Goal: Task Accomplishment & Management: Use online tool/utility

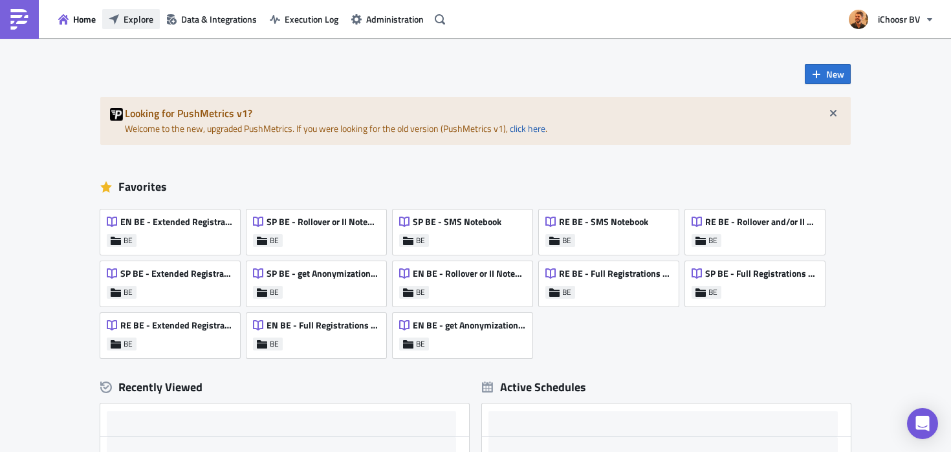
click at [142, 21] on span "Explore" at bounding box center [139, 19] width 30 height 14
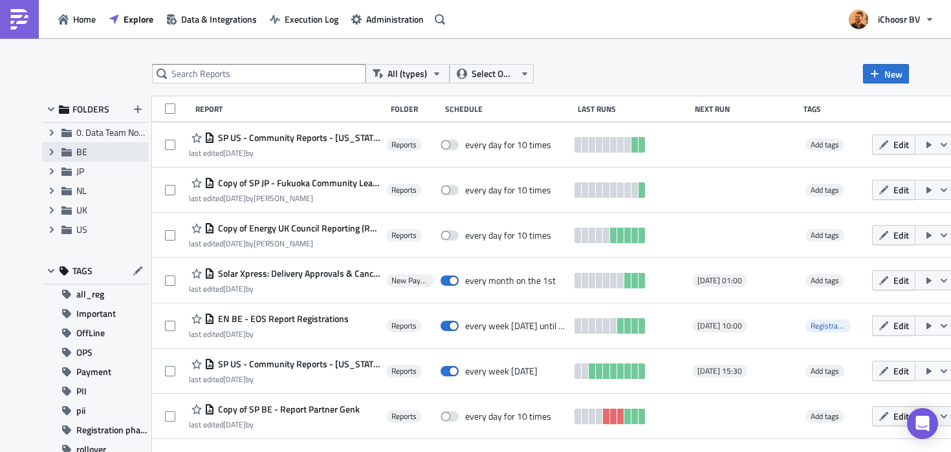
click at [79, 153] on span "BE" at bounding box center [81, 152] width 11 height 14
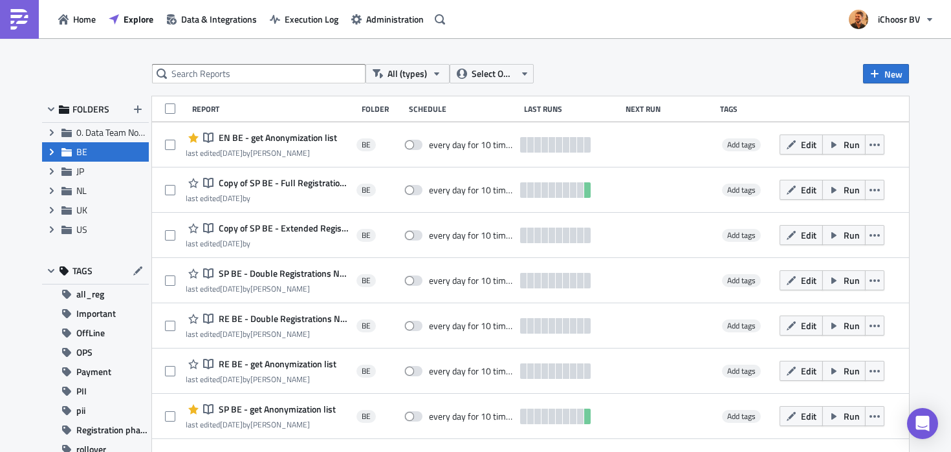
click at [50, 151] on icon "Expand group" at bounding box center [52, 152] width 10 height 10
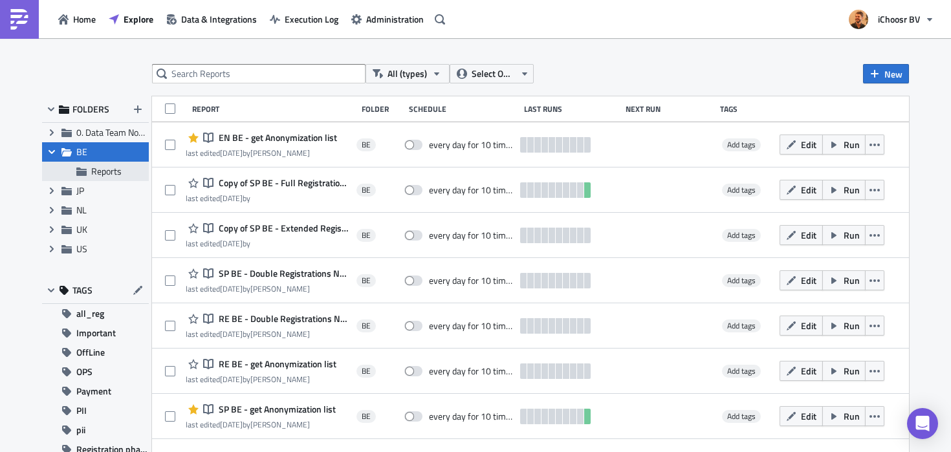
click at [102, 171] on span "Reports" at bounding box center [106, 171] width 30 height 14
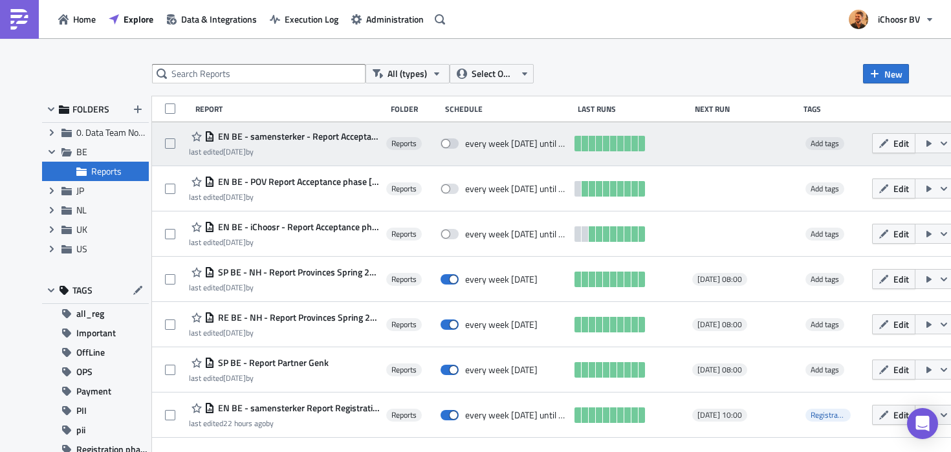
scroll to position [143, 0]
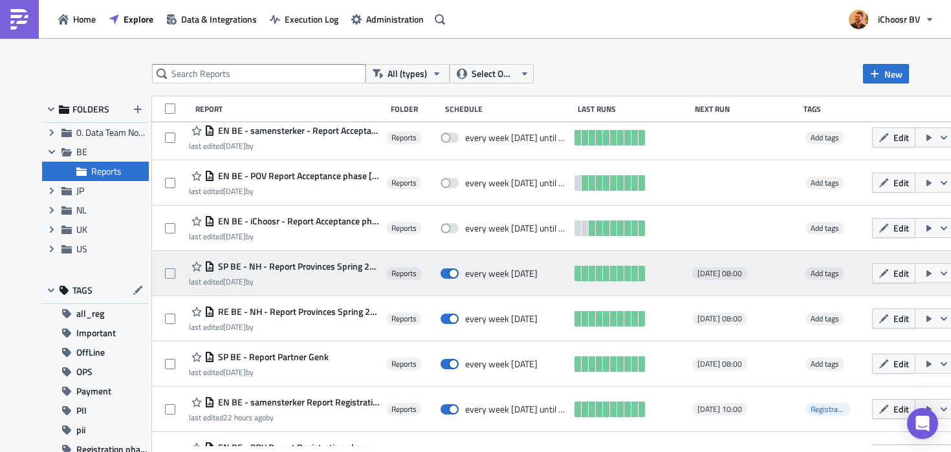
click at [302, 268] on span "SP BE - NH - Report Provinces Spring 2025 Installations" at bounding box center [297, 267] width 165 height 12
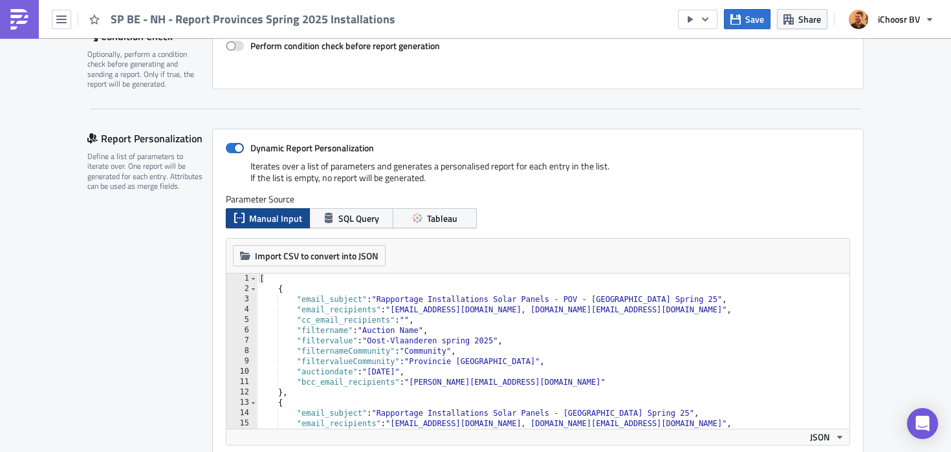
scroll to position [72, 0]
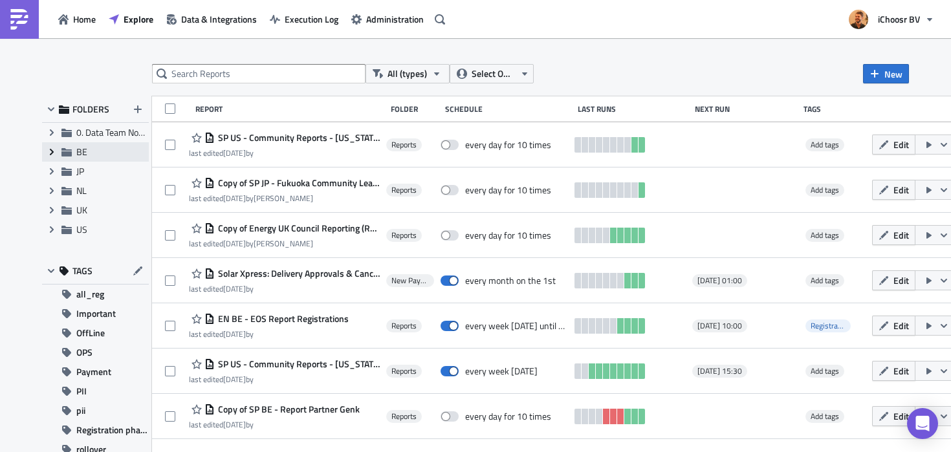
click at [52, 151] on icon at bounding box center [52, 152] width 4 height 6
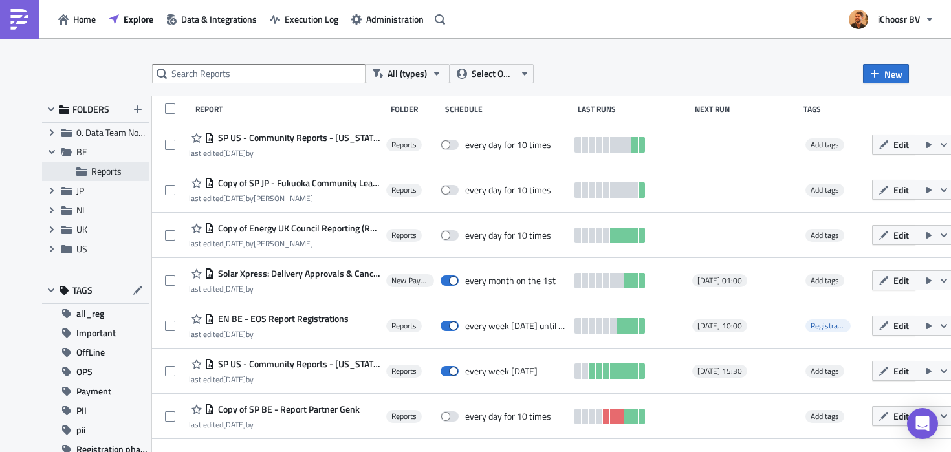
click at [96, 173] on span "Reports" at bounding box center [106, 171] width 30 height 14
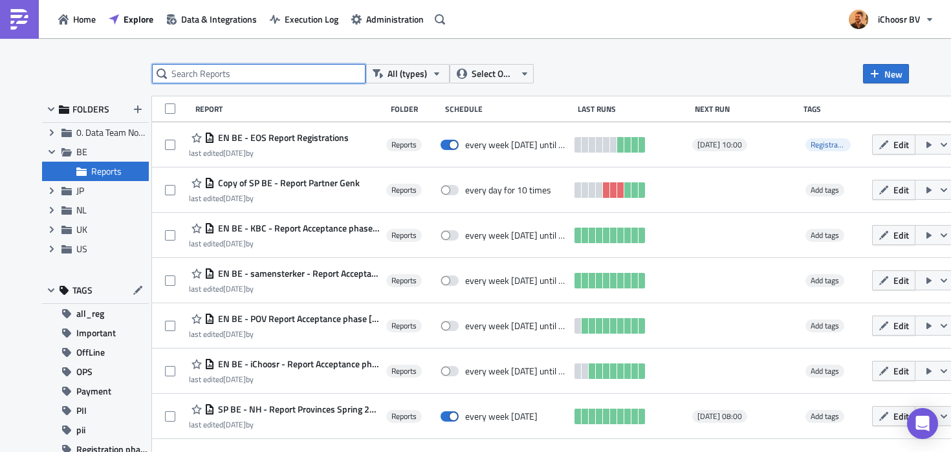
click at [296, 79] on input "text" at bounding box center [258, 73] width 213 height 19
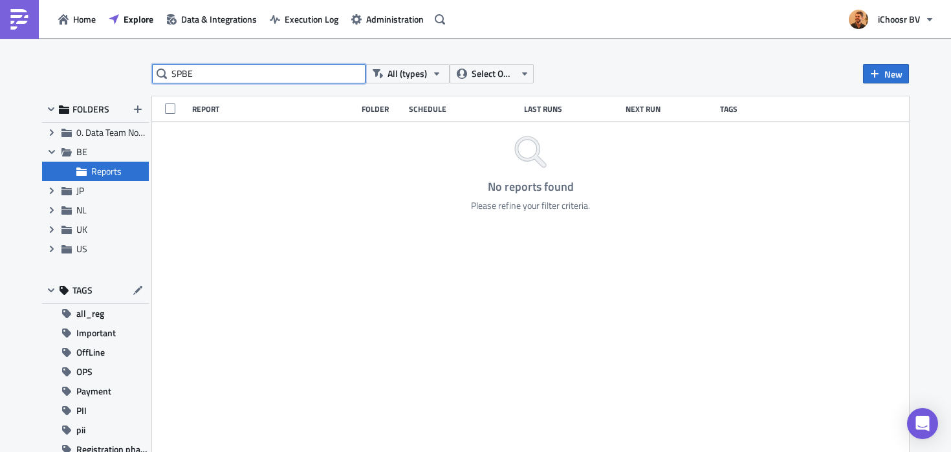
click at [184, 70] on input "SPBE" at bounding box center [258, 73] width 213 height 19
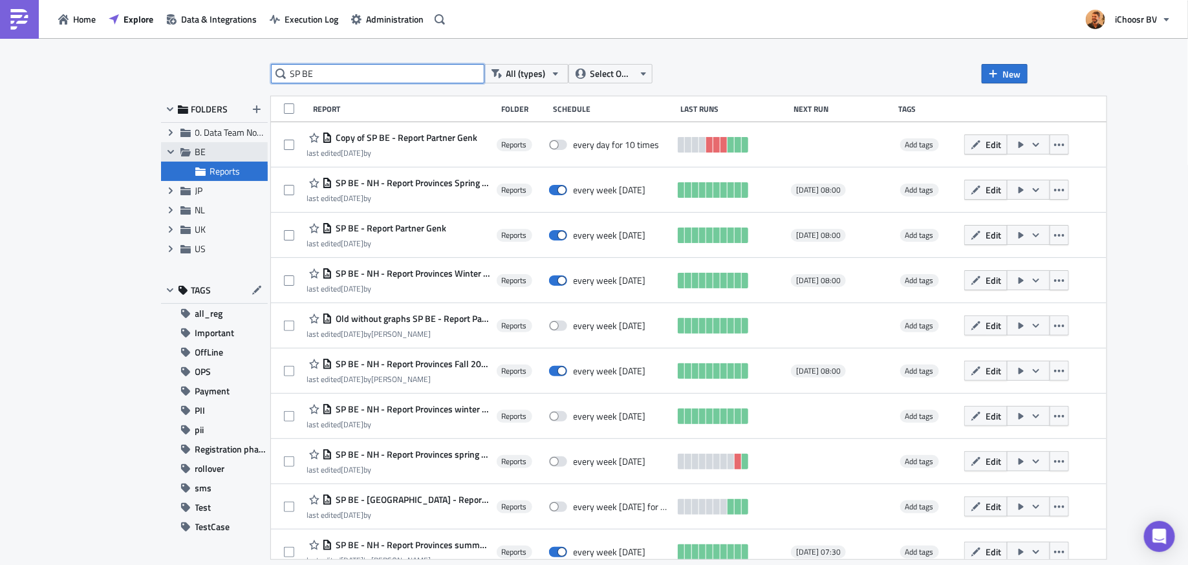
type input "SP BE"
click at [202, 150] on span "BE" at bounding box center [200, 152] width 11 height 14
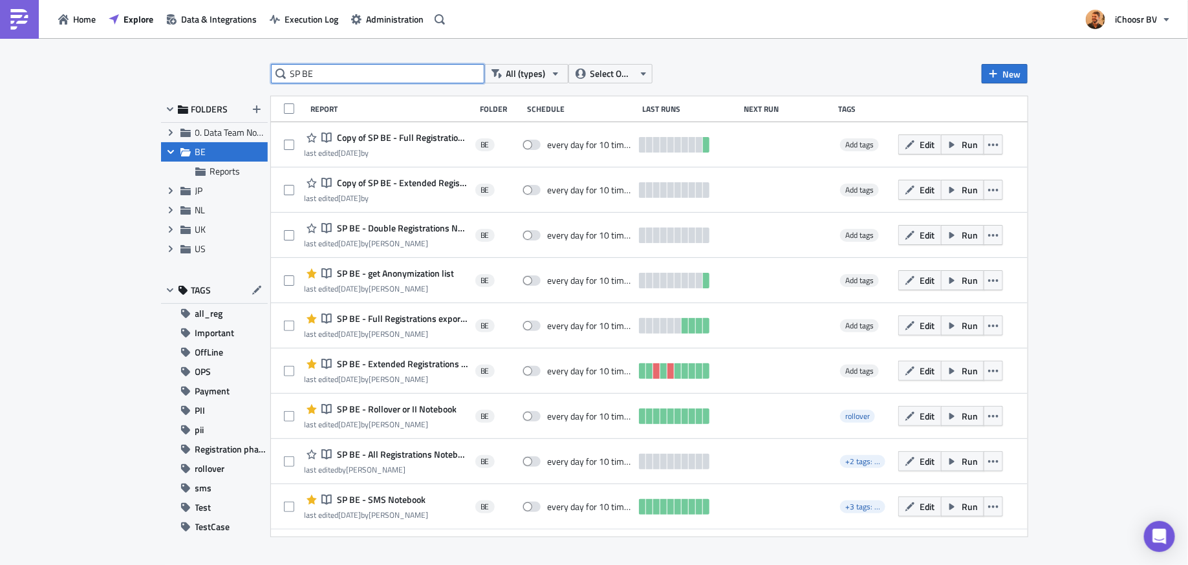
click at [362, 72] on input "SP BE" at bounding box center [377, 73] width 213 height 19
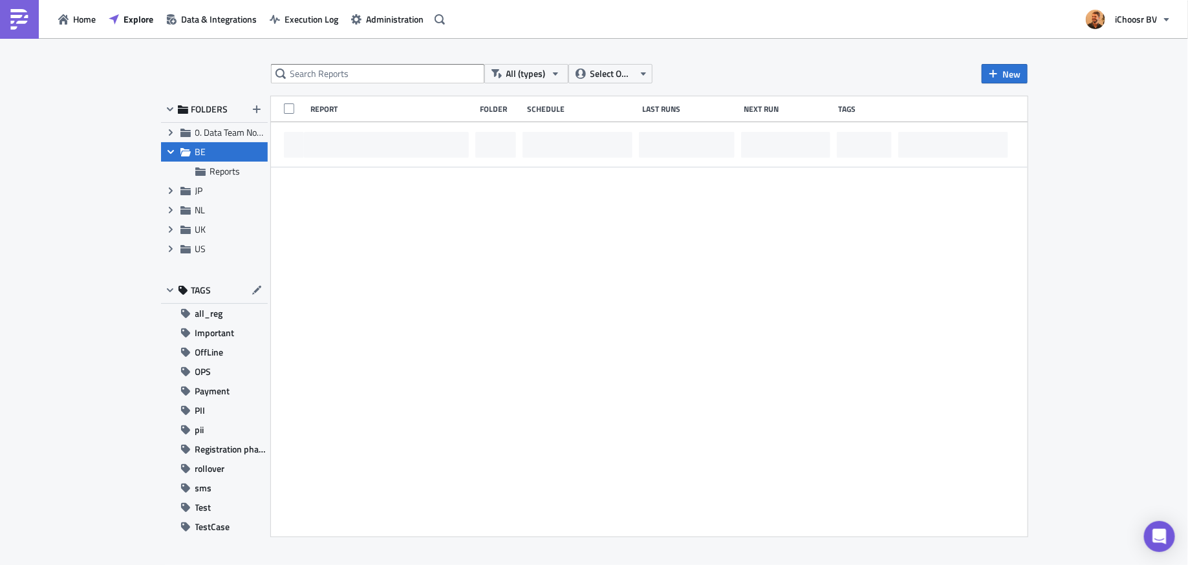
click at [95, 129] on div "All (types) Select Owner New FOLDERS Expand group 0. Data Team Notebooks & Repo…" at bounding box center [594, 302] width 1188 height 529
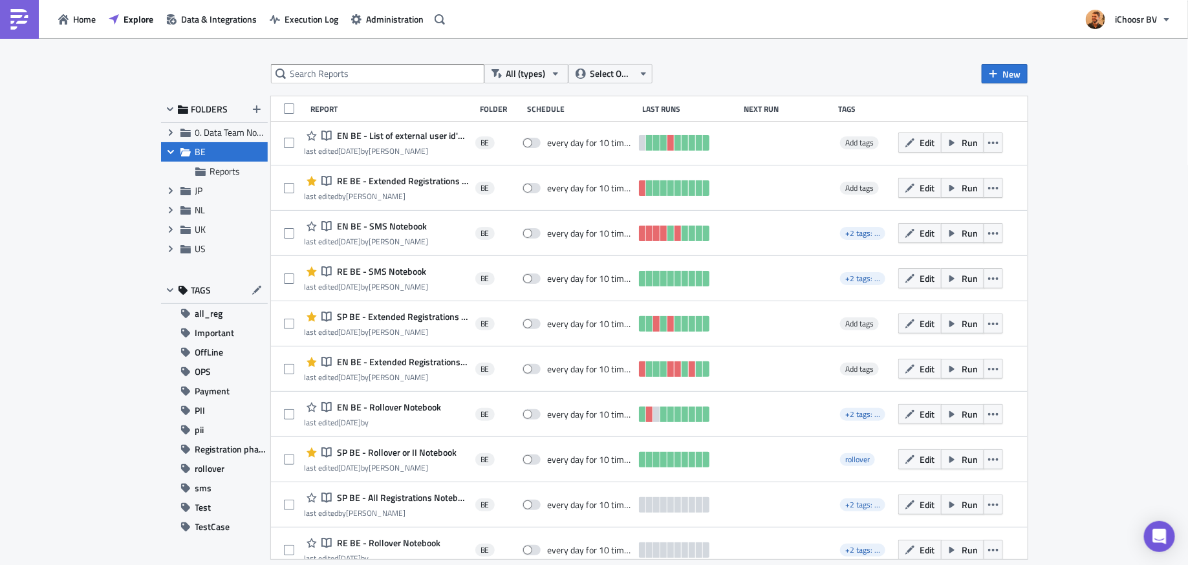
scroll to position [739, 0]
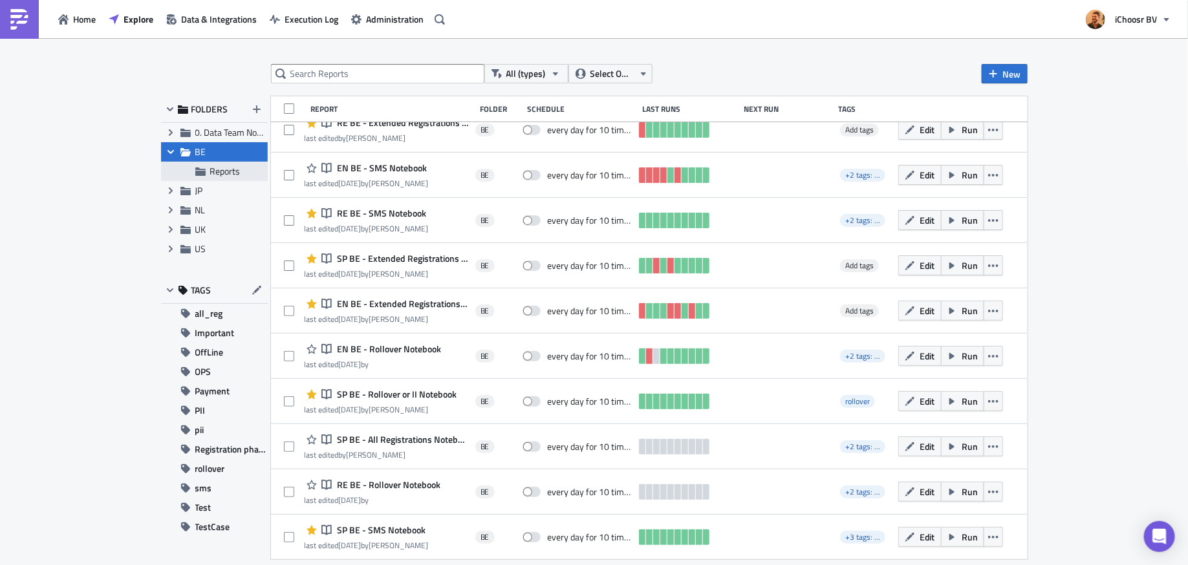
click at [215, 175] on span "Reports" at bounding box center [225, 171] width 30 height 14
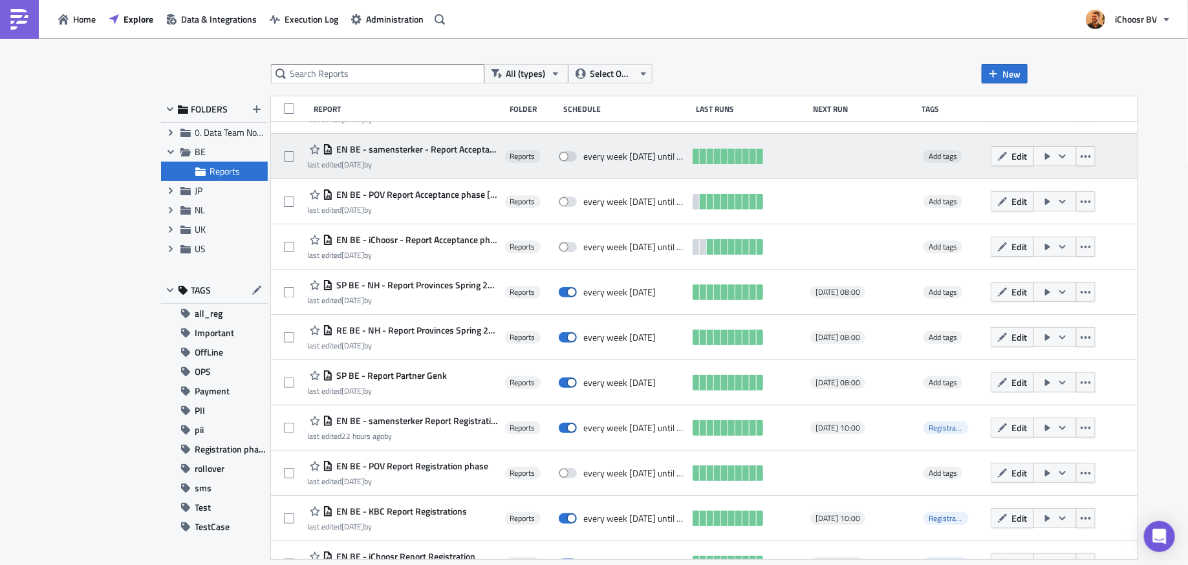
scroll to position [127, 0]
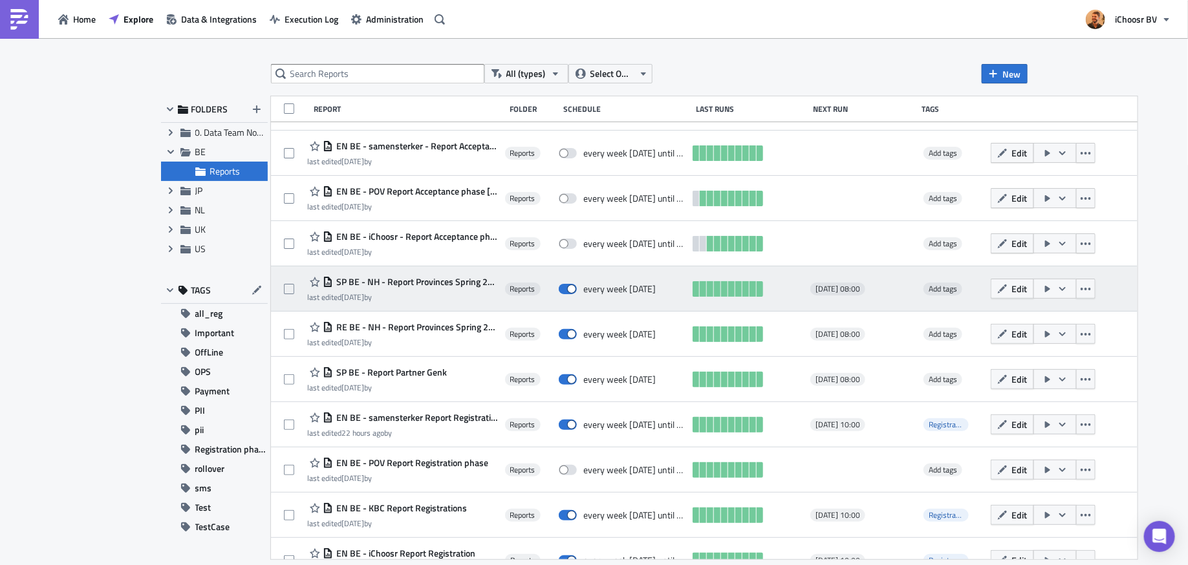
click at [396, 279] on span "SP BE - NH - Report Provinces Spring 2025 Installations" at bounding box center [415, 282] width 165 height 12
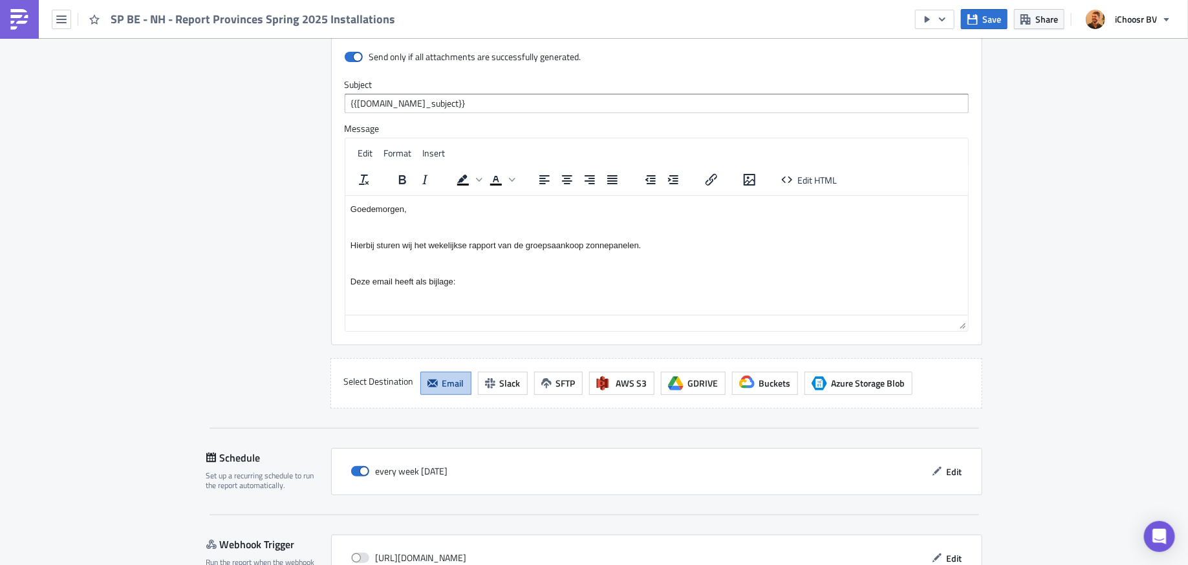
scroll to position [2385, 0]
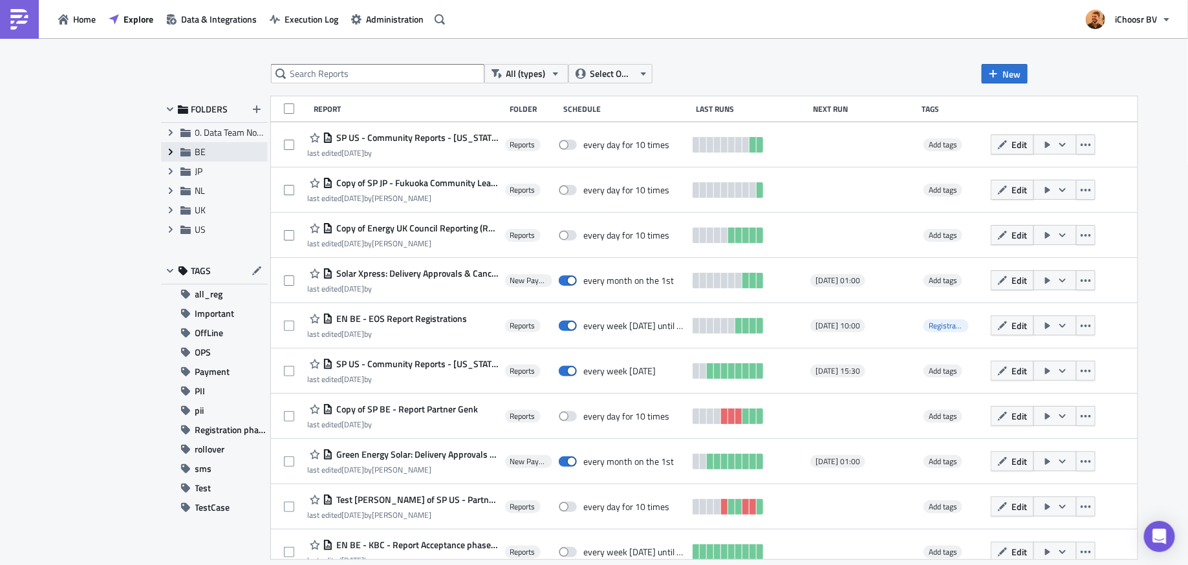
click at [169, 150] on icon at bounding box center [170, 152] width 4 height 6
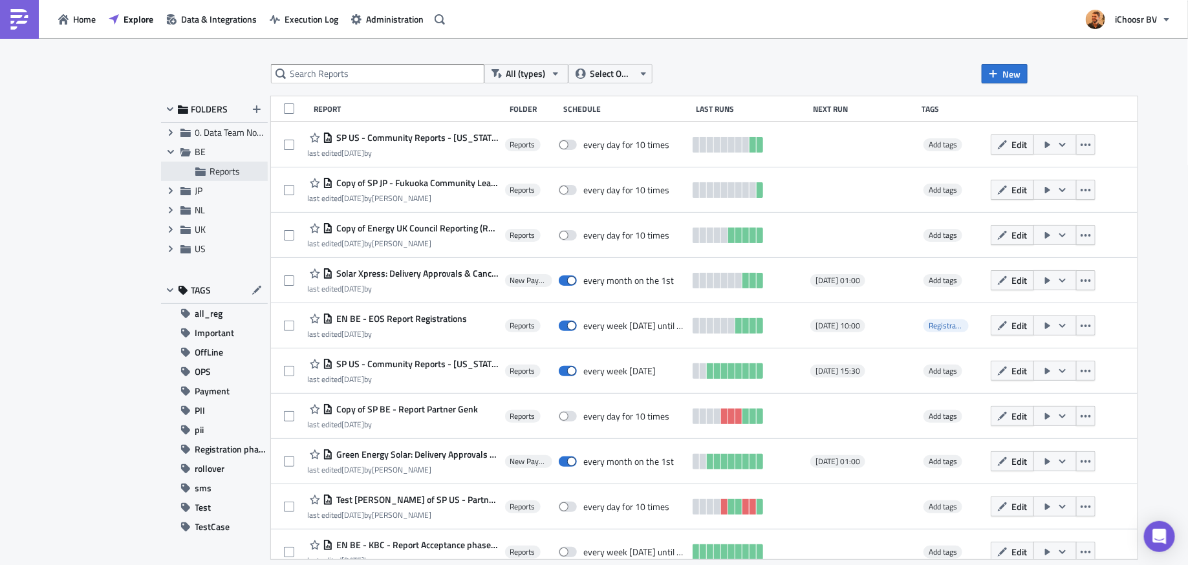
click at [215, 174] on span "Reports" at bounding box center [225, 171] width 30 height 14
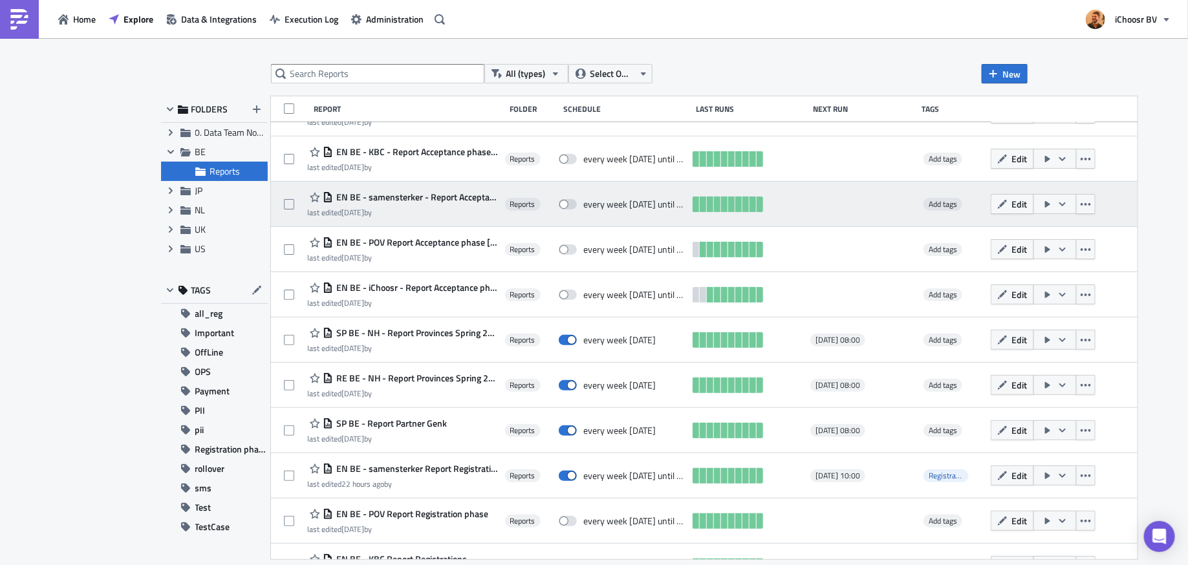
scroll to position [81, 0]
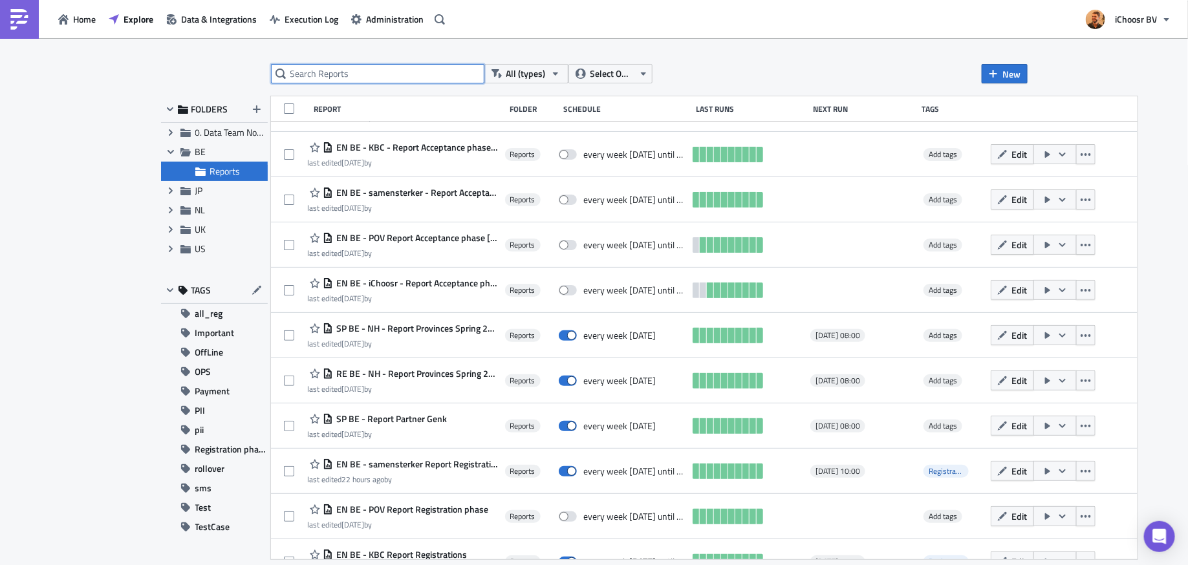
click at [402, 67] on input "text" at bounding box center [377, 73] width 213 height 19
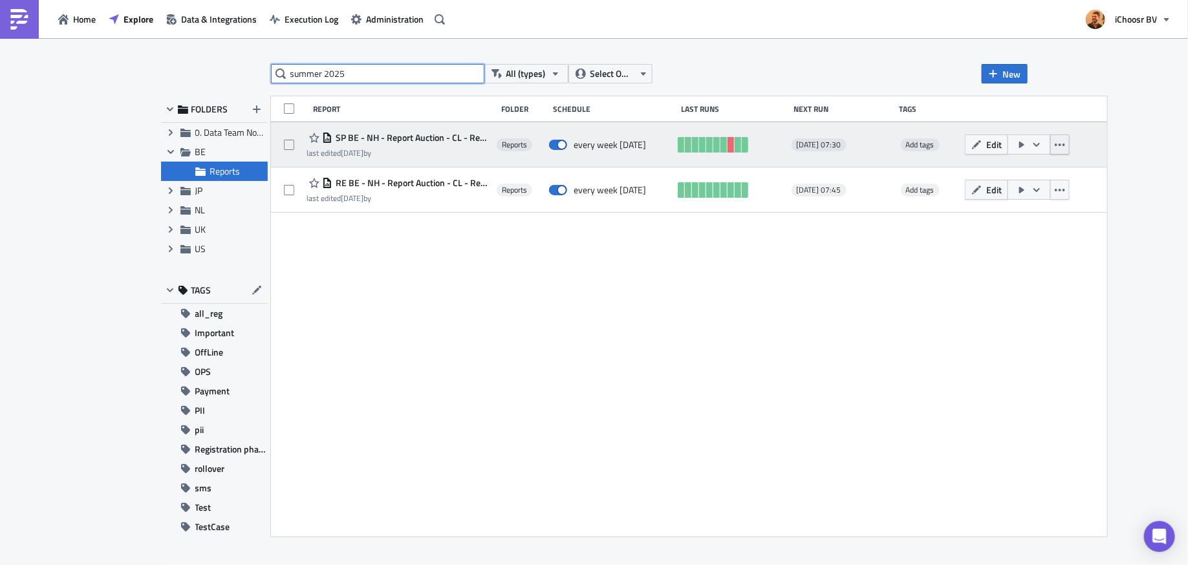
type input "summer 2025"
click at [950, 145] on icon "button" at bounding box center [1060, 145] width 10 height 10
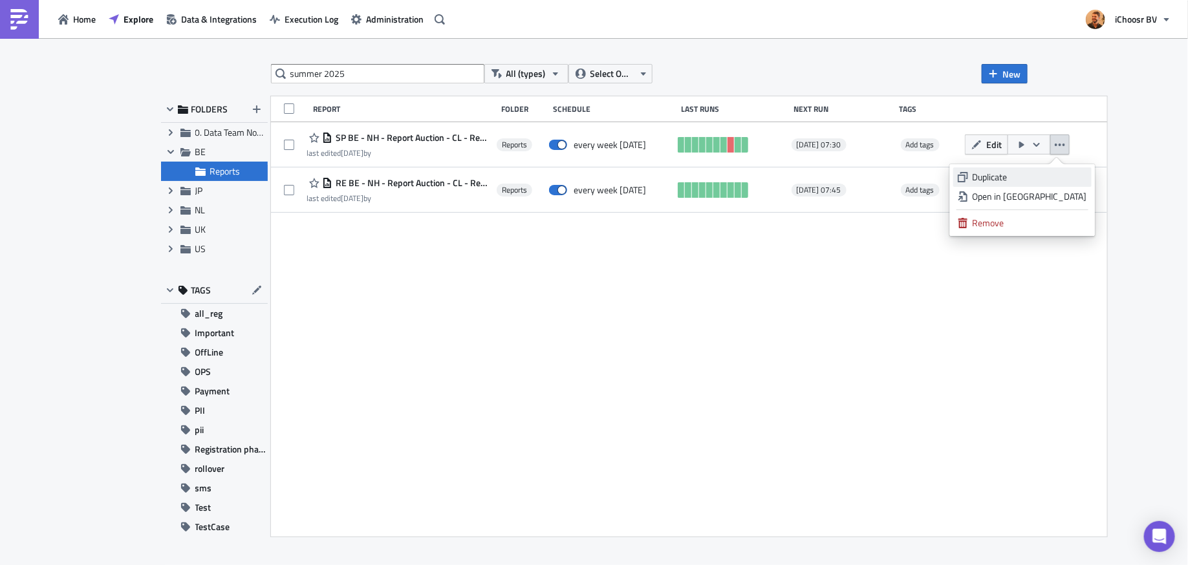
click at [950, 172] on div "Duplicate" at bounding box center [1030, 177] width 114 height 13
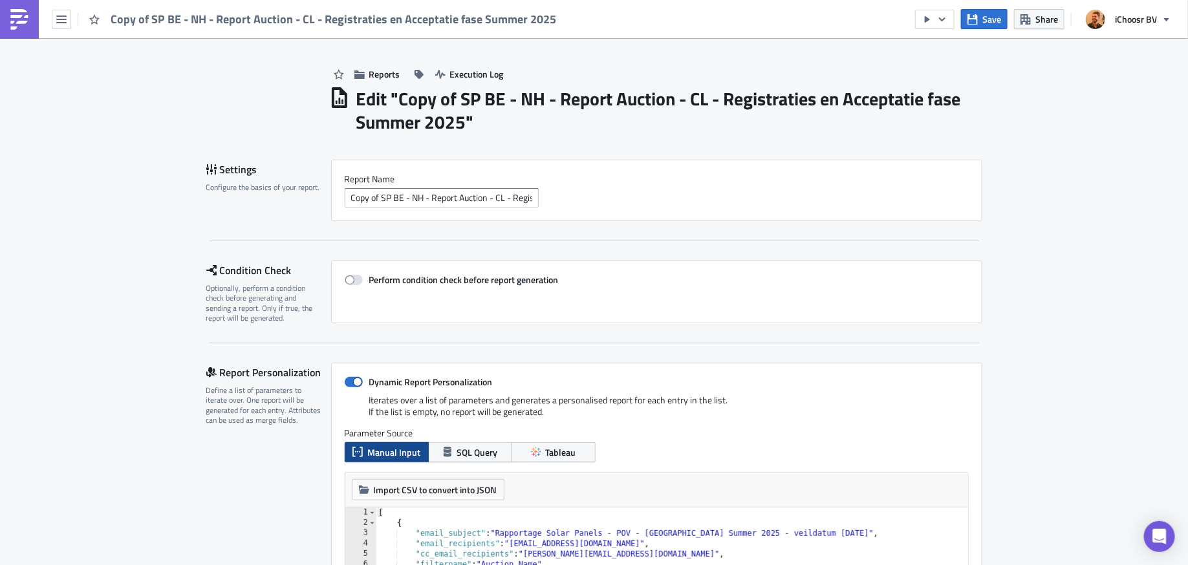
click at [393, 98] on h1 "Edit " Copy of SP BE - NH - Report Auction - CL - Registraties en Acceptatie fa…" at bounding box center [669, 110] width 626 height 47
drag, startPoint x: 380, startPoint y: 197, endPoint x: 347, endPoint y: 199, distance: 33.0
click at [347, 199] on input "Copy of SP BE - NH - Report Auction - CL - Registraties en Acceptatie fase Summ…" at bounding box center [442, 197] width 194 height 19
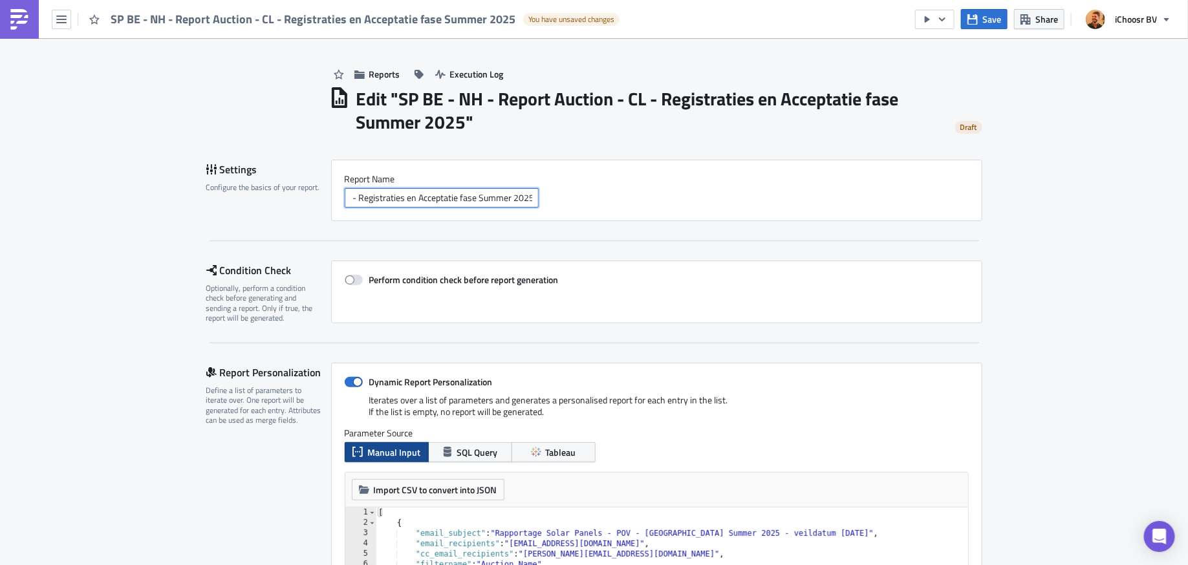
scroll to position [0, 126]
click at [494, 199] on input "SP BE - NH - Report Auction - CL - Registraties en Acceptatie fase Summer 2025" at bounding box center [442, 197] width 194 height 19
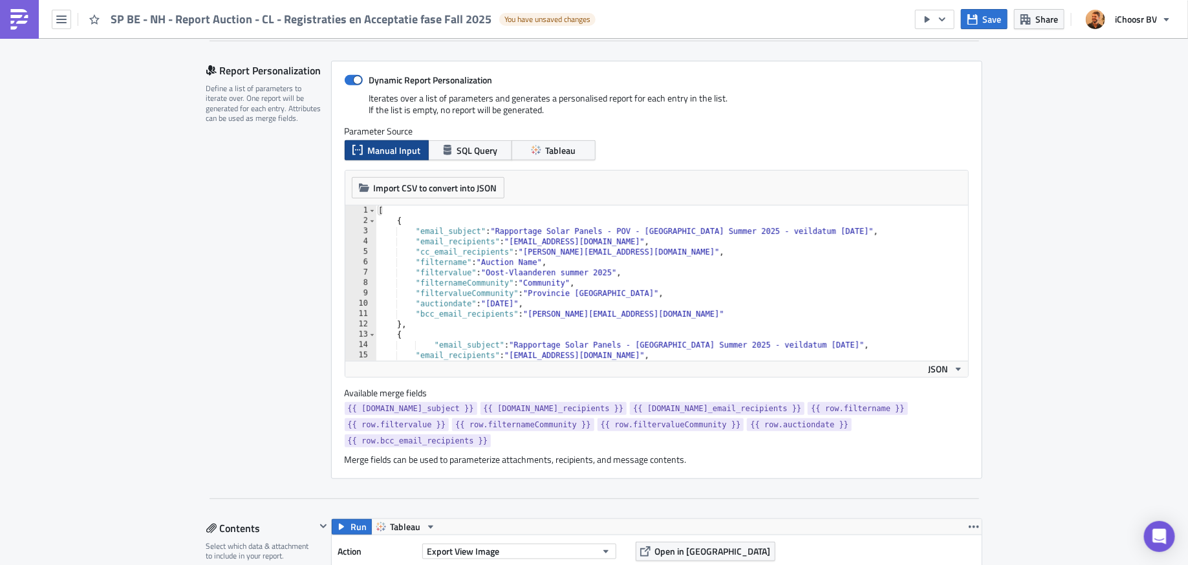
scroll to position [306, 0]
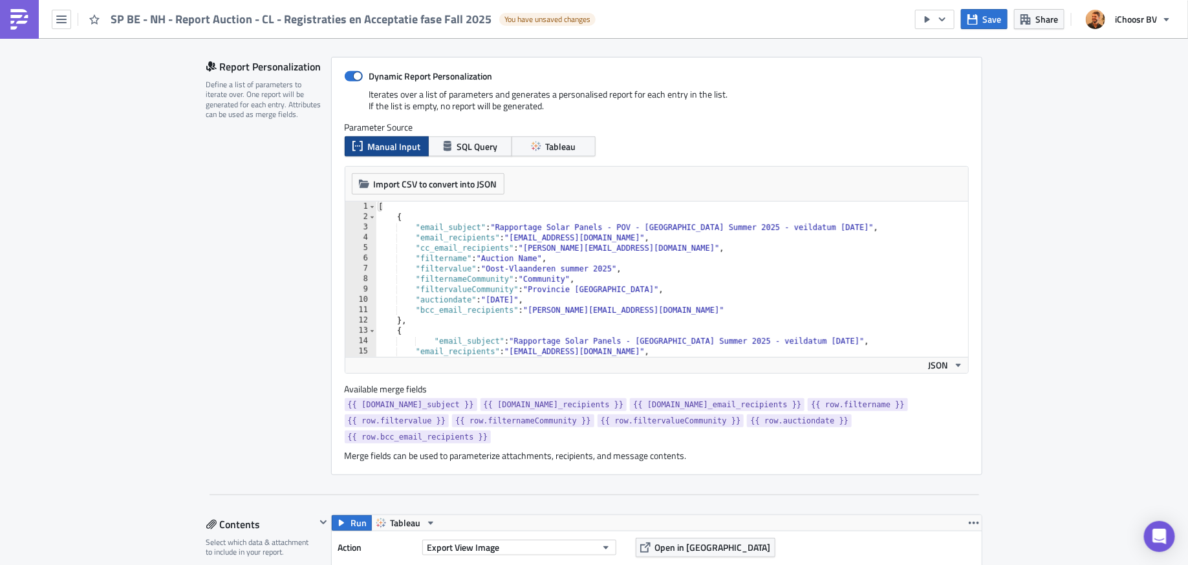
type input "SP BE - NH - Report Auction - CL - Registraties en Acceptatie fase Fall 2025"
click at [733, 224] on div "[ { "email_subject" : "Rapportage Solar Panels - POV - Oost-Vlaanderen Summer 2…" at bounding box center [672, 290] width 593 height 176
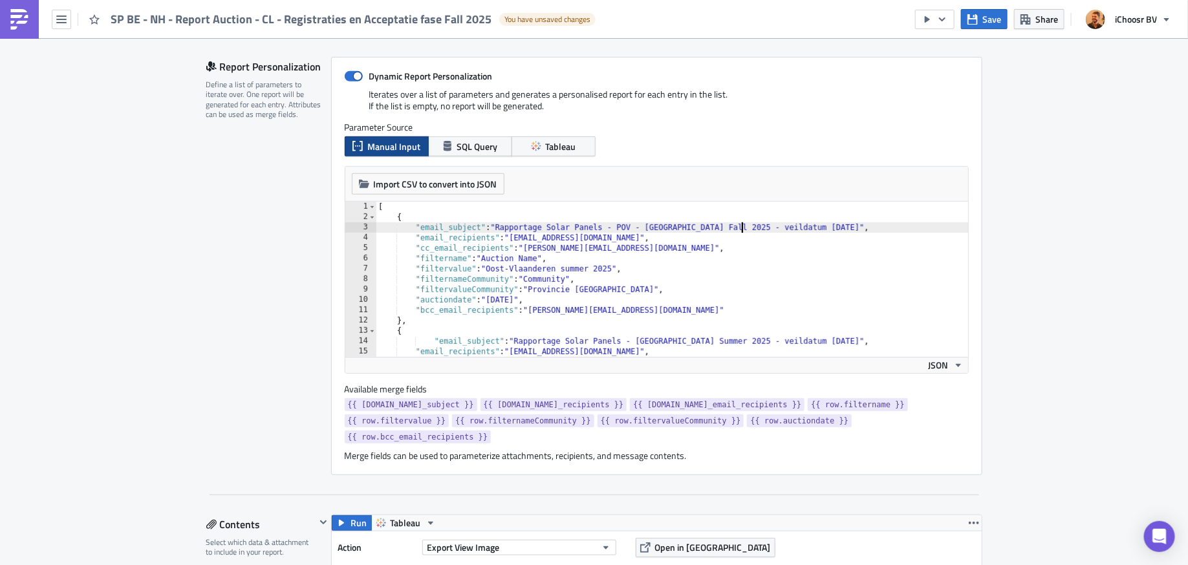
click at [834, 224] on div "[ { "email_subject" : "Rapportage Solar Panels - POV - Oost-Vlaanderen Fall 202…" at bounding box center [672, 290] width 593 height 176
click at [852, 224] on div "[ { "email_subject" : "Rapportage Solar Panels - POV - Oost-Vlaanderen Fall 202…" at bounding box center [672, 290] width 593 height 176
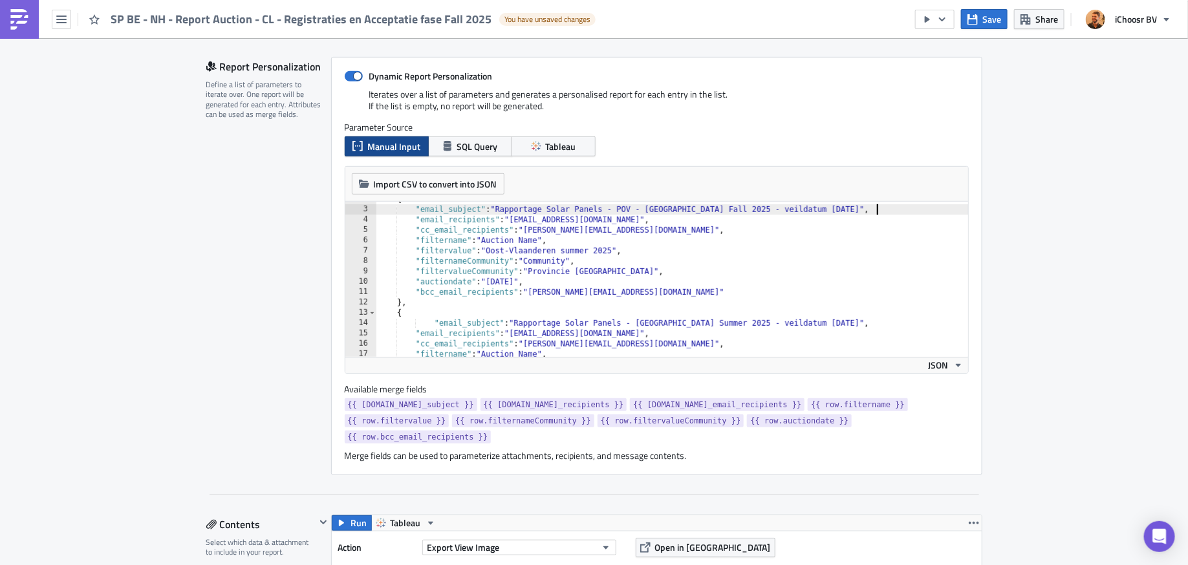
scroll to position [18, 0]
click at [577, 246] on div "{ "email_subject" : "Rapportage Solar Panels - POV - Oost-Vlaanderen Fall 2025 …" at bounding box center [672, 282] width 593 height 176
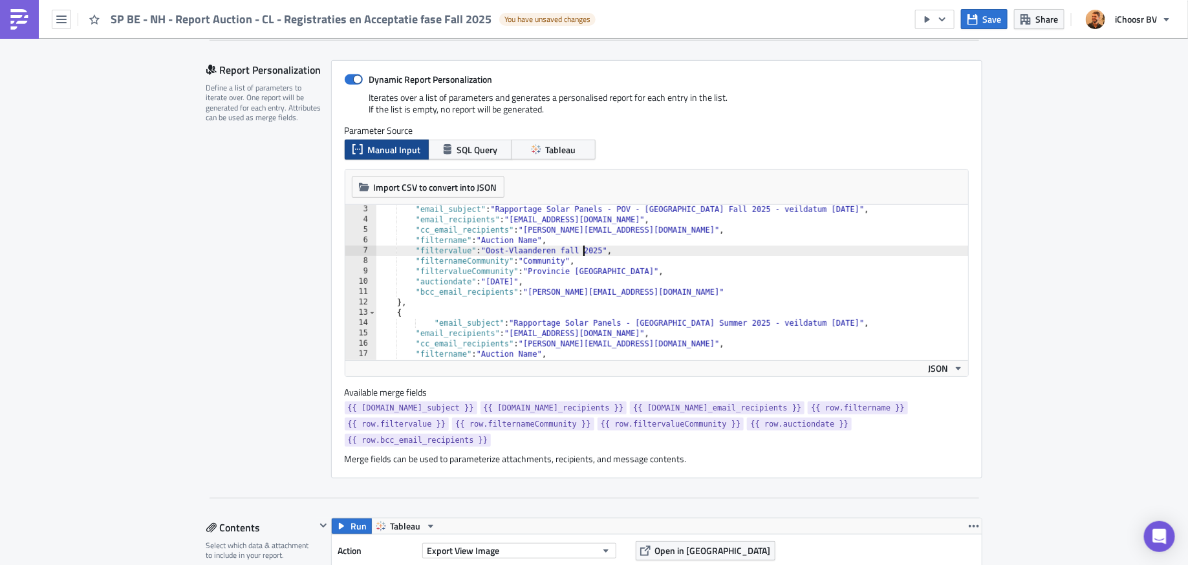
scroll to position [21, 0]
click at [522, 279] on div ""email_subject" : "Rapportage Solar Panels - POV - Oost-Vlaanderen Fall 2025 - …" at bounding box center [672, 292] width 593 height 176
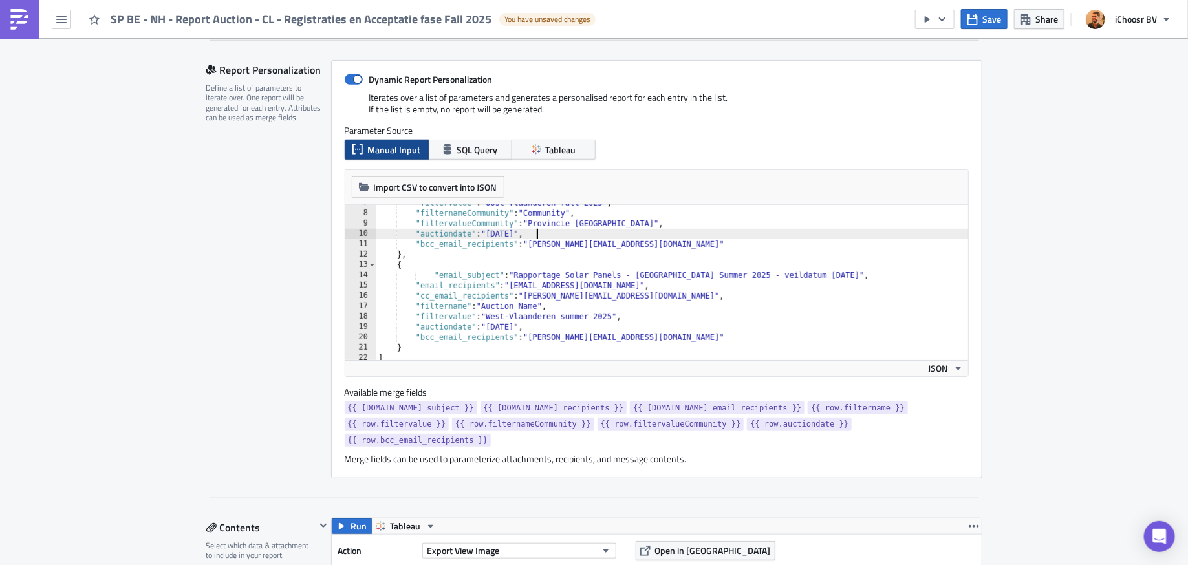
scroll to position [72, 0]
click at [731, 272] on div ""filternameCommunity" : "Community" , "filtervalueCommunity" : "Provincie Oost-…" at bounding box center [672, 293] width 593 height 176
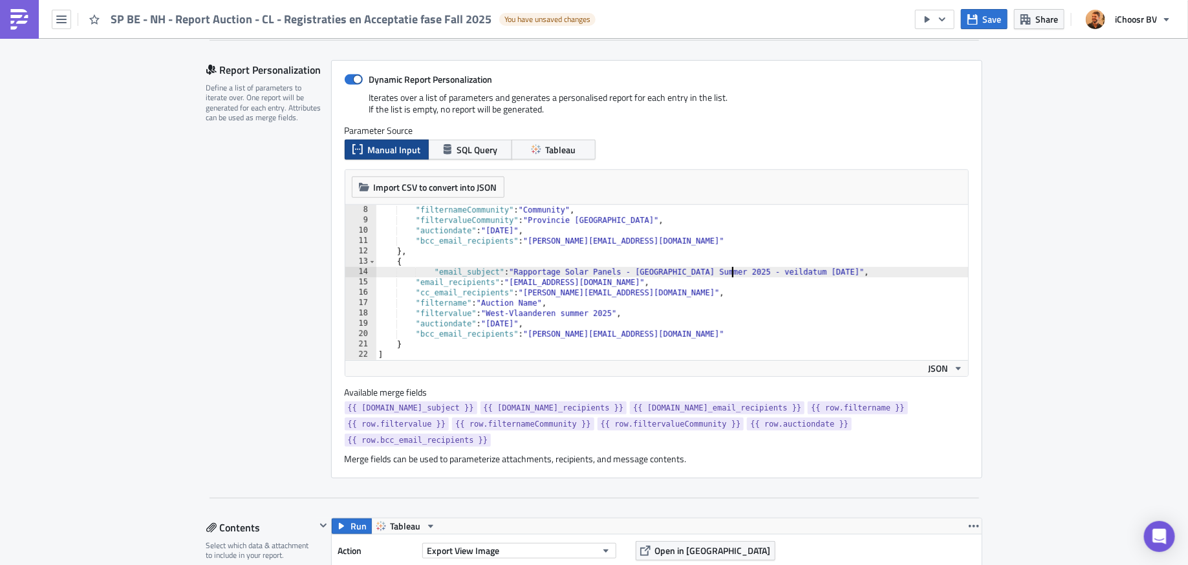
click at [731, 272] on div ""filternameCommunity" : "Community" , "filtervalueCommunity" : "Provincie Oost-…" at bounding box center [672, 293] width 593 height 176
click at [827, 268] on div ""filternameCommunity" : "Community" , "filtervalueCommunity" : "Provincie Oost-…" at bounding box center [672, 293] width 593 height 176
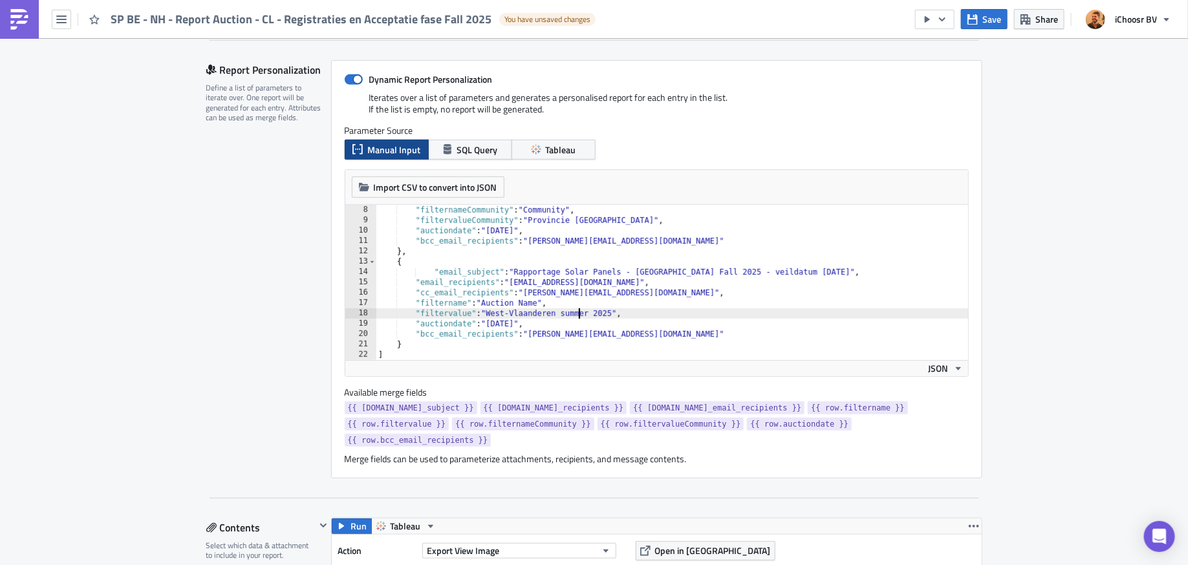
click at [579, 311] on div ""filternameCommunity" : "Community" , "filtervalueCommunity" : "Provincie Oost-…" at bounding box center [672, 293] width 593 height 176
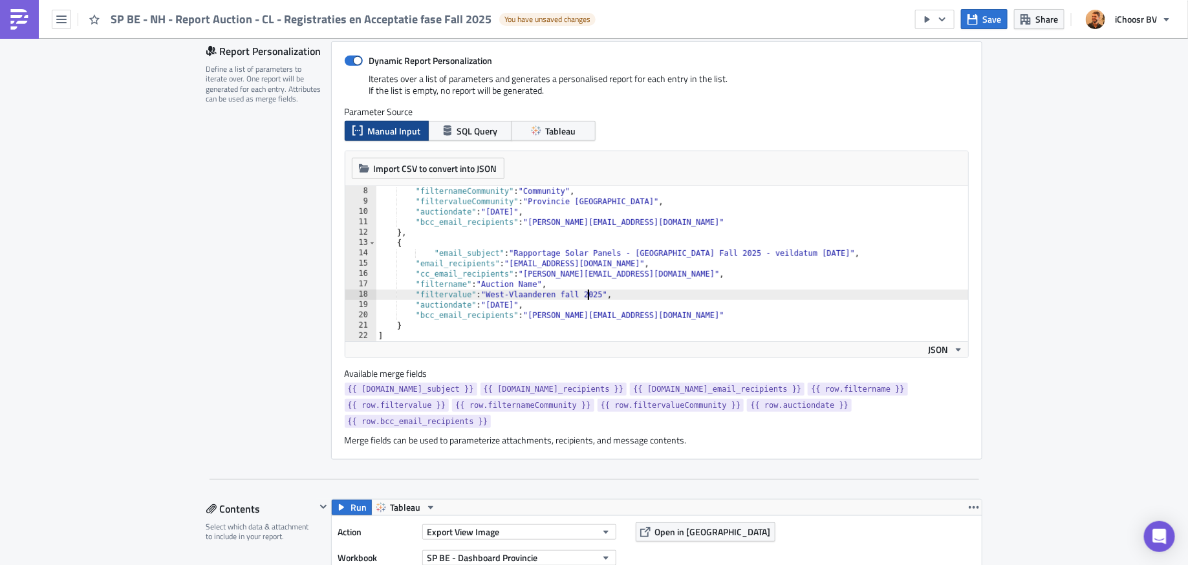
click at [523, 303] on div ""filternameCommunity" : "Community" , "filtervalueCommunity" : "Provincie Oost-…" at bounding box center [672, 274] width 593 height 176
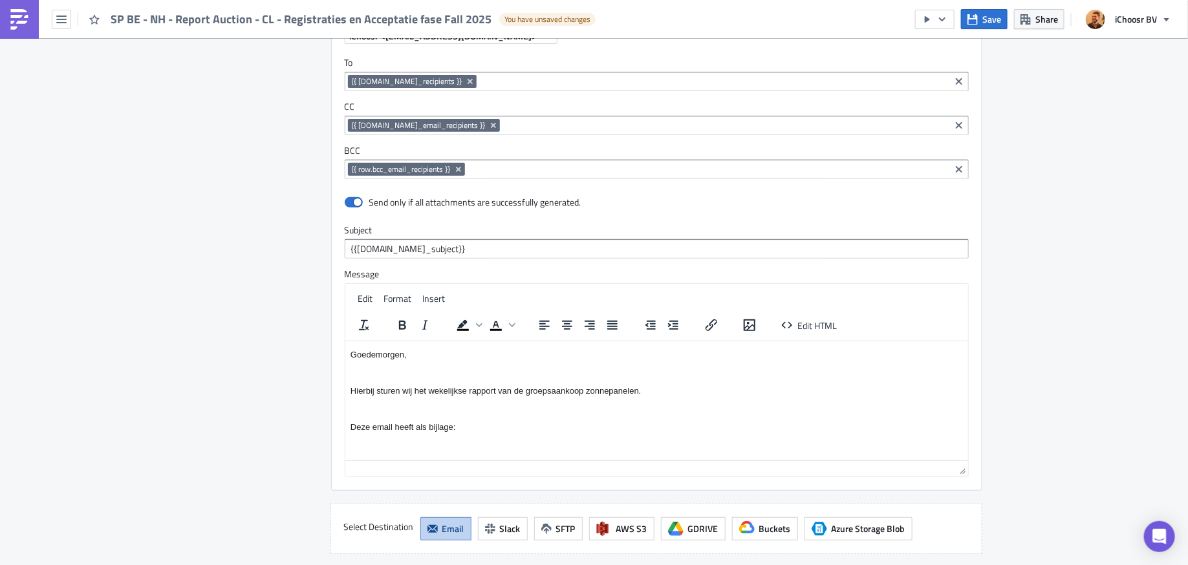
scroll to position [2652, 0]
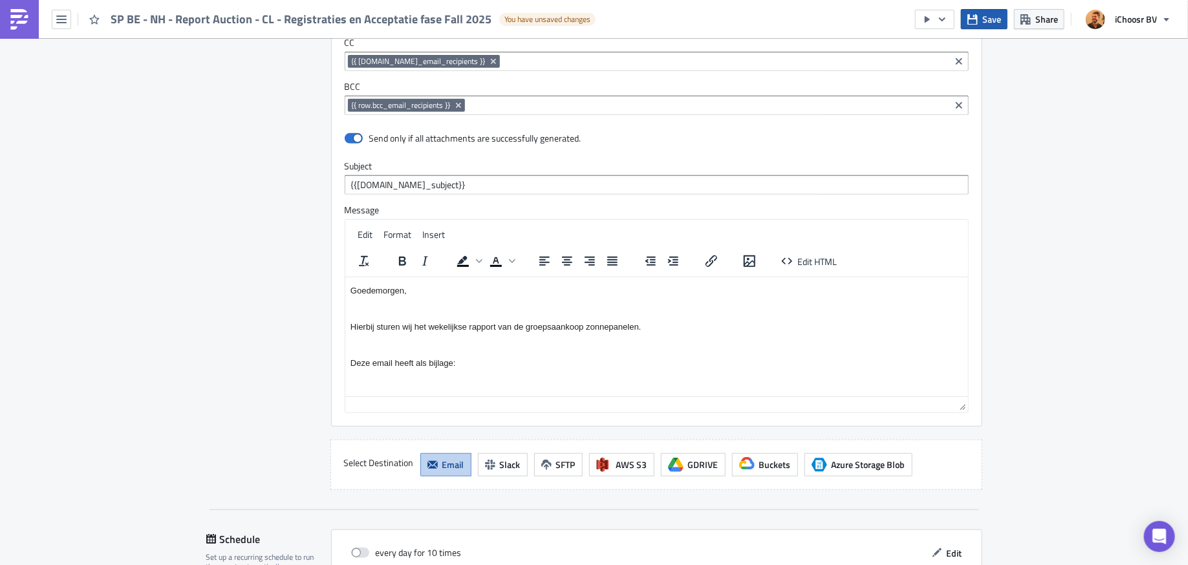
type textarea ""auctiondate": "2025-08-20","
click at [950, 25] on span "Save" at bounding box center [991, 19] width 19 height 14
click at [67, 17] on button "button" at bounding box center [61, 19] width 19 height 19
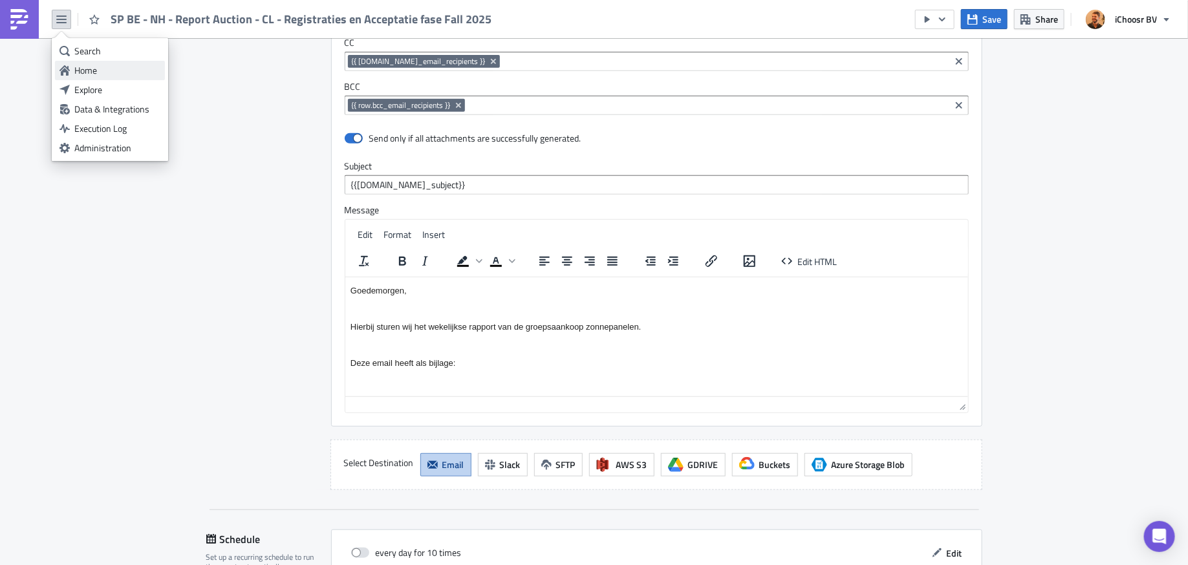
click at [92, 67] on div "Home" at bounding box center [117, 70] width 86 height 13
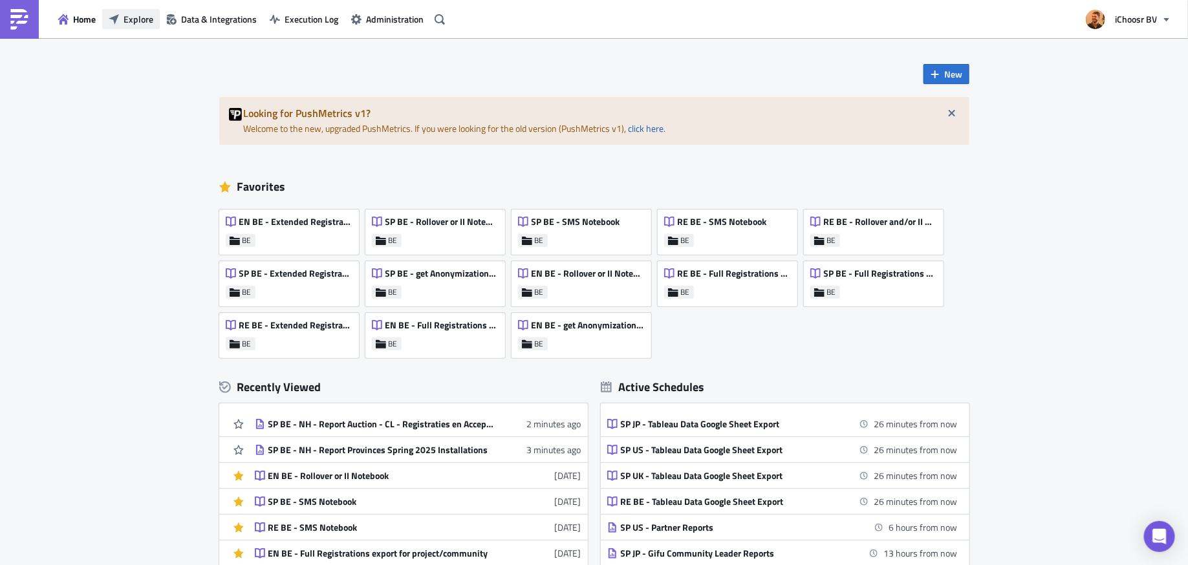
click at [113, 21] on icon "button" at bounding box center [114, 19] width 10 height 10
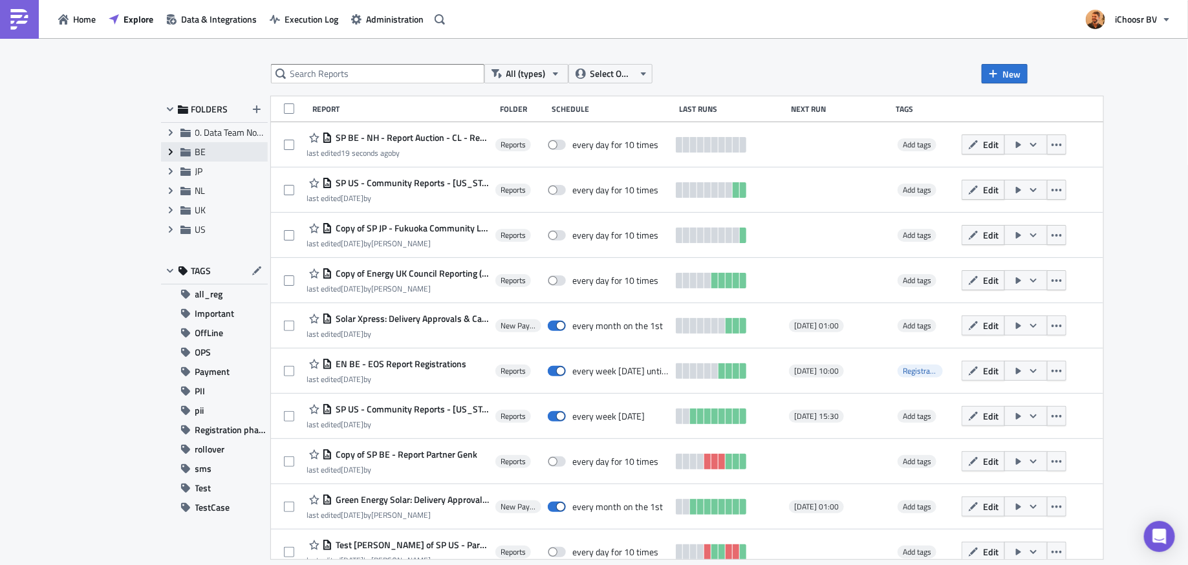
click at [168, 150] on icon "Expand group" at bounding box center [171, 152] width 10 height 10
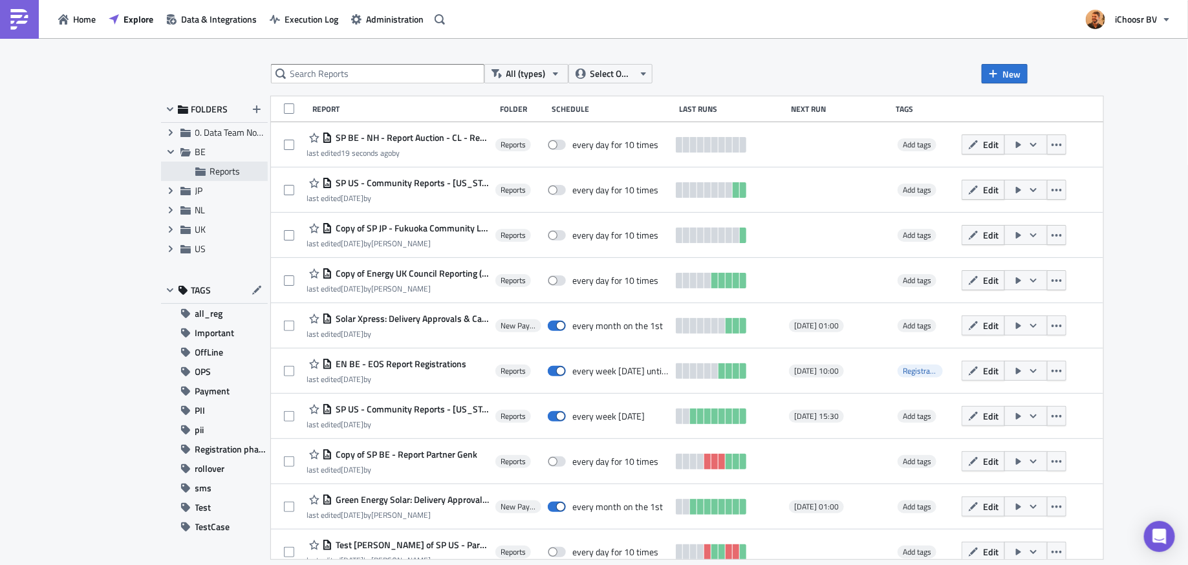
click at [204, 169] on icon at bounding box center [200, 172] width 10 height 8
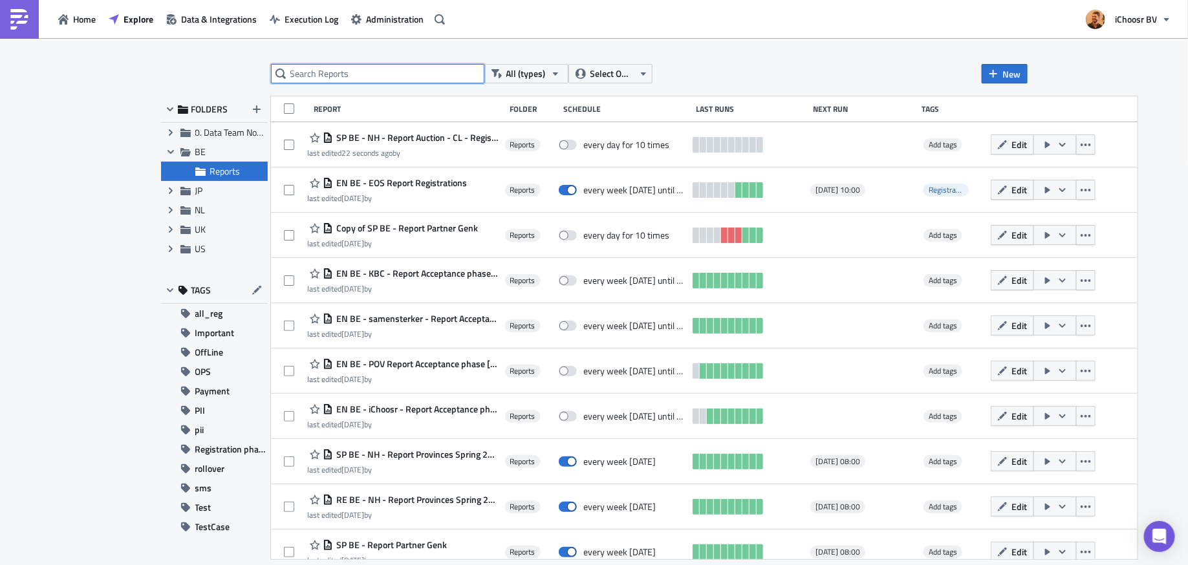
click at [411, 72] on input "text" at bounding box center [377, 73] width 213 height 19
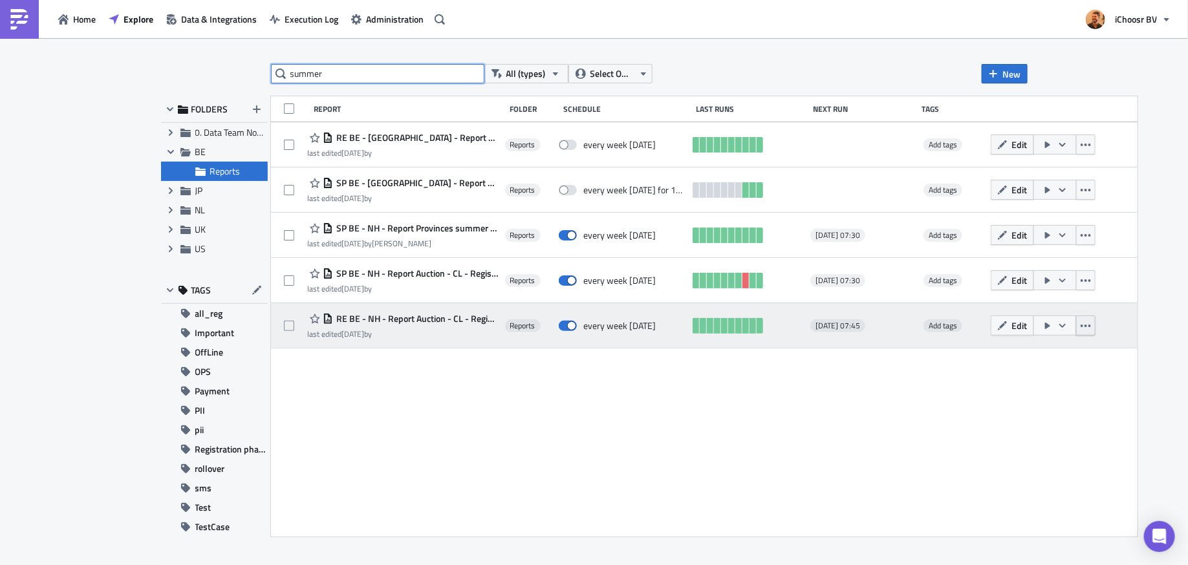
type input "summer"
click at [1086, 329] on icon "button" at bounding box center [1086, 326] width 10 height 10
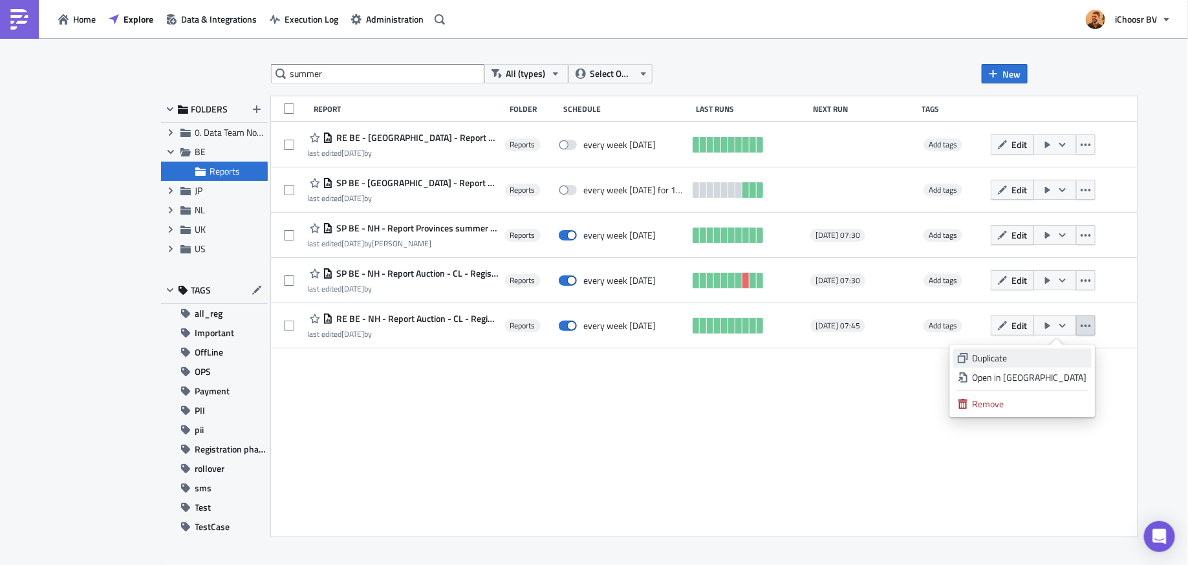
click at [1048, 361] on div "Duplicate" at bounding box center [1030, 358] width 114 height 13
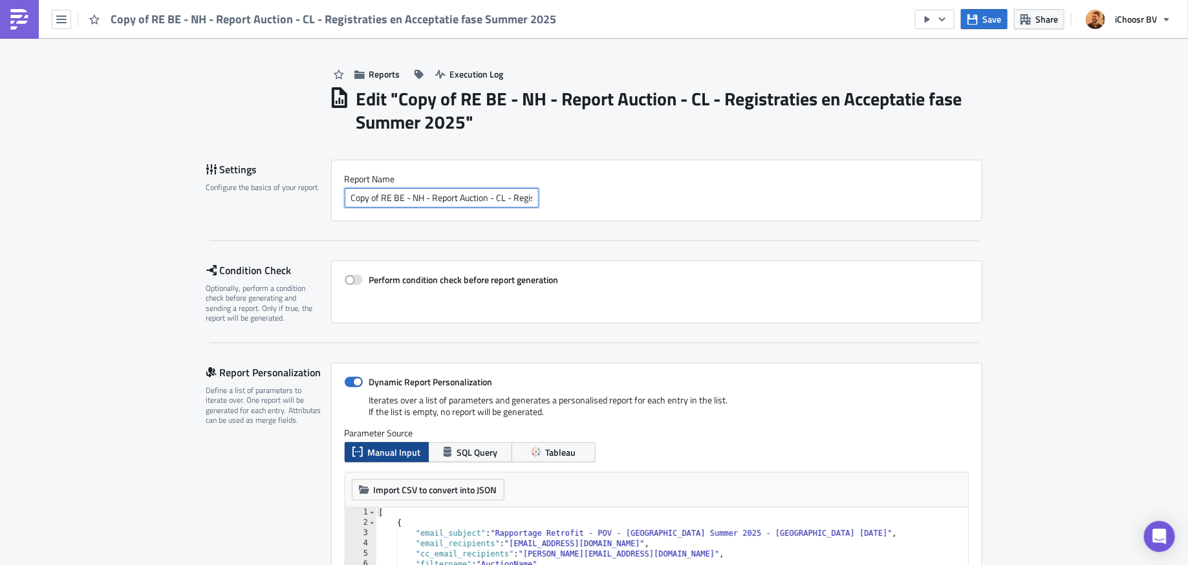
drag, startPoint x: 382, startPoint y: 195, endPoint x: 314, endPoint y: 191, distance: 68.7
click at [316, 193] on div "Settings Configure the basics of your report. Report Nam﻿e Copy of RE BE - NH -…" at bounding box center [594, 190] width 776 height 61
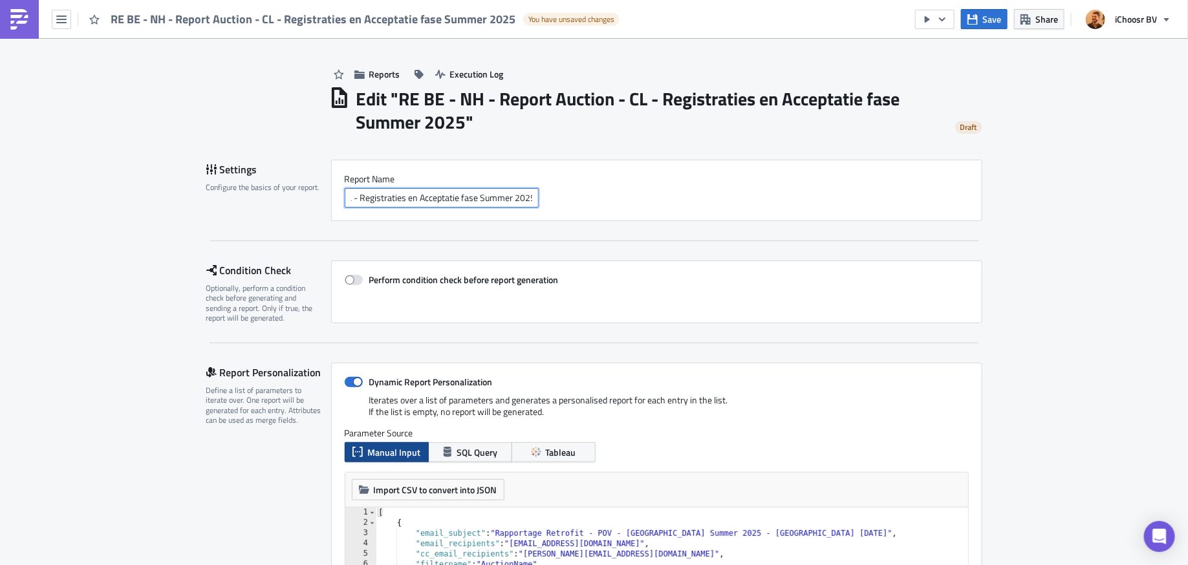
scroll to position [0, 126]
click at [495, 202] on input "RE BE - NH - Report Auction - CL - Registraties en Acceptatie fase Summer 2025" at bounding box center [442, 197] width 194 height 19
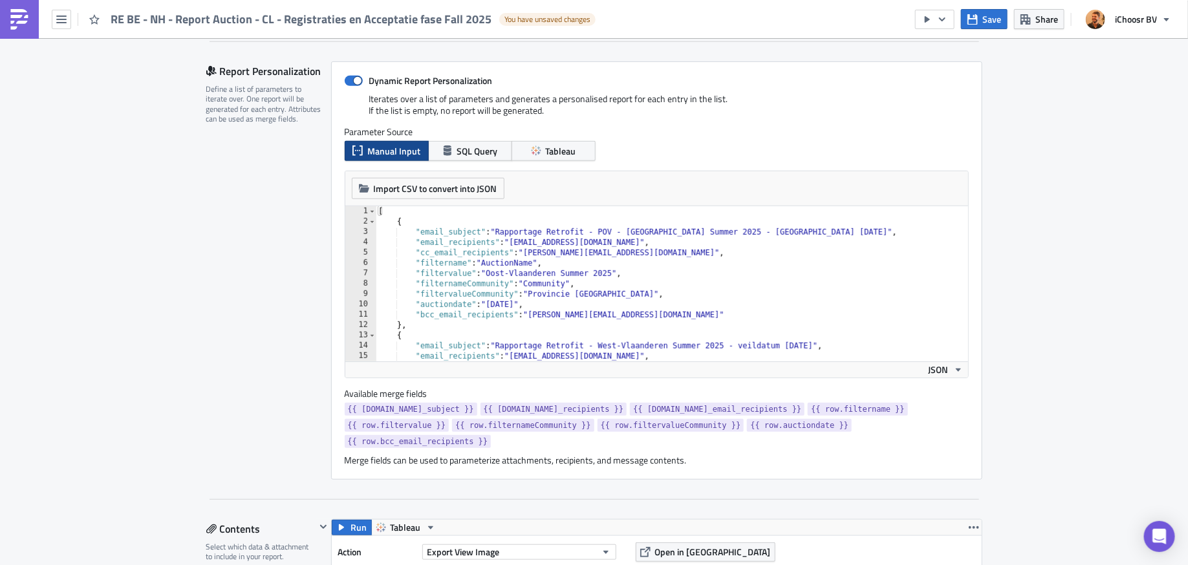
scroll to position [0, 0]
type input "RE BE - NH - Report Auction - CL - Registraties en Acceptatie fase Fall 2025"
click at [711, 233] on div "[ { "email_subject" : "Rapportage Retrofit - POV - Oost-Vlaanderen Summer 2025 …" at bounding box center [672, 294] width 593 height 176
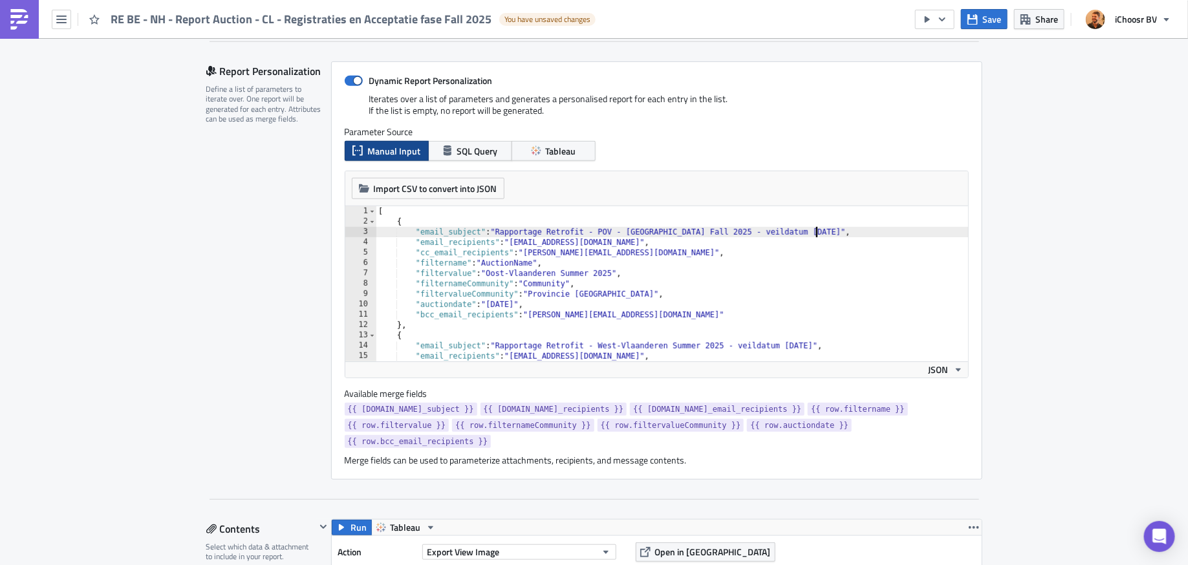
click at [816, 231] on div "[ { "email_subject" : "Rapportage Retrofit - POV - Oost-Vlaanderen Fall 2025 - …" at bounding box center [672, 294] width 593 height 176
click at [576, 272] on div "[ { "email_subject" : "Rapportage Retrofit - POV - Oost-Vlaanderen Fall 2025 - …" at bounding box center [672, 294] width 593 height 176
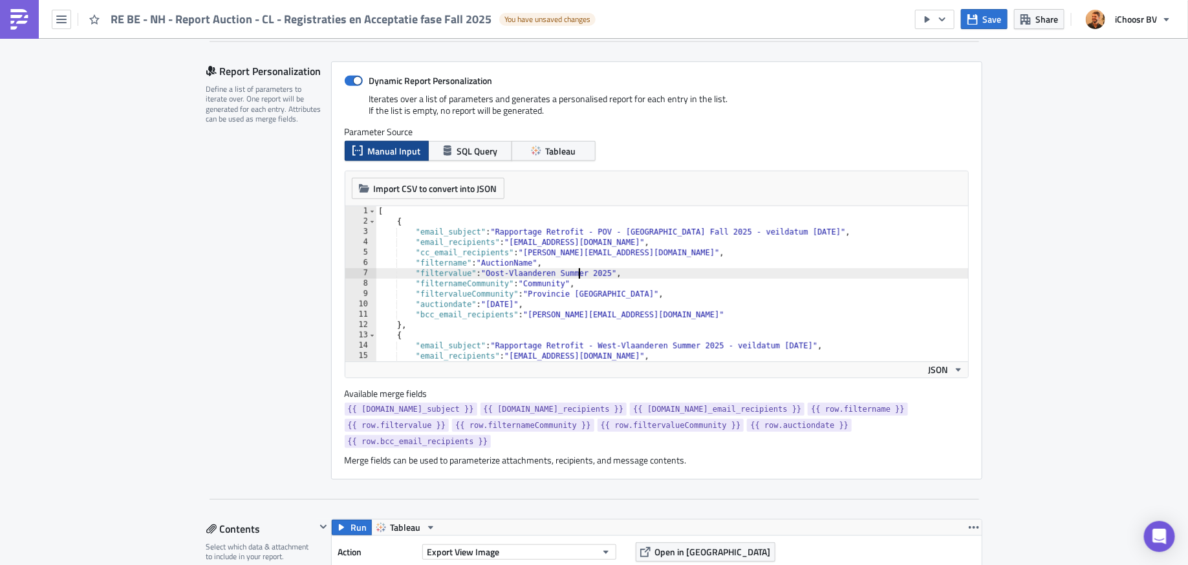
click at [576, 272] on div "[ { "email_subject" : "Rapportage Retrofit - POV - Oost-Vlaanderen Fall 2025 - …" at bounding box center [672, 294] width 593 height 176
click at [522, 302] on div "[ { "email_subject" : "Rapportage Retrofit - POV - Oost-Vlaanderen Fall 2025 - …" at bounding box center [672, 294] width 593 height 176
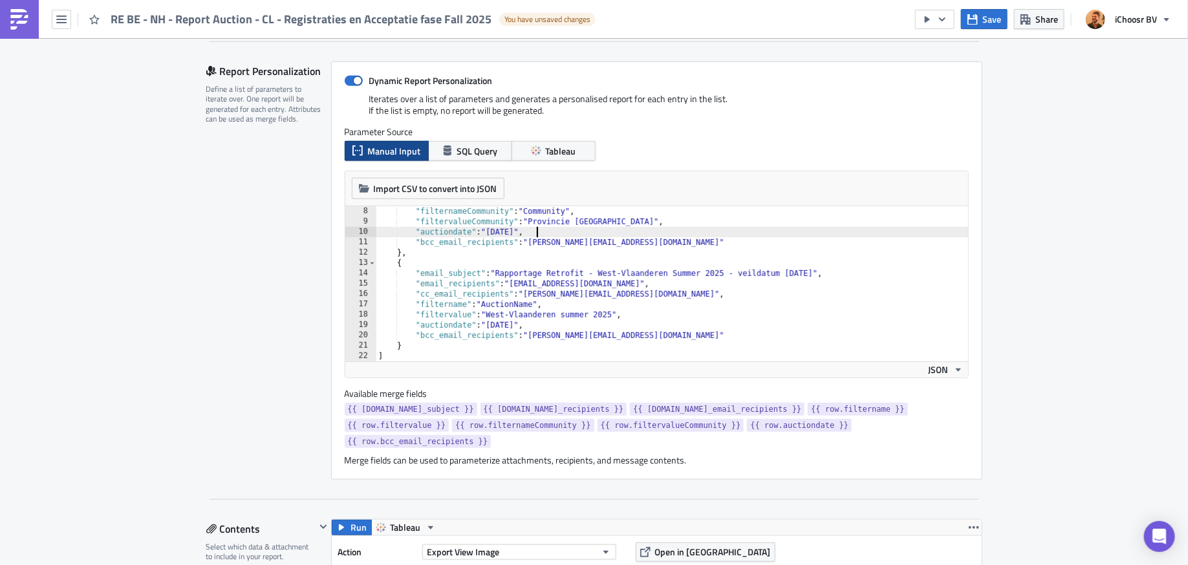
scroll to position [305, 0]
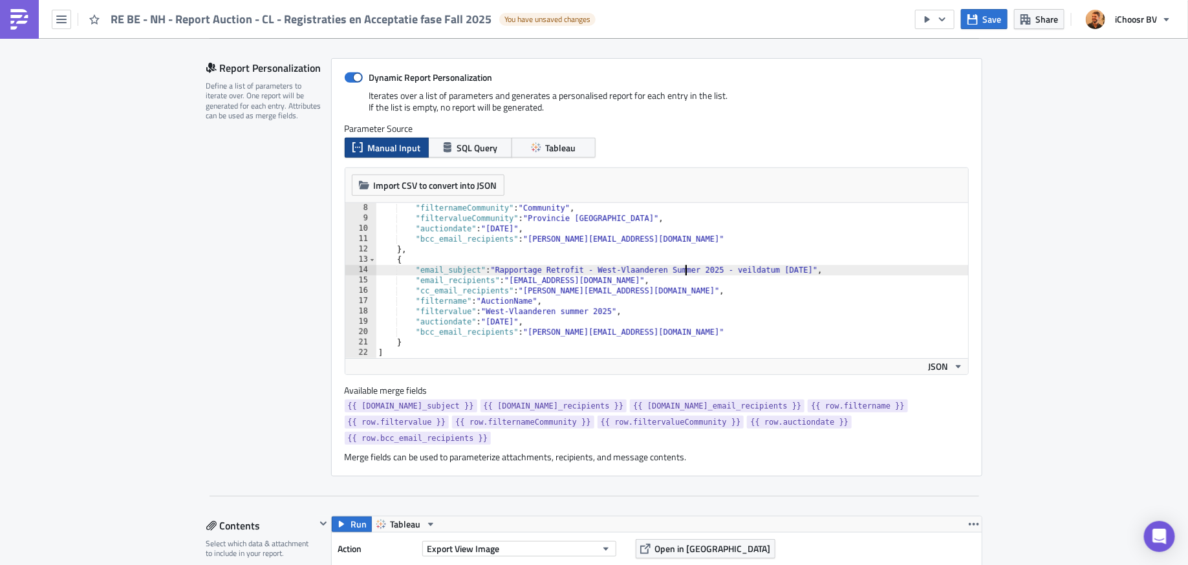
click at [685, 268] on div ""filternameCommunity" : "Community" , "filtervalueCommunity" : "Provincie Oost-…" at bounding box center [672, 291] width 593 height 176
click at [788, 267] on div ""filternameCommunity" : "Community" , "filtervalueCommunity" : "Provincie Oost-…" at bounding box center [672, 291] width 593 height 176
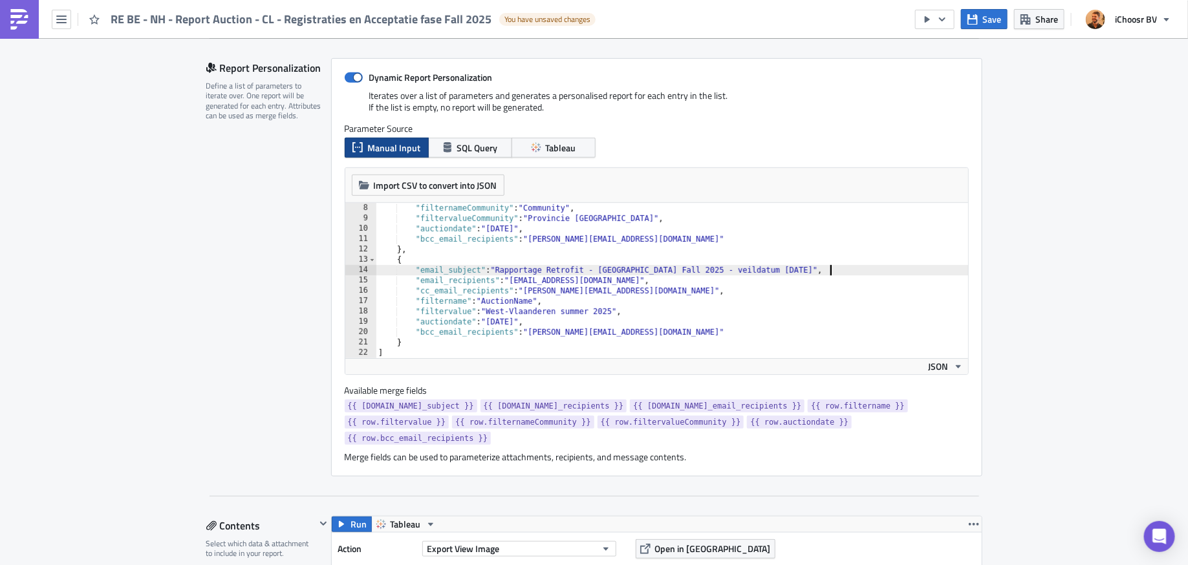
click at [576, 312] on div ""filternameCommunity" : "Community" , "filtervalueCommunity" : "Provincie Oost-…" at bounding box center [672, 291] width 593 height 176
click at [517, 320] on div ""filternameCommunity" : "Community" , "filtervalueCommunity" : "Provincie Oost-…" at bounding box center [672, 290] width 593 height 176
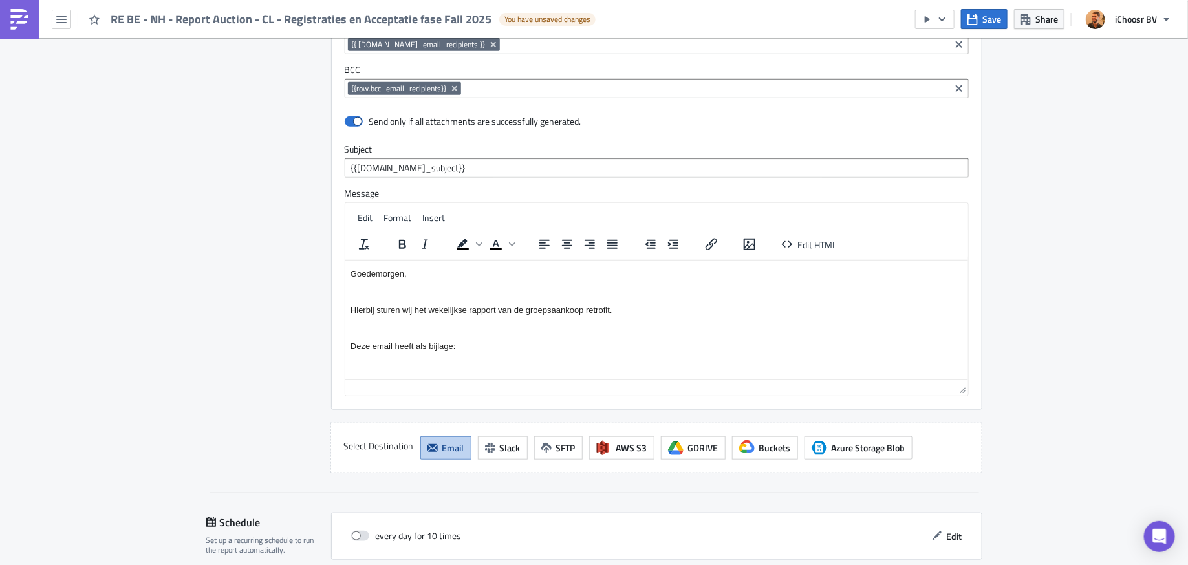
scroll to position [2720, 0]
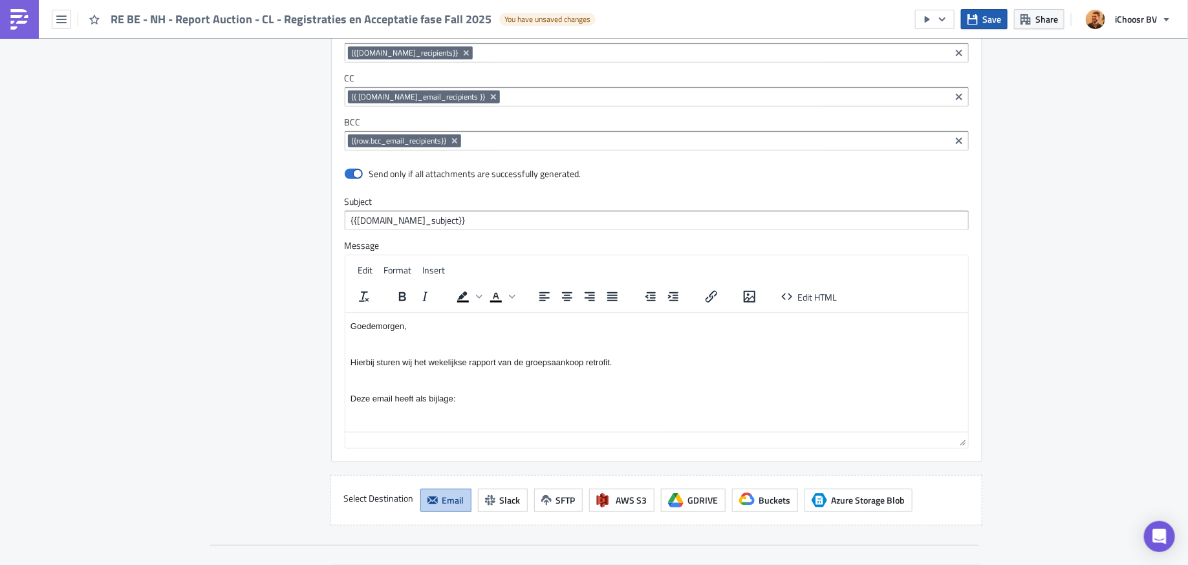
type textarea ""auctiondate": "2025-8-20","
click at [990, 21] on span "Save" at bounding box center [991, 19] width 19 height 14
click at [64, 25] on button "button" at bounding box center [61, 19] width 19 height 19
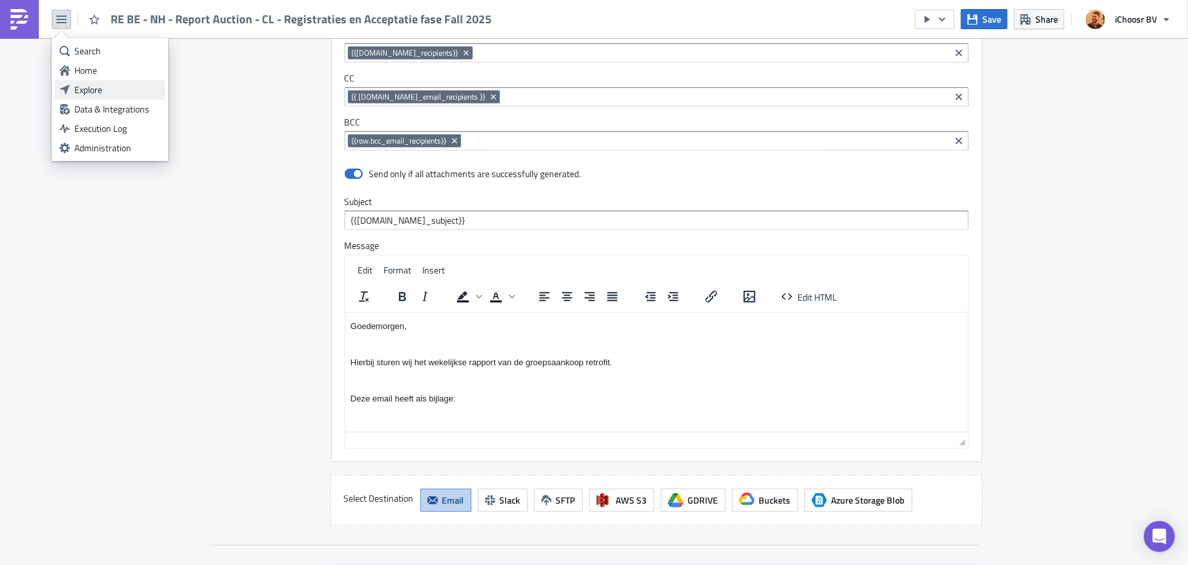
click at [109, 87] on div "Explore" at bounding box center [117, 89] width 86 height 13
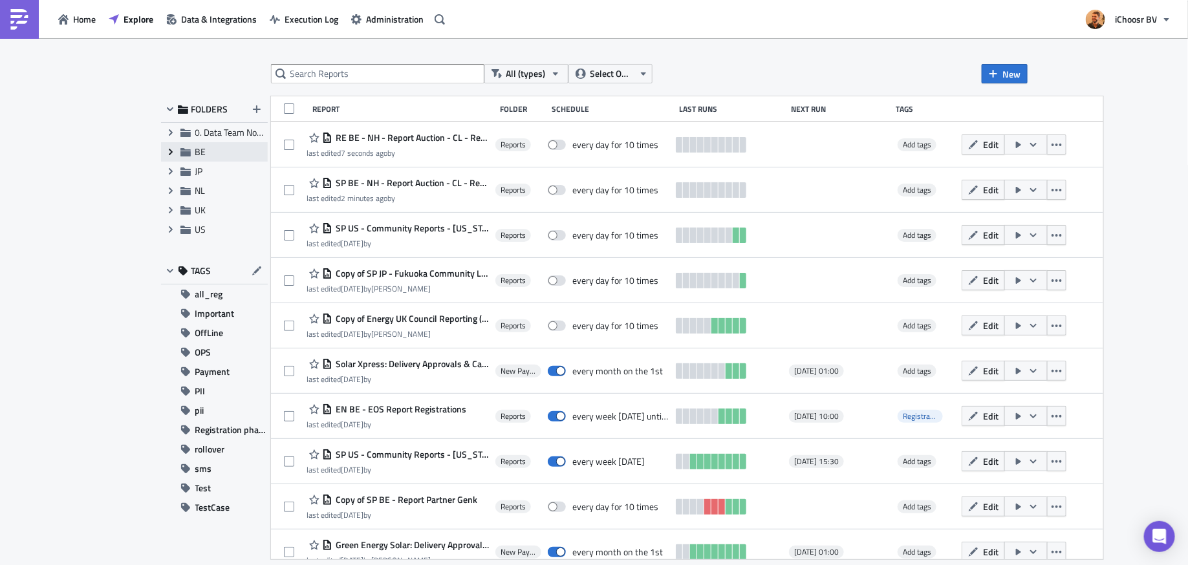
click at [171, 152] on icon at bounding box center [170, 152] width 4 height 6
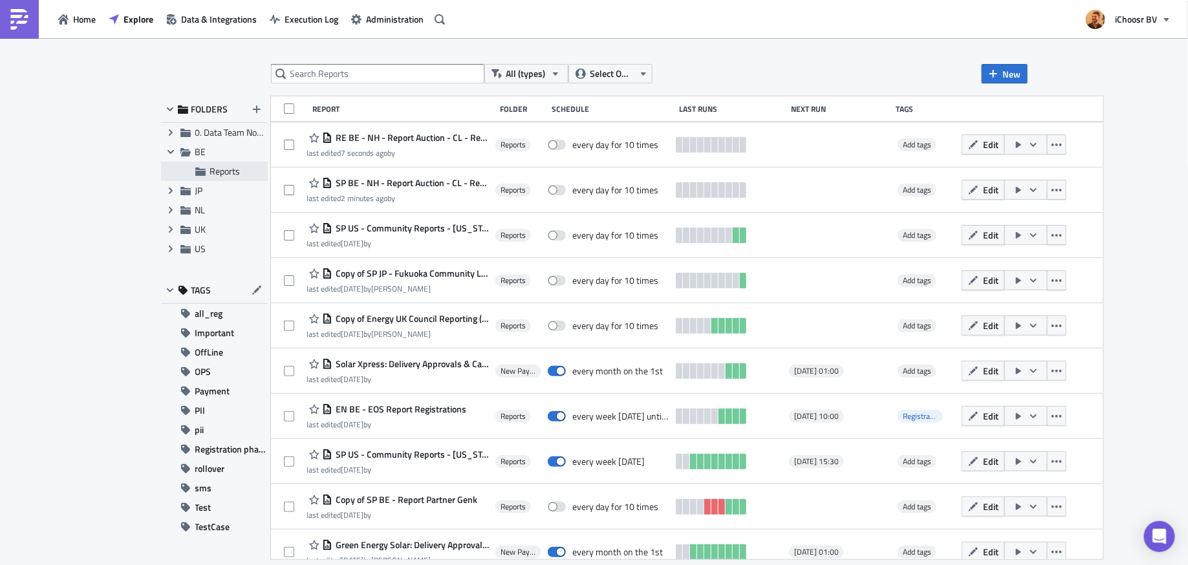
click at [215, 176] on span "Reports" at bounding box center [225, 171] width 30 height 14
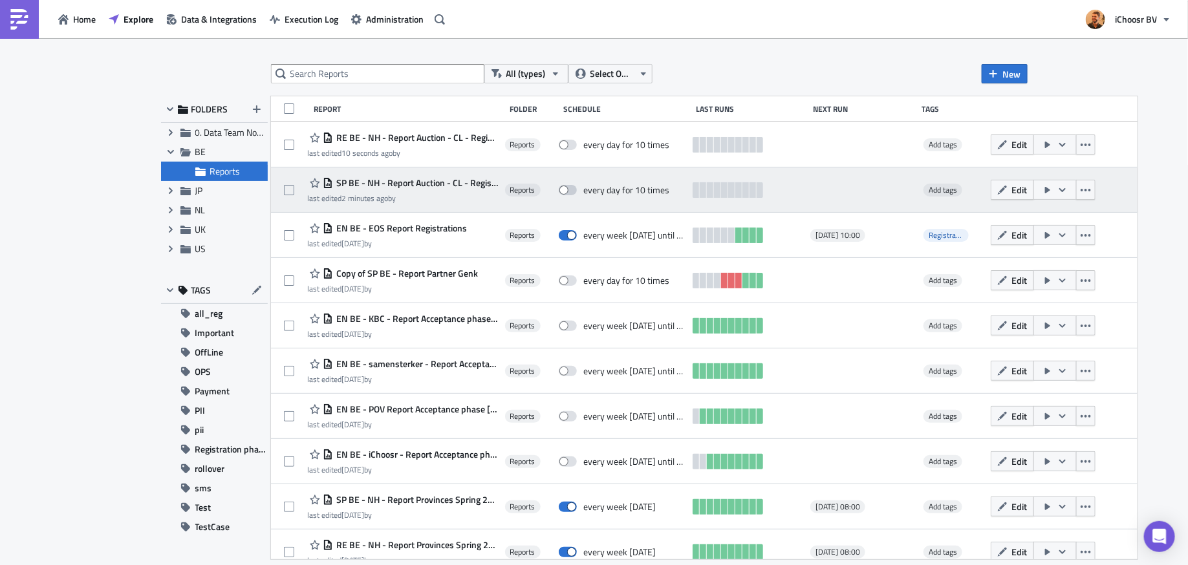
click at [572, 189] on span at bounding box center [568, 190] width 18 height 10
click at [570, 189] on input "checkbox" at bounding box center [565, 190] width 8 height 8
checkbox input "true"
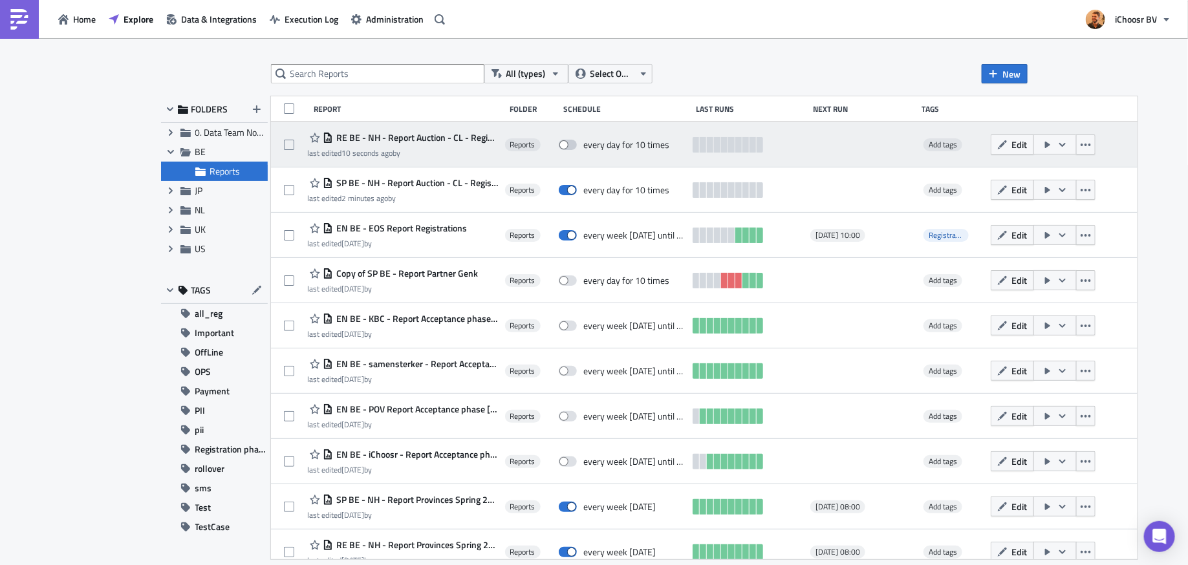
click at [571, 145] on span at bounding box center [568, 145] width 18 height 10
click at [570, 145] on input "checkbox" at bounding box center [565, 145] width 8 height 8
checkbox input "true"
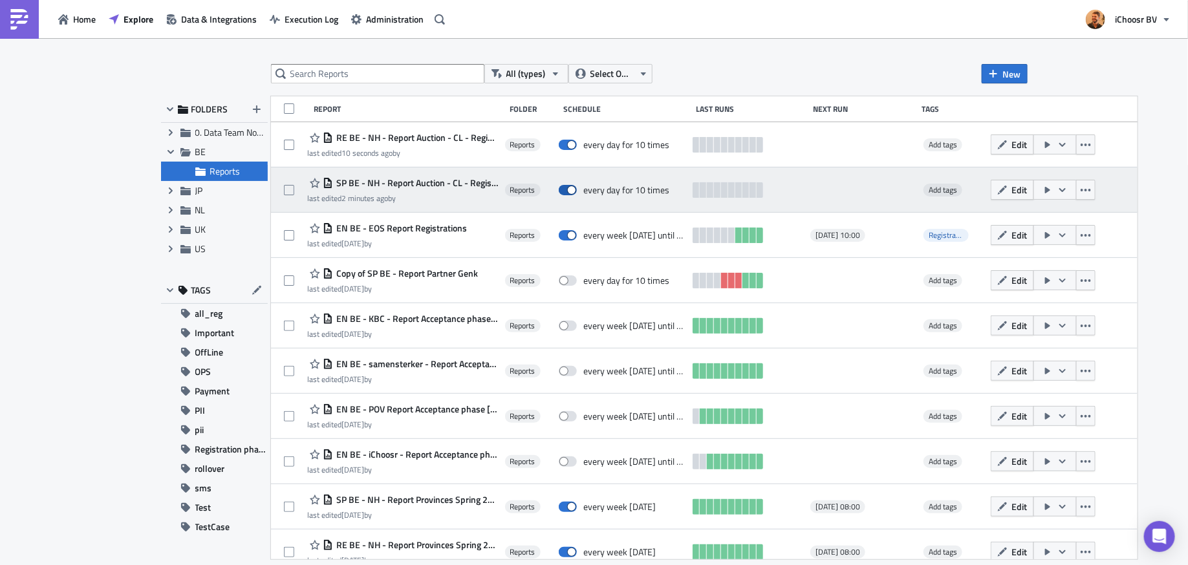
click at [566, 190] on span at bounding box center [568, 190] width 18 height 10
click at [566, 190] on input "checkbox" at bounding box center [565, 190] width 8 height 8
checkbox input "false"
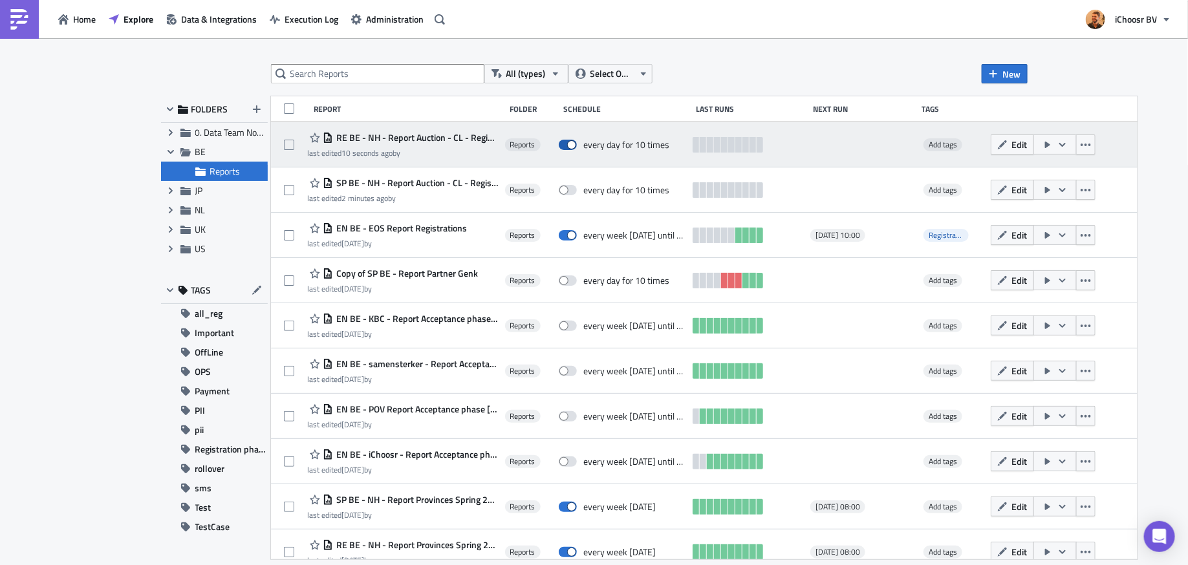
click at [566, 148] on span at bounding box center [568, 145] width 18 height 10
click at [566, 148] on input "checkbox" at bounding box center [565, 145] width 8 height 8
checkbox input "false"
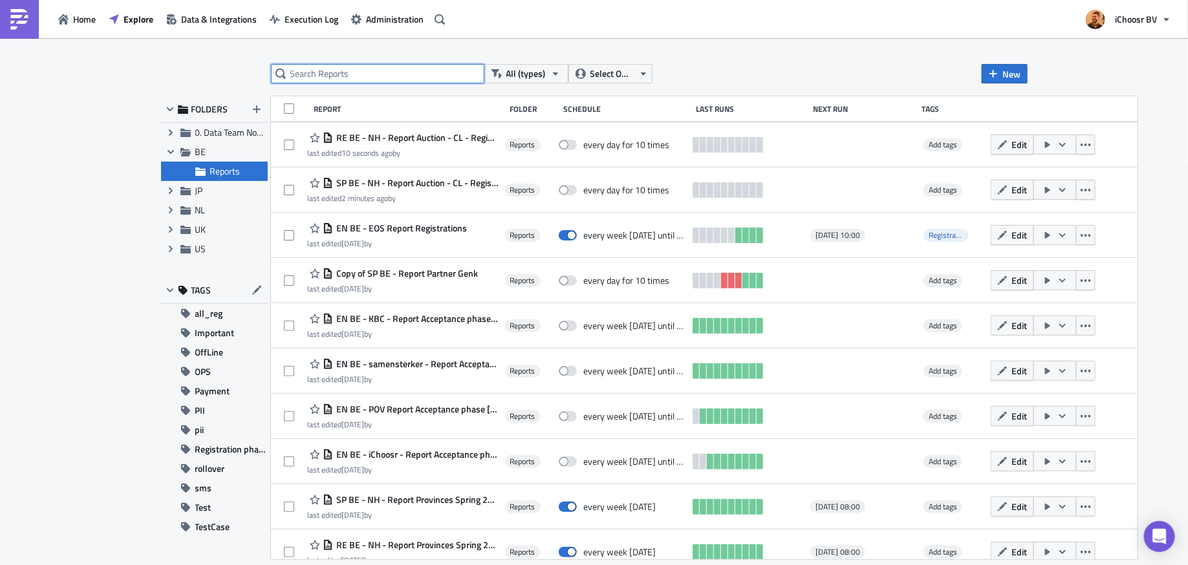
click at [445, 74] on input "text" at bounding box center [377, 73] width 213 height 19
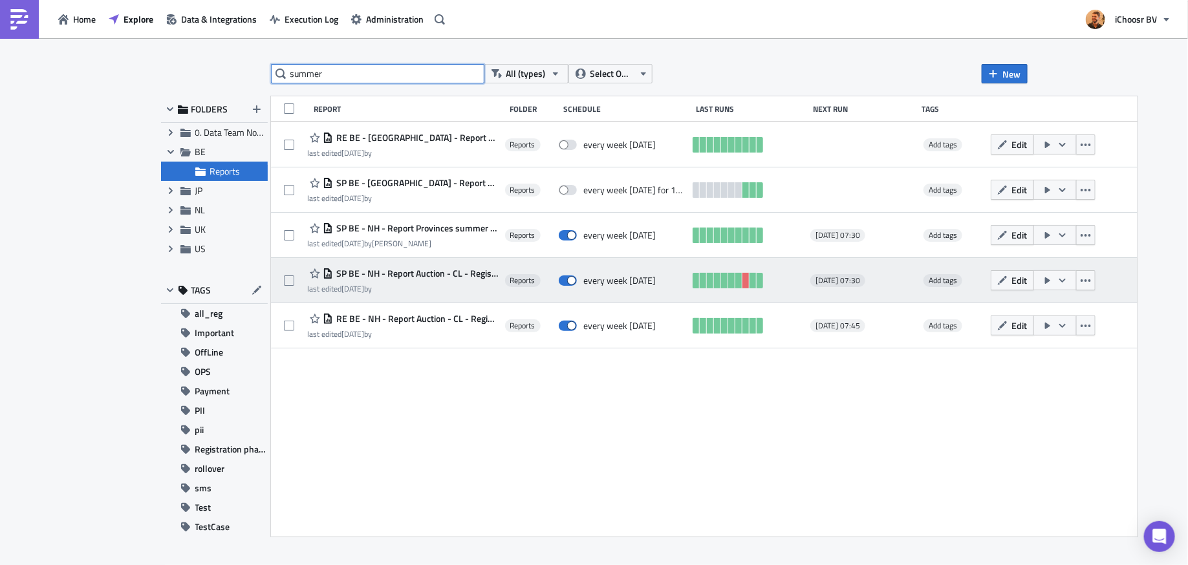
type input "summer"
click at [476, 276] on span "SP BE - NH - Report Auction - CL - Registraties en Acceptatie fase Summer 2025" at bounding box center [415, 274] width 165 height 12
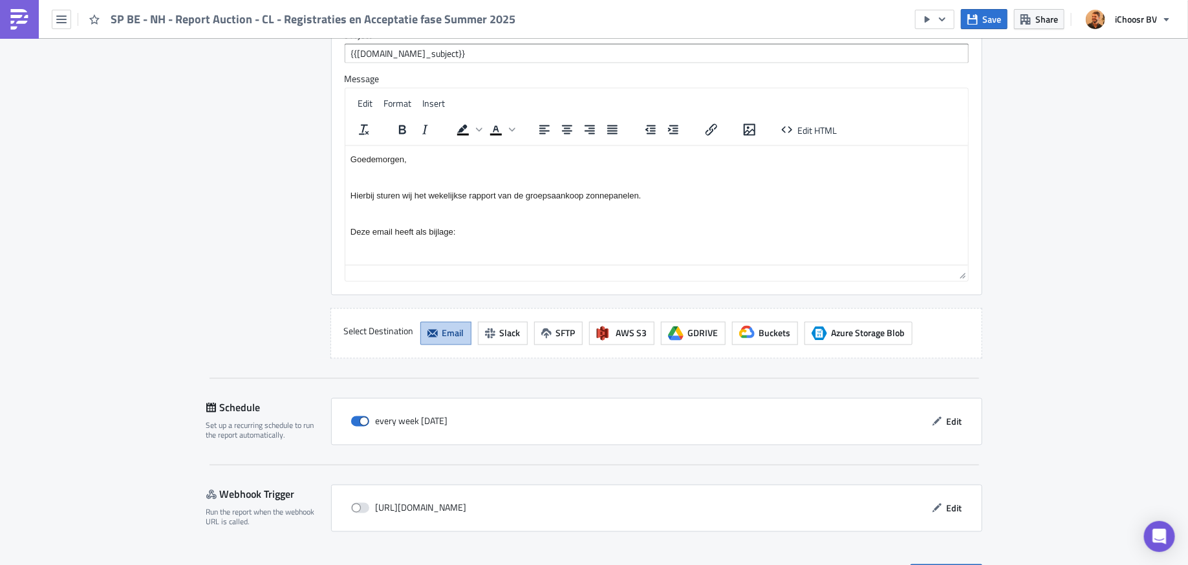
scroll to position [3312, 0]
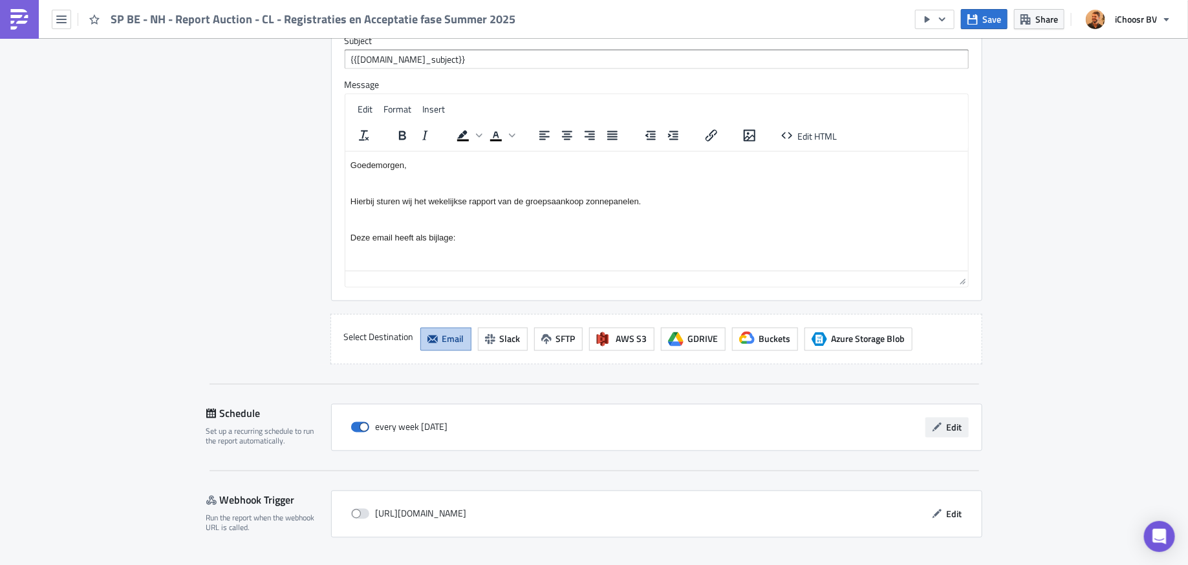
click at [957, 421] on span "Edit" at bounding box center [955, 428] width 16 height 14
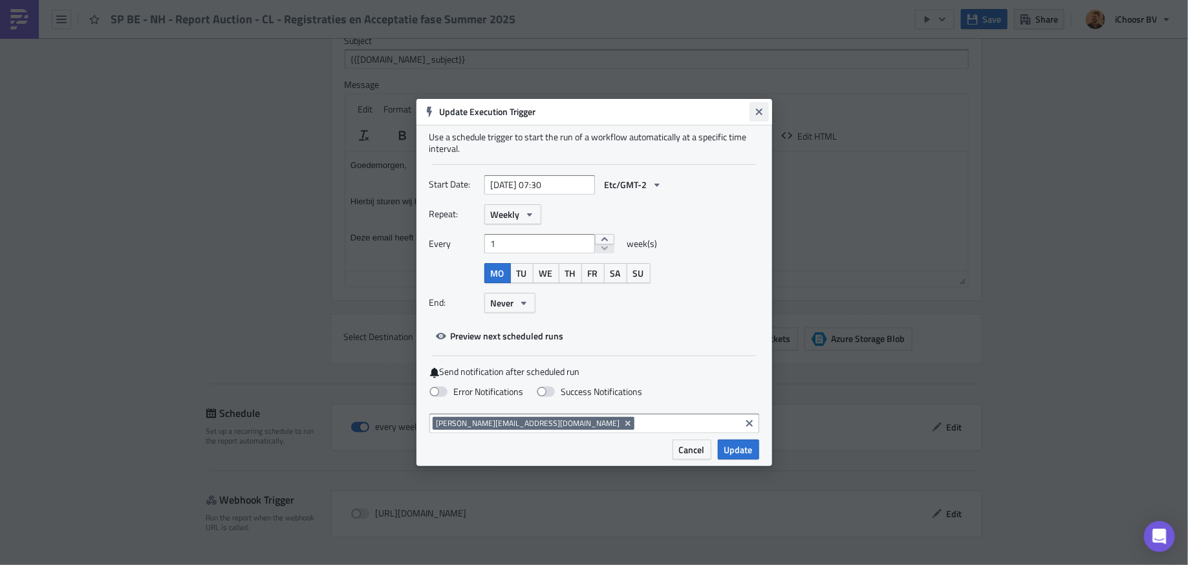
click at [756, 116] on button "Close" at bounding box center [759, 111] width 19 height 19
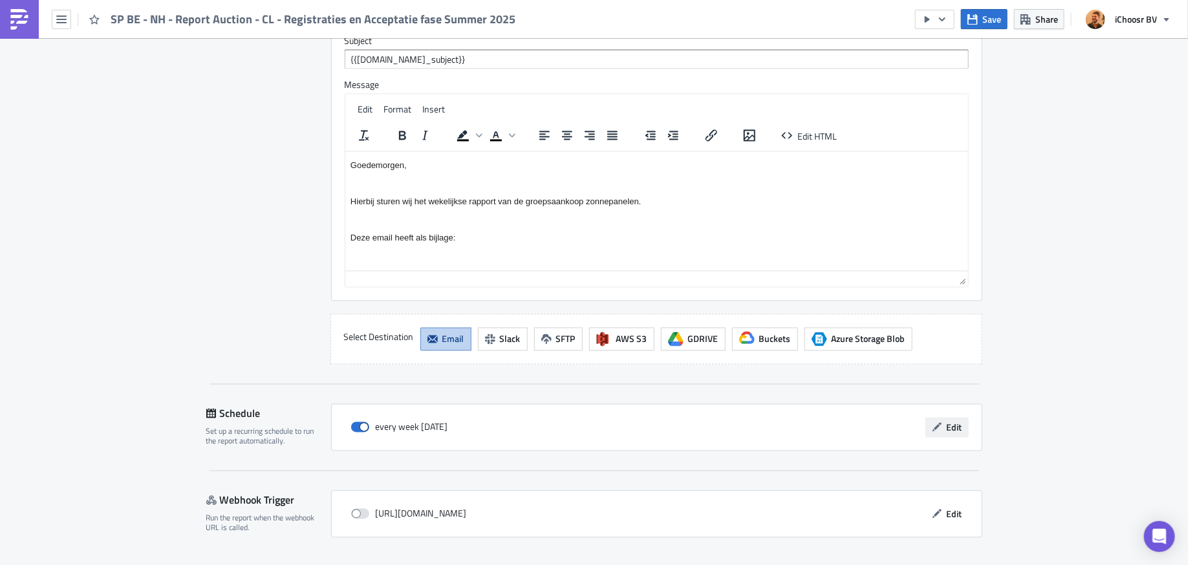
click at [955, 421] on span "Edit" at bounding box center [955, 428] width 16 height 14
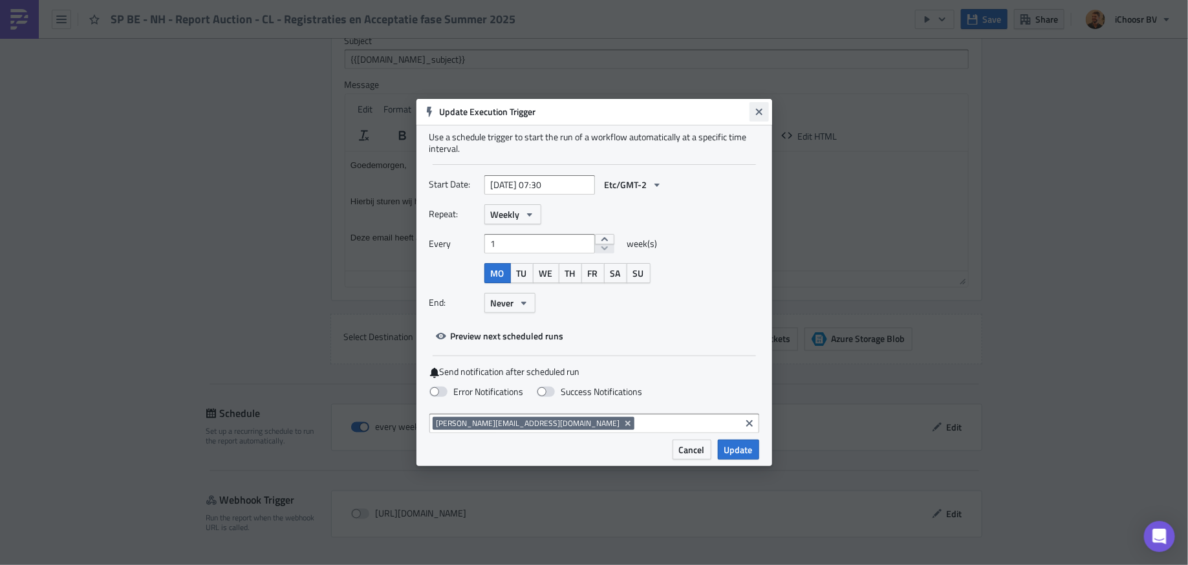
click at [760, 110] on icon "Close" at bounding box center [758, 112] width 6 height 6
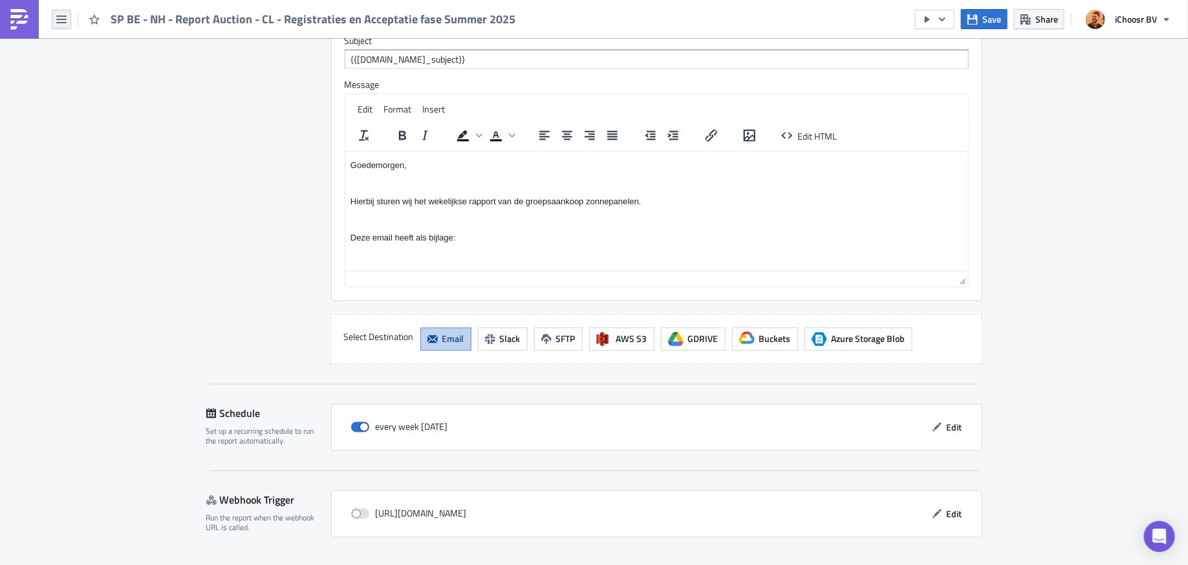
click at [62, 20] on icon "button" at bounding box center [61, 19] width 10 height 10
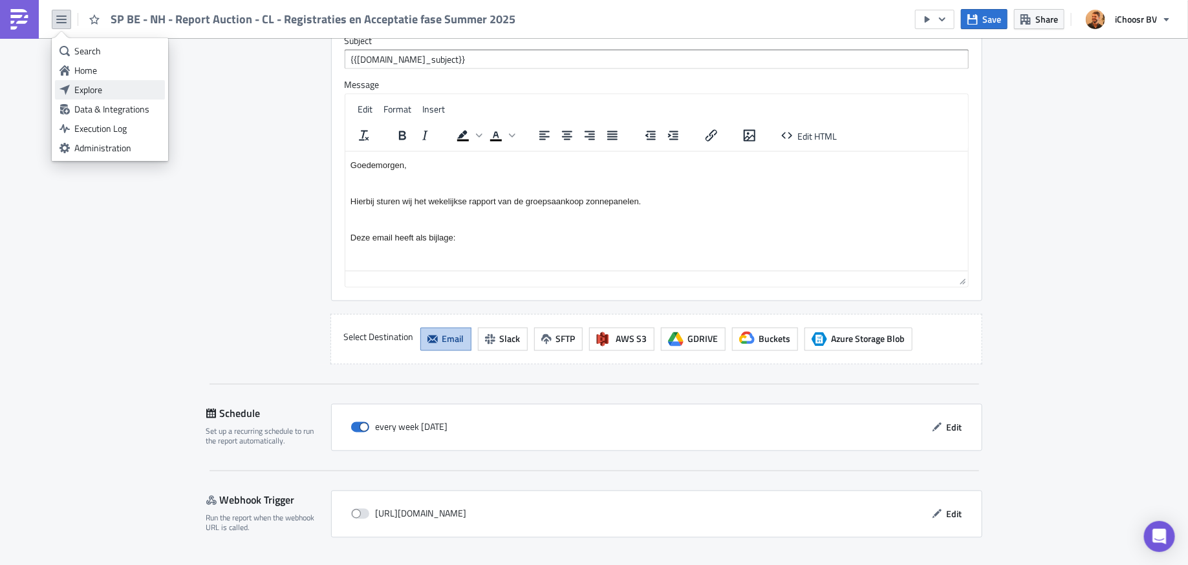
click at [90, 92] on div "Explore" at bounding box center [117, 89] width 86 height 13
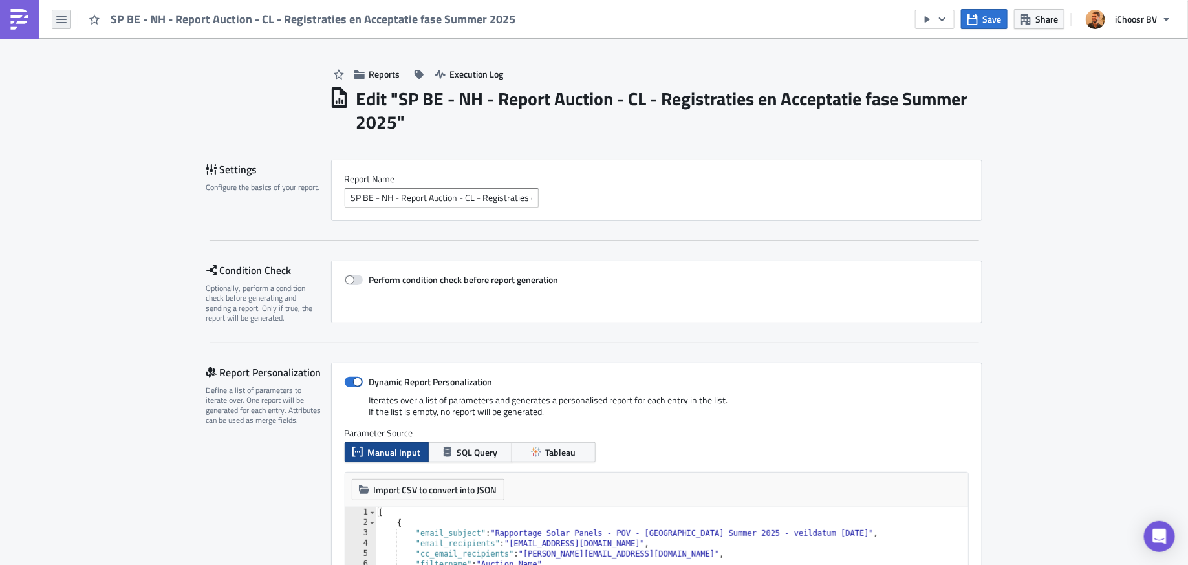
click at [61, 15] on icon "button" at bounding box center [61, 19] width 10 height 10
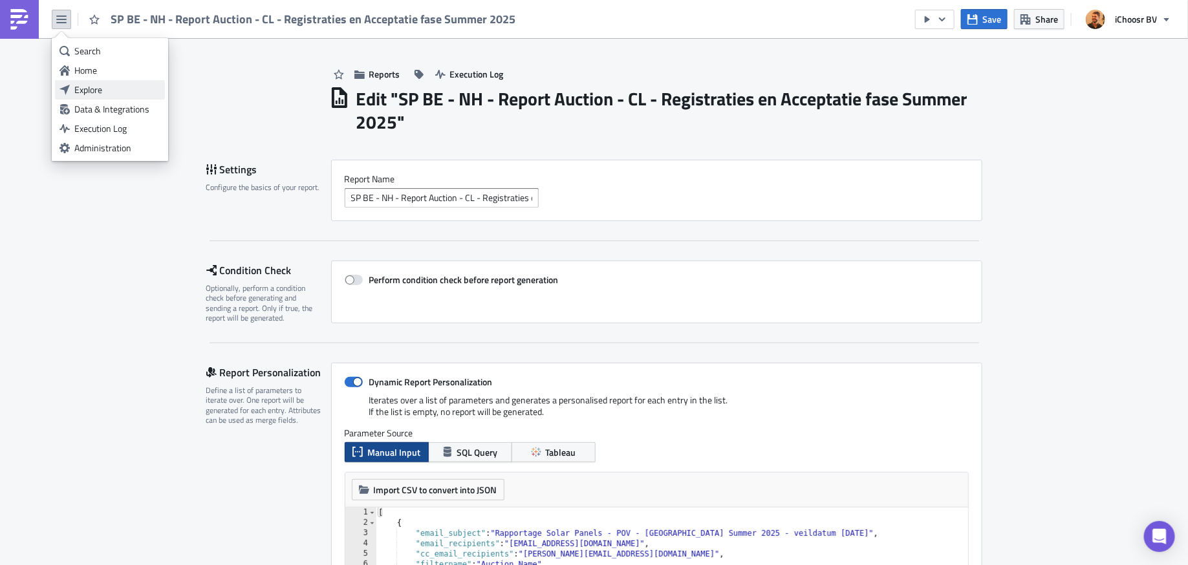
click at [89, 87] on div "Explore" at bounding box center [117, 89] width 86 height 13
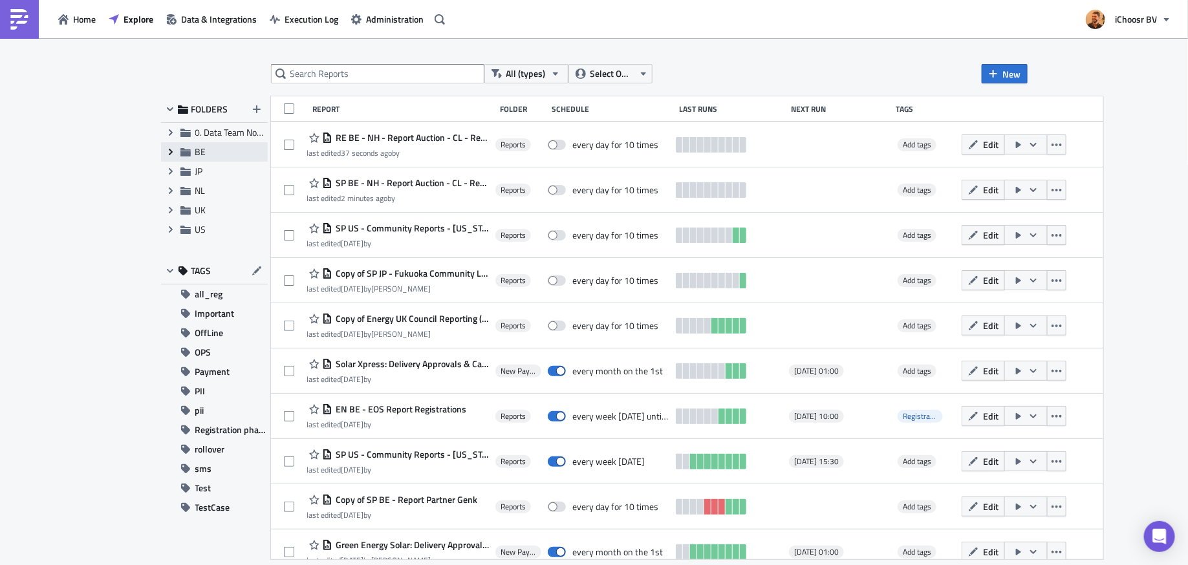
click at [164, 151] on span "Expand group" at bounding box center [170, 151] width 19 height 19
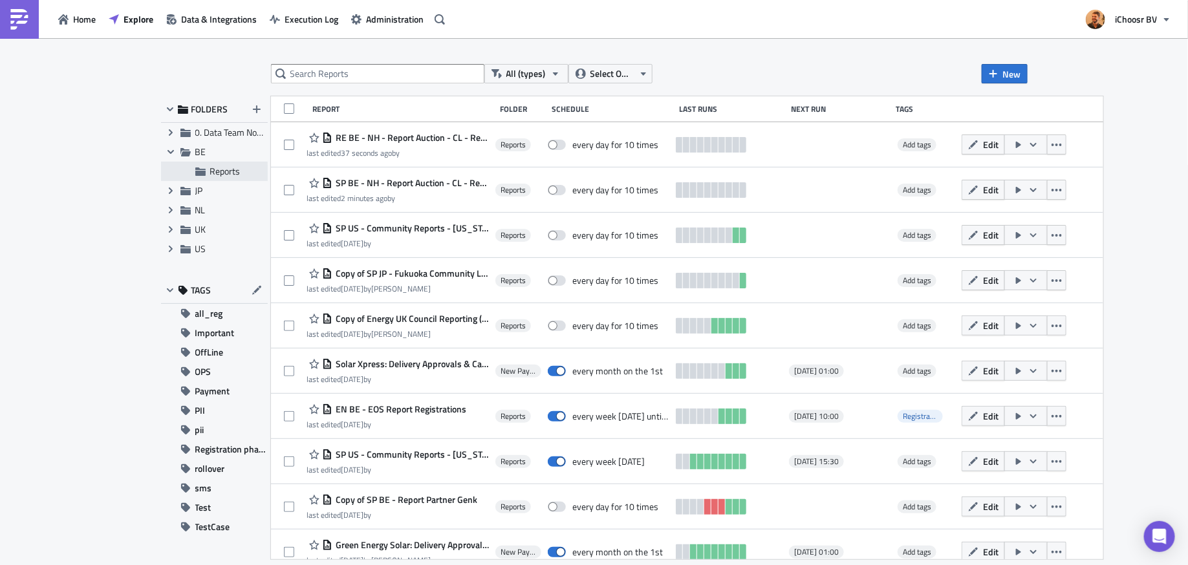
click at [206, 176] on div "Reports" at bounding box center [214, 171] width 107 height 19
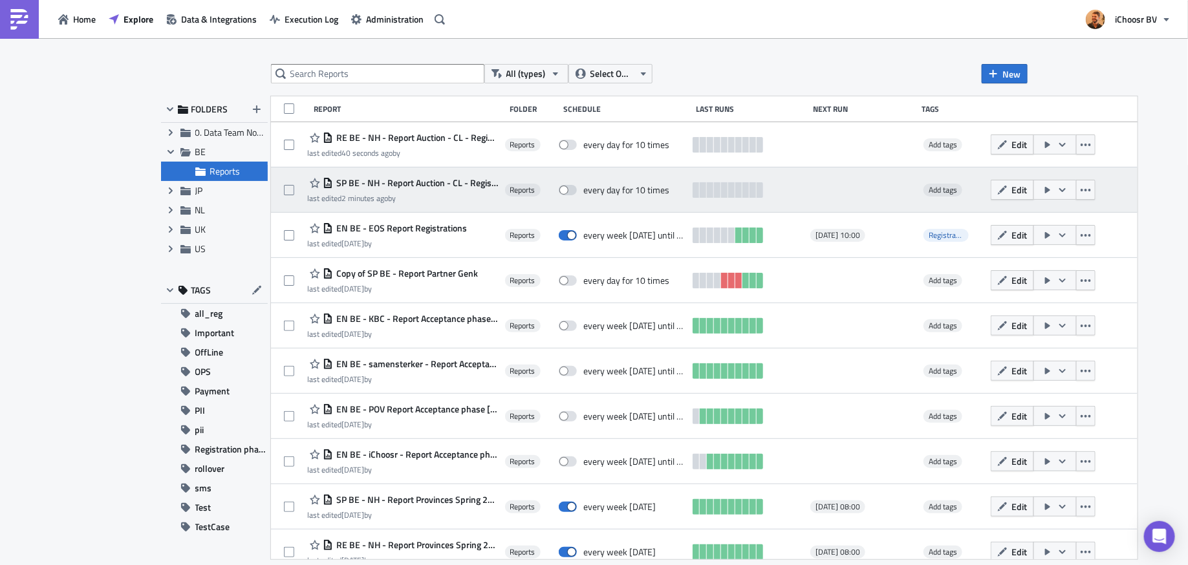
click at [413, 184] on span "SP BE - NH - Report Auction - CL - Registraties en Acceptatie fase Fall 2025" at bounding box center [415, 183] width 165 height 12
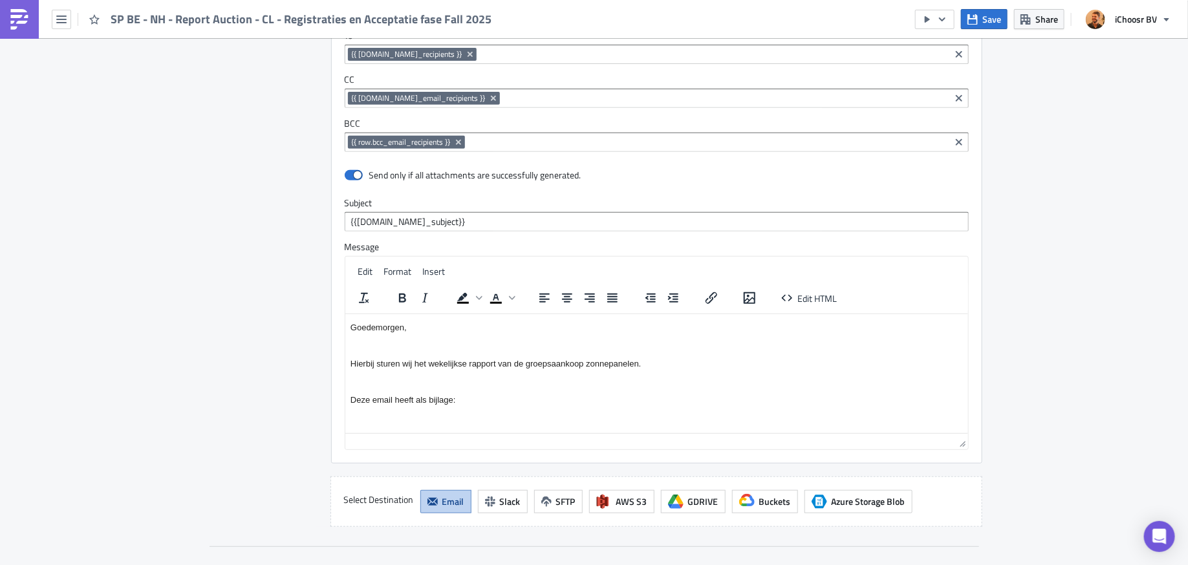
scroll to position [2785, 0]
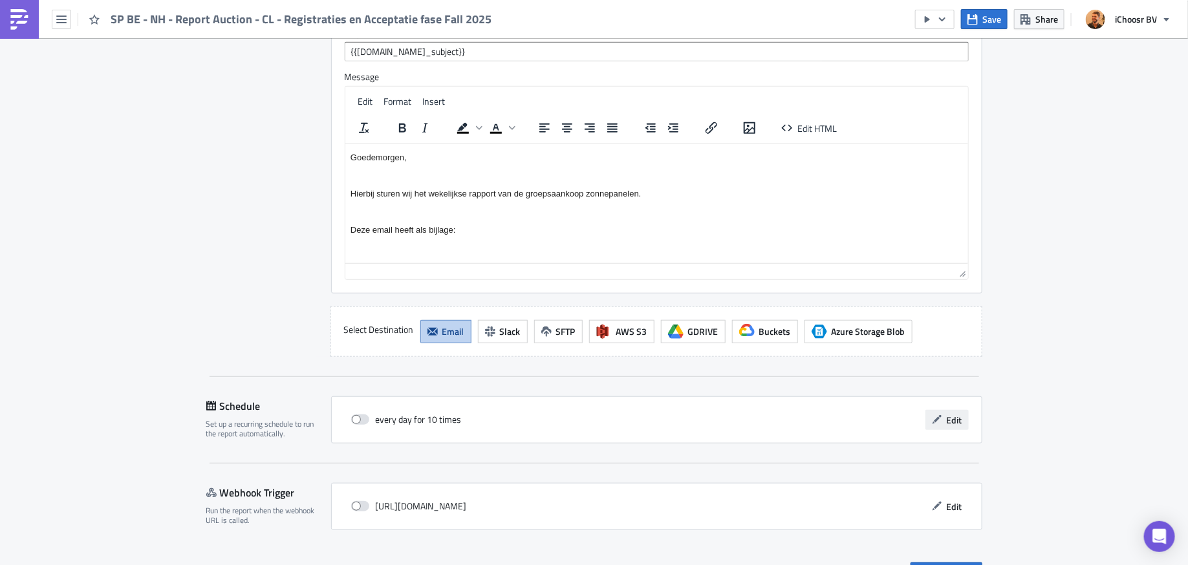
click at [952, 413] on span "Edit" at bounding box center [955, 420] width 16 height 14
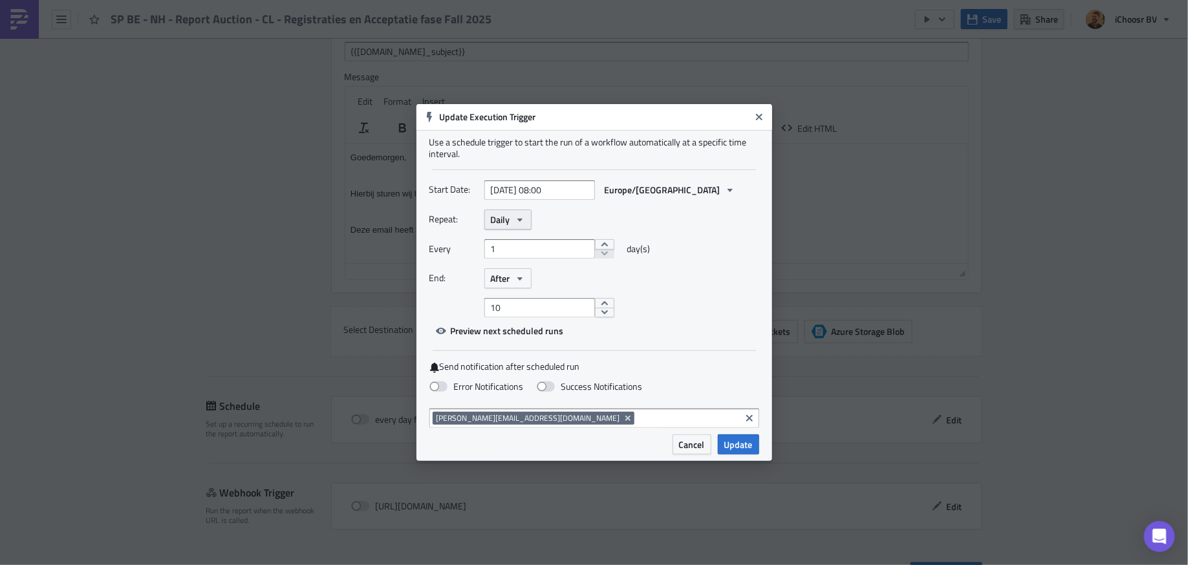
click at [518, 219] on icon "button" at bounding box center [519, 219] width 5 height 3
click at [528, 283] on div "Weekly" at bounding box center [545, 281] width 107 height 13
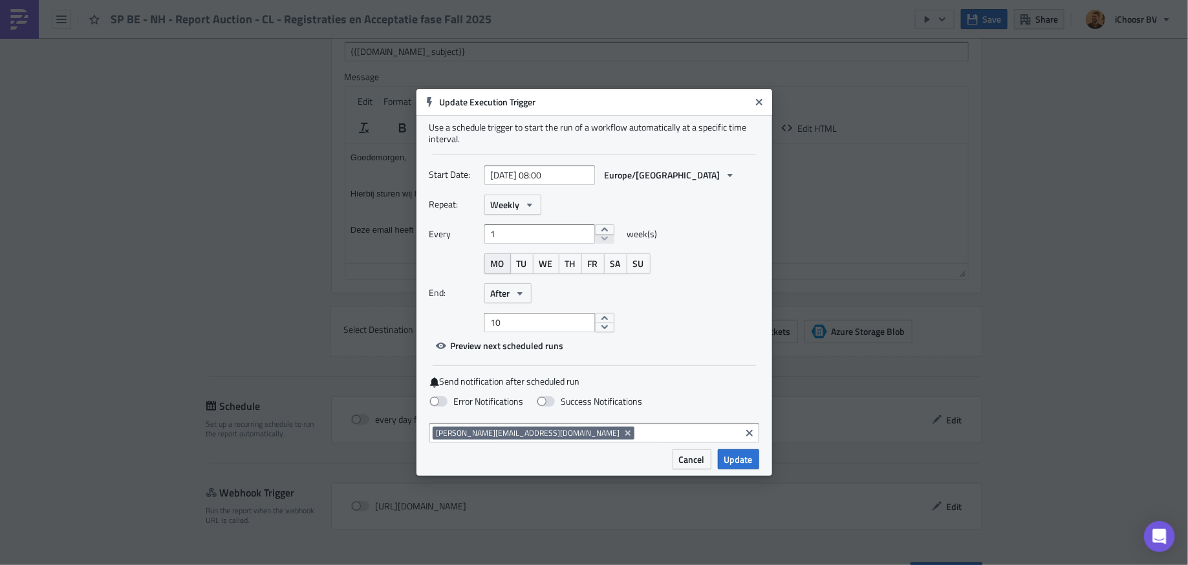
click at [493, 261] on span "MO" at bounding box center [498, 264] width 14 height 14
click at [508, 292] on span "After" at bounding box center [500, 293] width 19 height 14
click at [513, 318] on div "Never" at bounding box center [545, 316] width 107 height 13
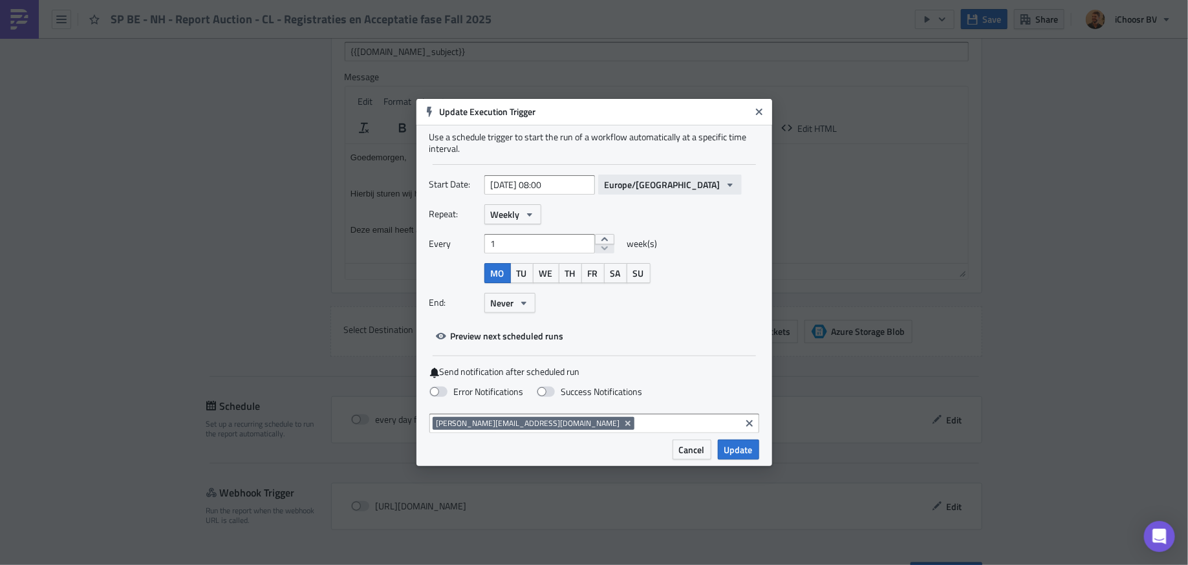
click at [727, 185] on icon "button" at bounding box center [729, 184] width 5 height 3
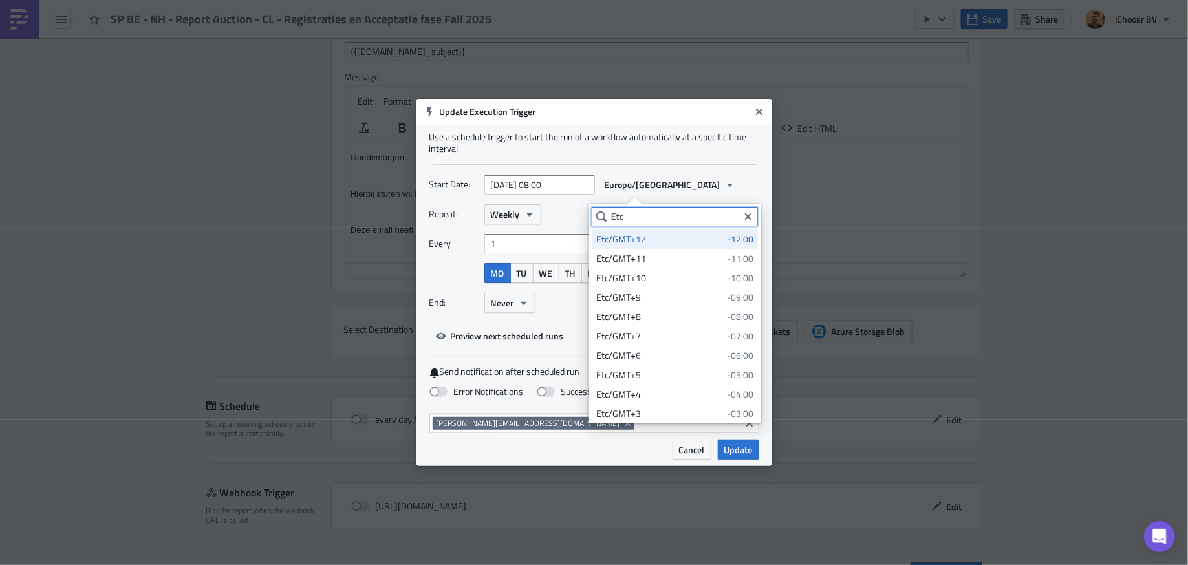
type input "Etc"
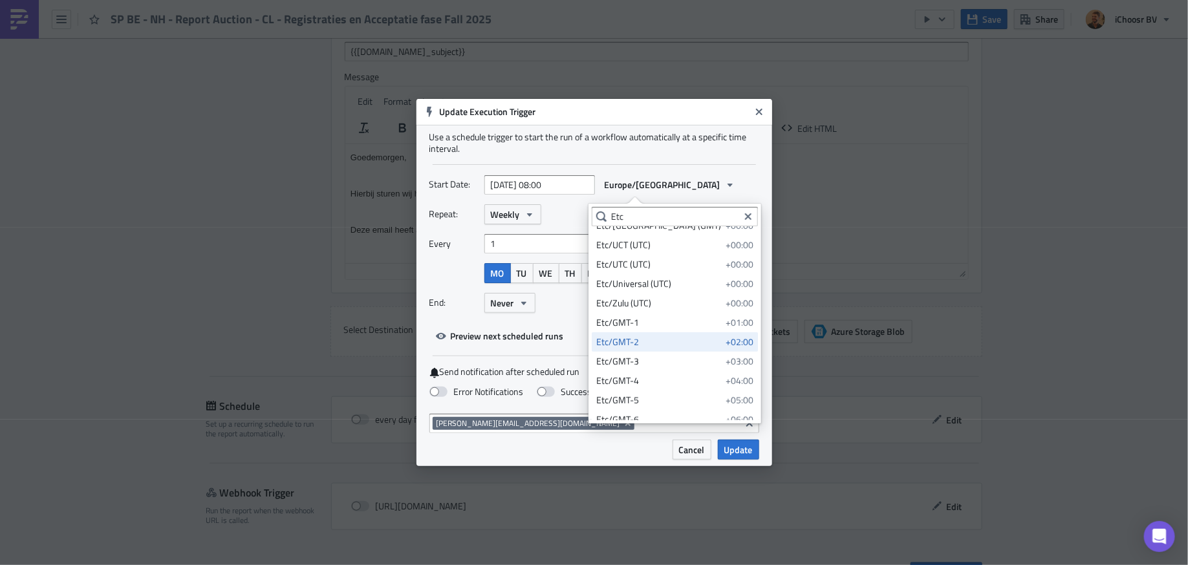
click at [641, 343] on div "Etc/GMT-2" at bounding box center [658, 342] width 125 height 13
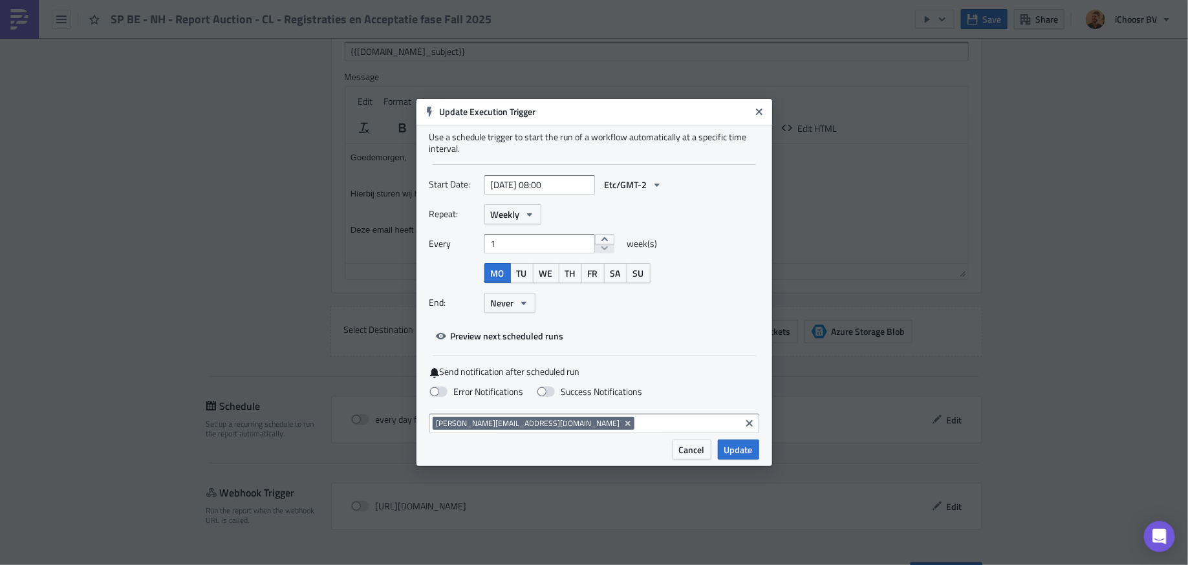
click at [715, 324] on div "Start Date: [DATE] 08:00 Etc/GMT-2 Repeat: Weekly Every 1 week(s) MO TU WE TH F…" at bounding box center [594, 260] width 330 height 171
click at [742, 447] on span "Update" at bounding box center [738, 450] width 28 height 14
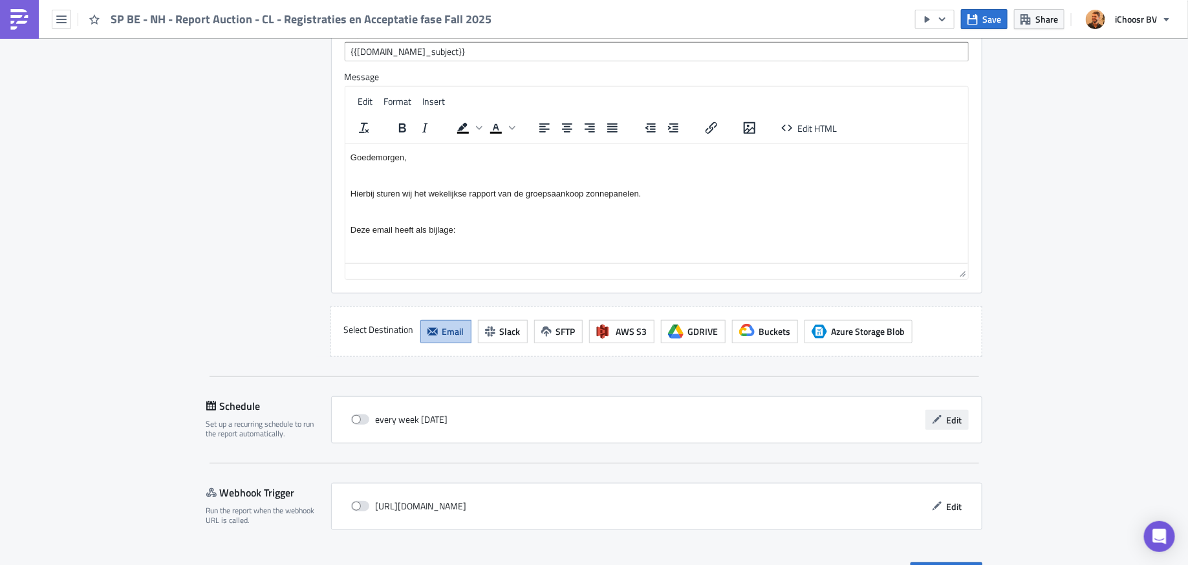
click at [948, 413] on span "Edit" at bounding box center [955, 420] width 16 height 14
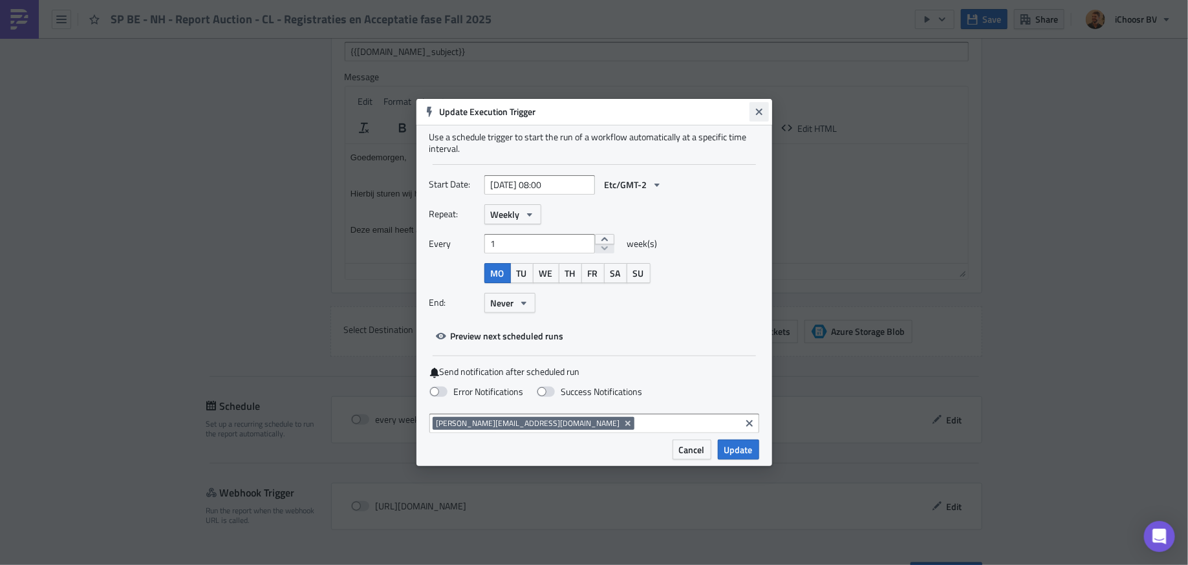
click at [758, 111] on icon "Close" at bounding box center [758, 112] width 6 height 6
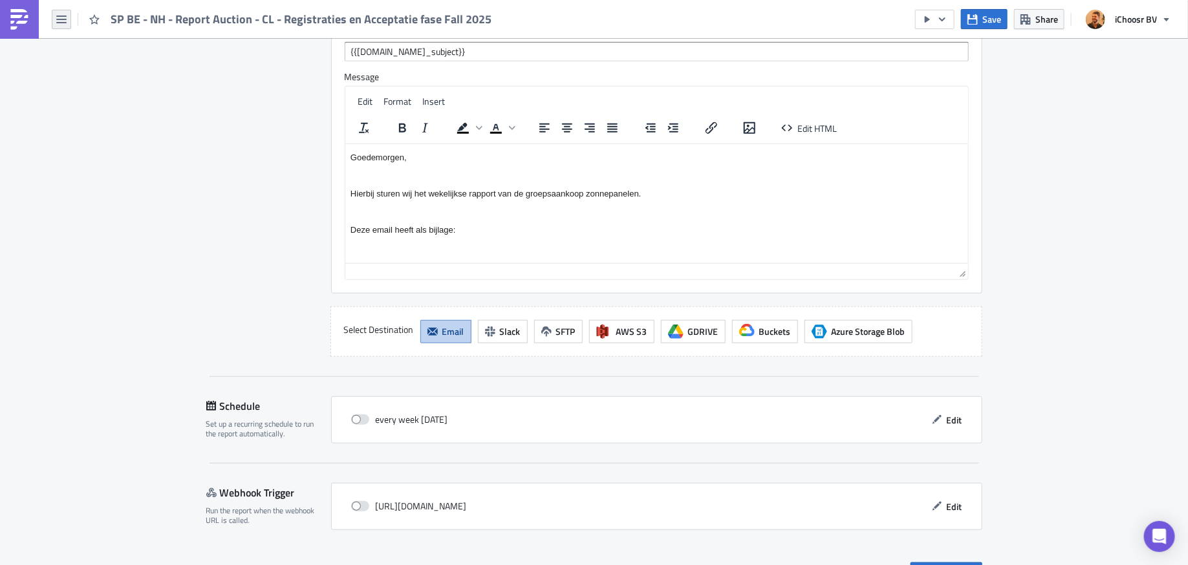
click at [61, 21] on icon "button" at bounding box center [61, 19] width 10 height 10
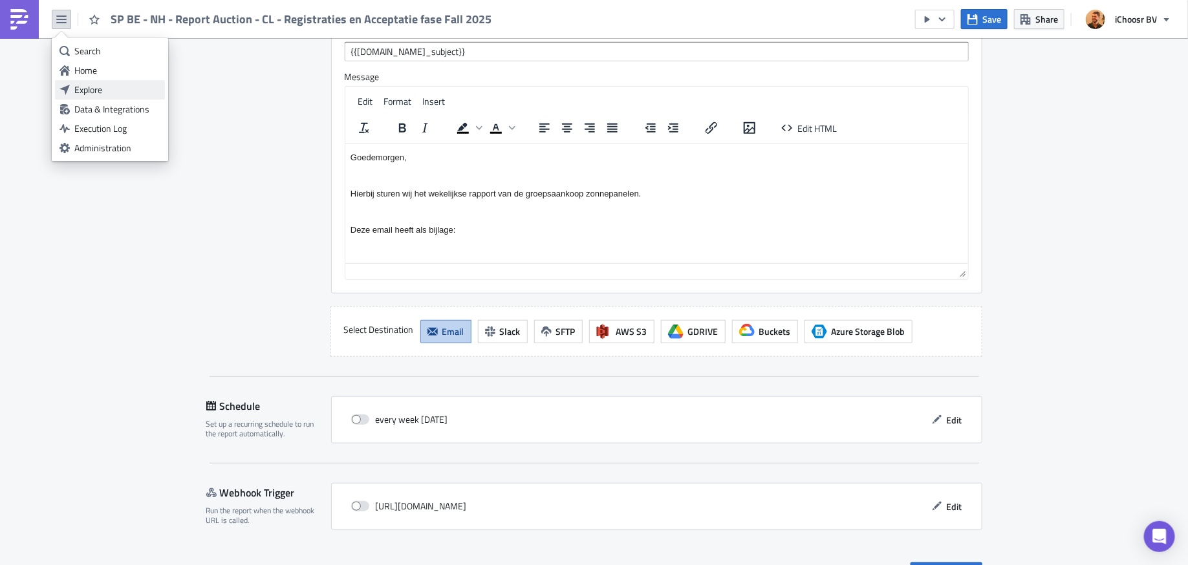
click at [87, 90] on div "Explore" at bounding box center [117, 89] width 86 height 13
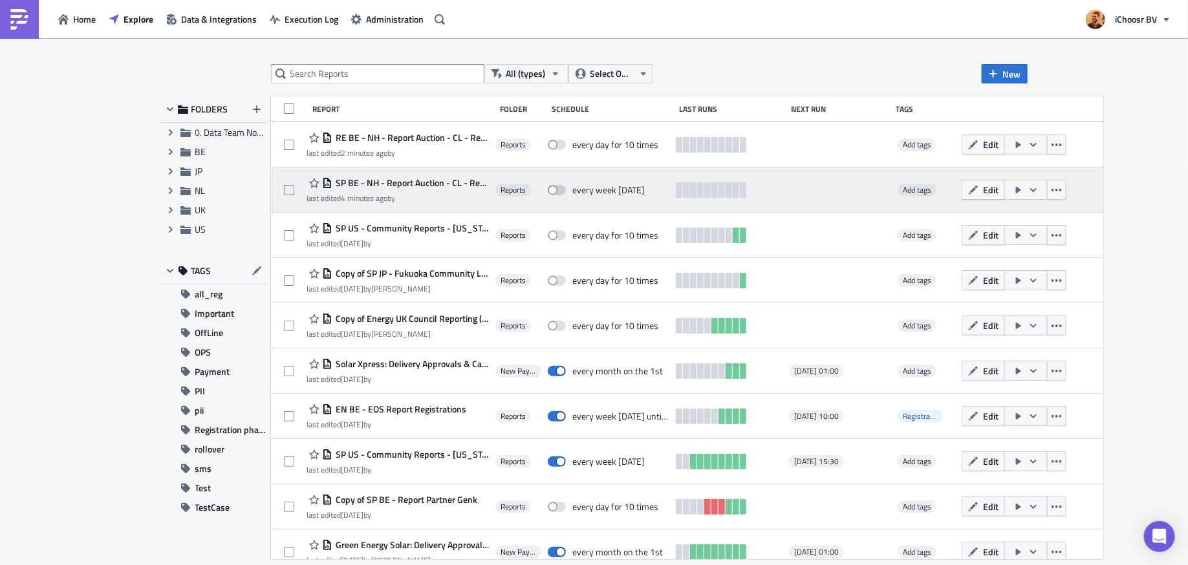
click at [571, 188] on label at bounding box center [560, 190] width 25 height 12
click at [559, 188] on input "checkbox" at bounding box center [554, 190] width 8 height 8
checkbox input "true"
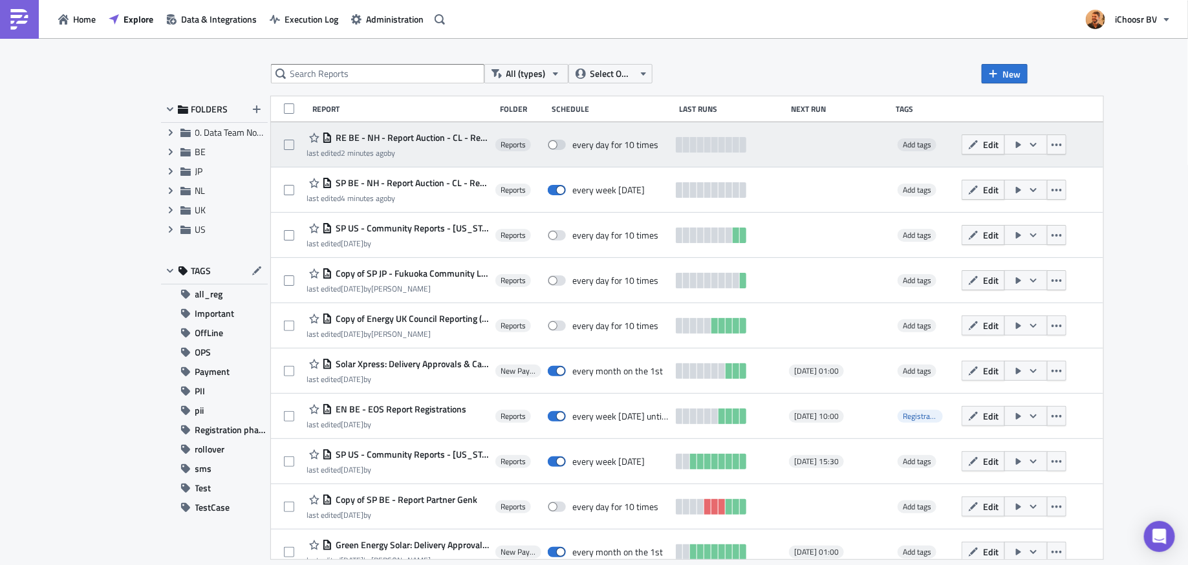
click at [430, 139] on span "RE BE - NH - Report Auction - CL - Registraties en Acceptatie fase Fall 2025" at bounding box center [410, 138] width 157 height 12
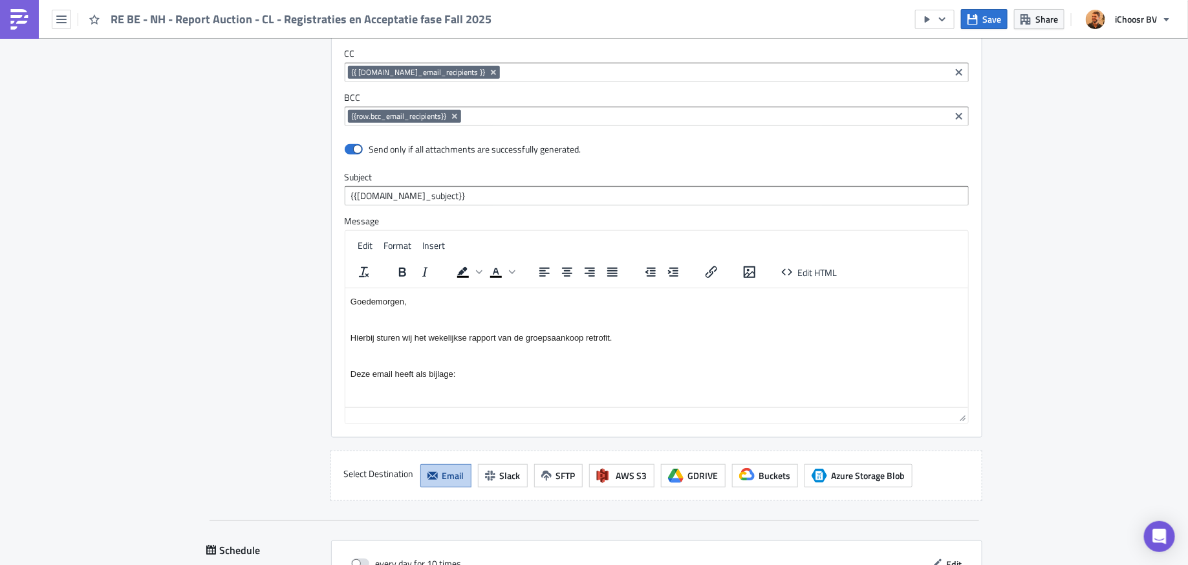
scroll to position [2889, 0]
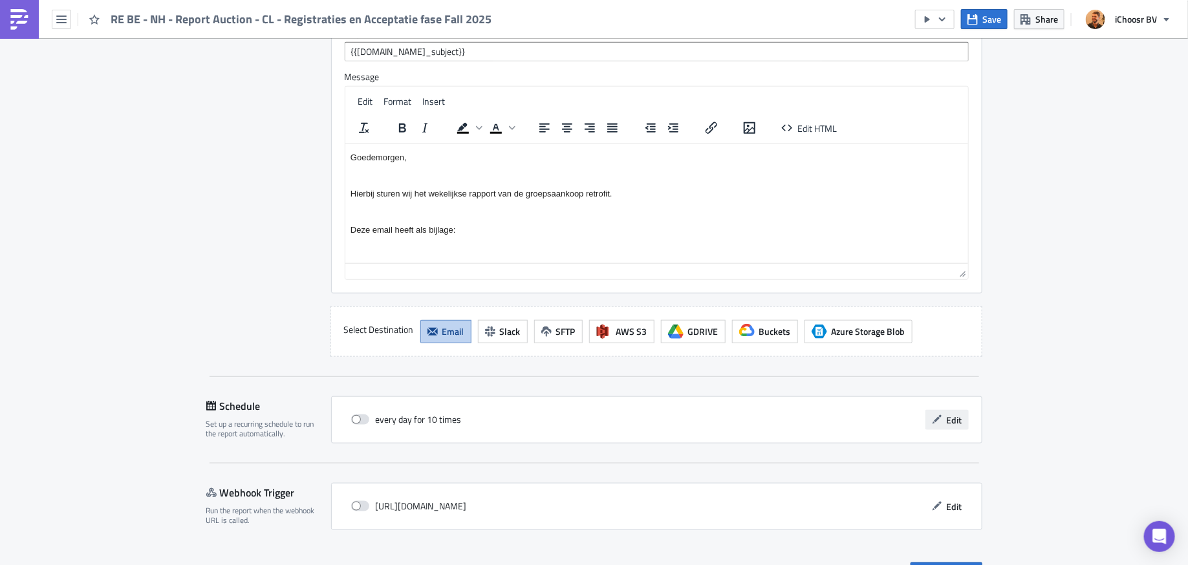
click at [958, 413] on span "Edit" at bounding box center [955, 420] width 16 height 14
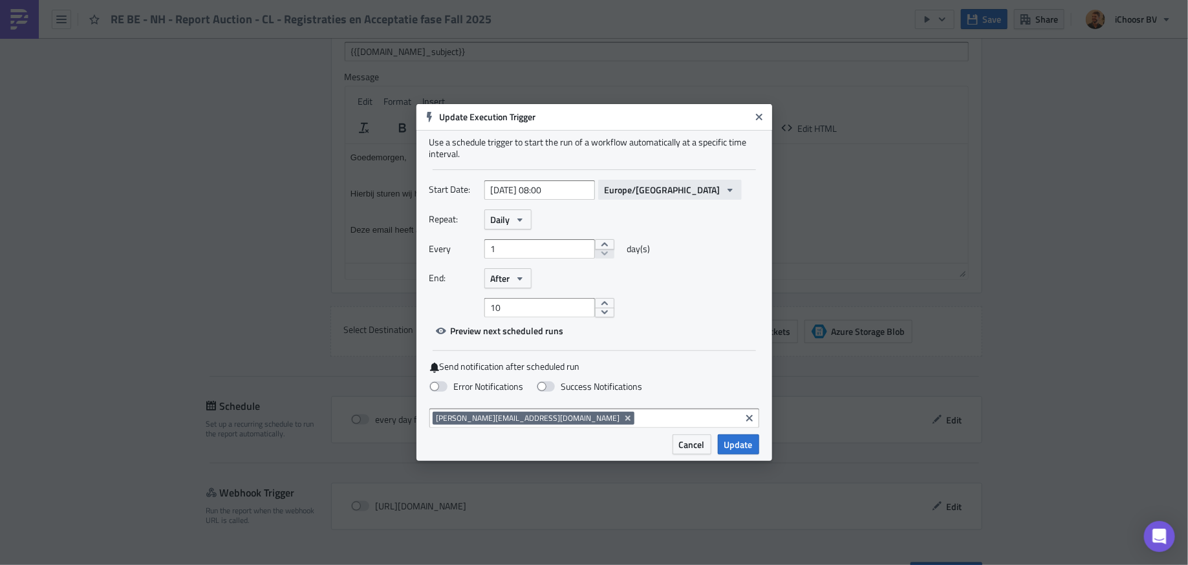
click at [672, 183] on button "Europe/[GEOGRAPHIC_DATA]" at bounding box center [670, 190] width 144 height 20
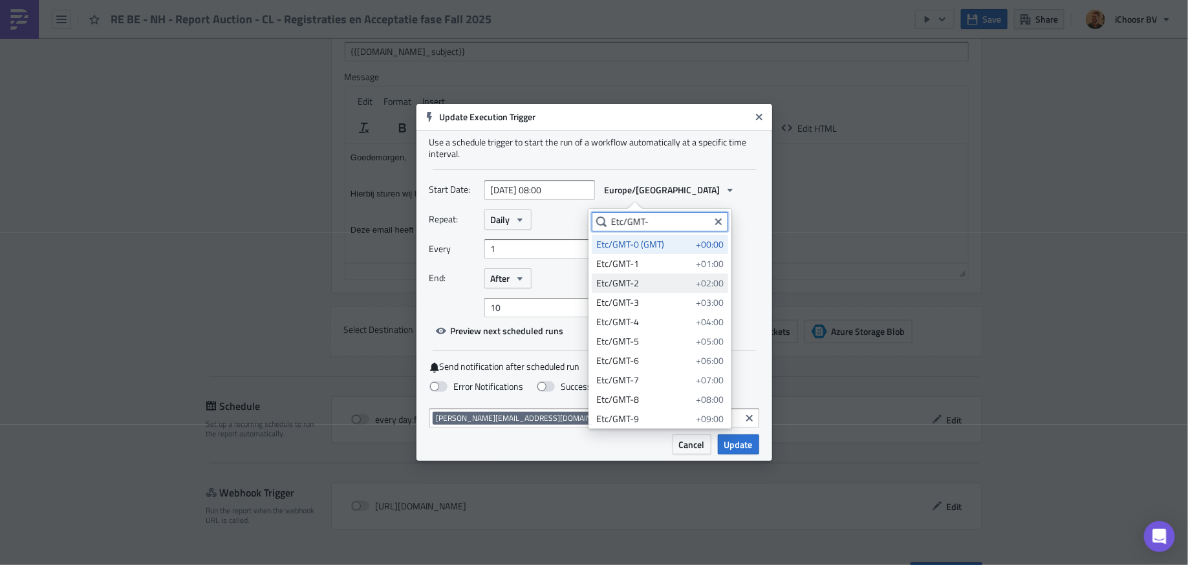
type input "Etc/GMT-"
click at [663, 285] on div "Etc/GMT-2" at bounding box center [643, 283] width 95 height 13
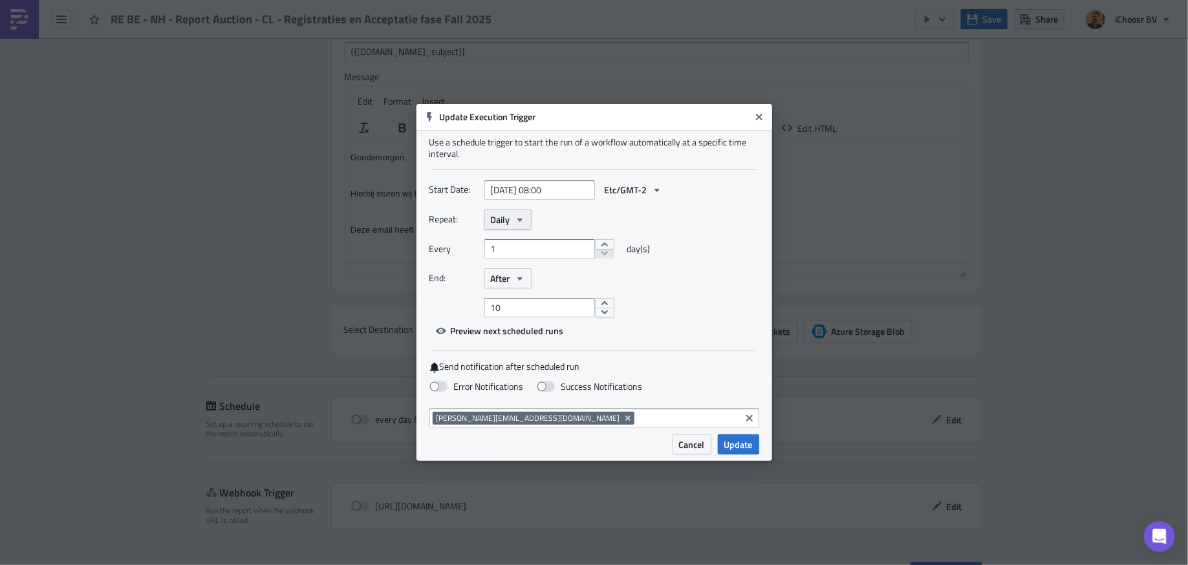
click at [515, 215] on icon "button" at bounding box center [520, 220] width 10 height 10
click at [521, 278] on div "Weekly" at bounding box center [545, 281] width 107 height 13
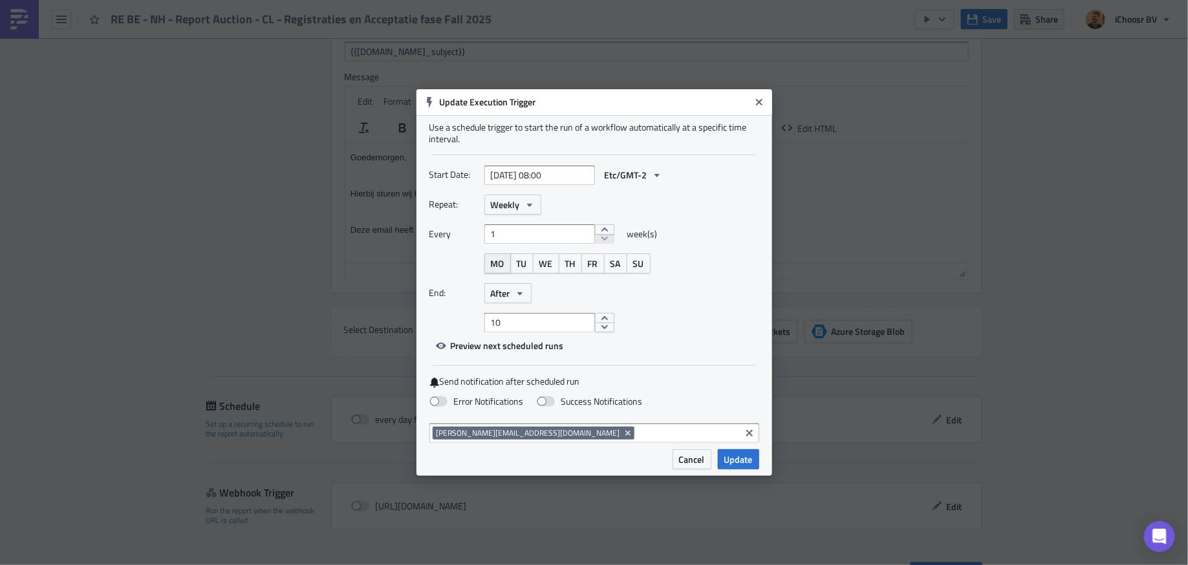
click at [495, 261] on span "MO" at bounding box center [498, 264] width 14 height 14
click at [523, 293] on icon "button" at bounding box center [520, 293] width 10 height 10
click at [515, 319] on div "Never" at bounding box center [545, 316] width 107 height 13
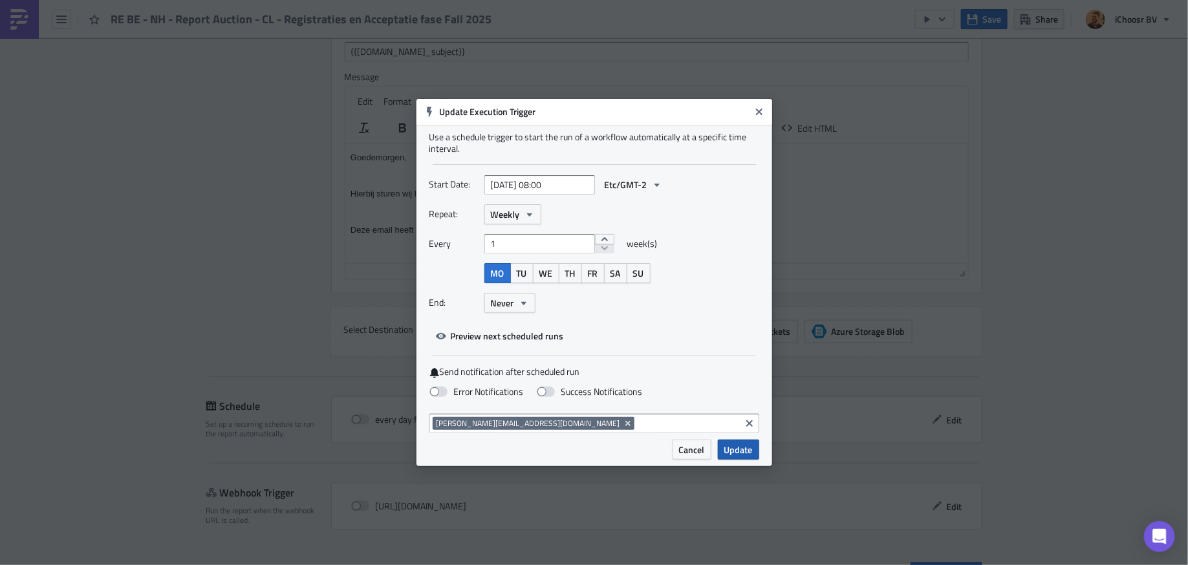
click at [744, 453] on span "Update" at bounding box center [738, 450] width 28 height 14
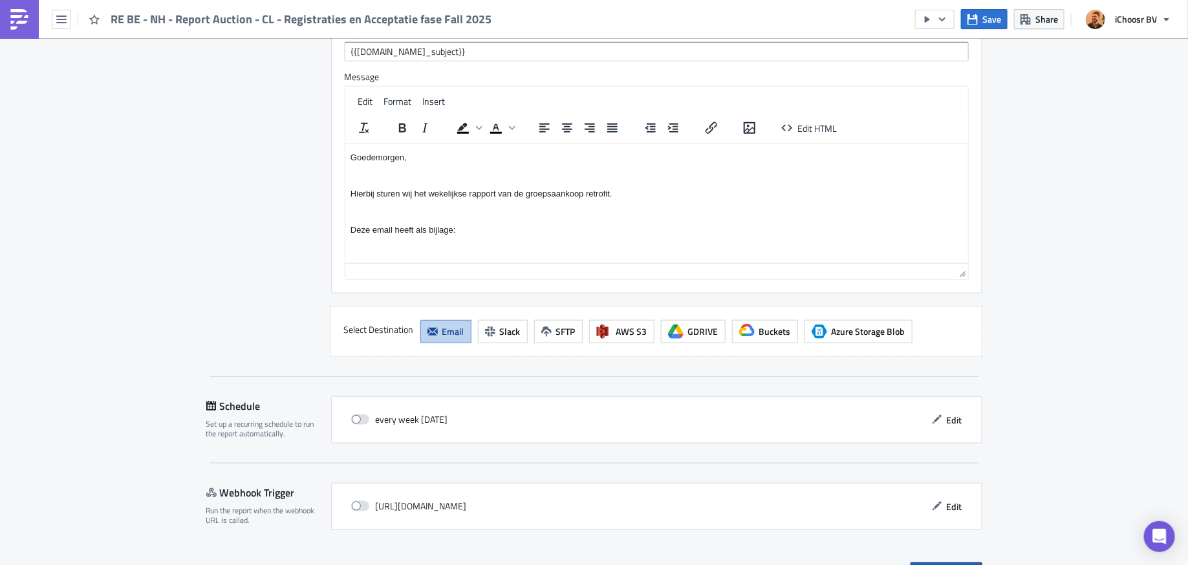
click at [956, 565] on span "Save & Exit" at bounding box center [954, 573] width 44 height 14
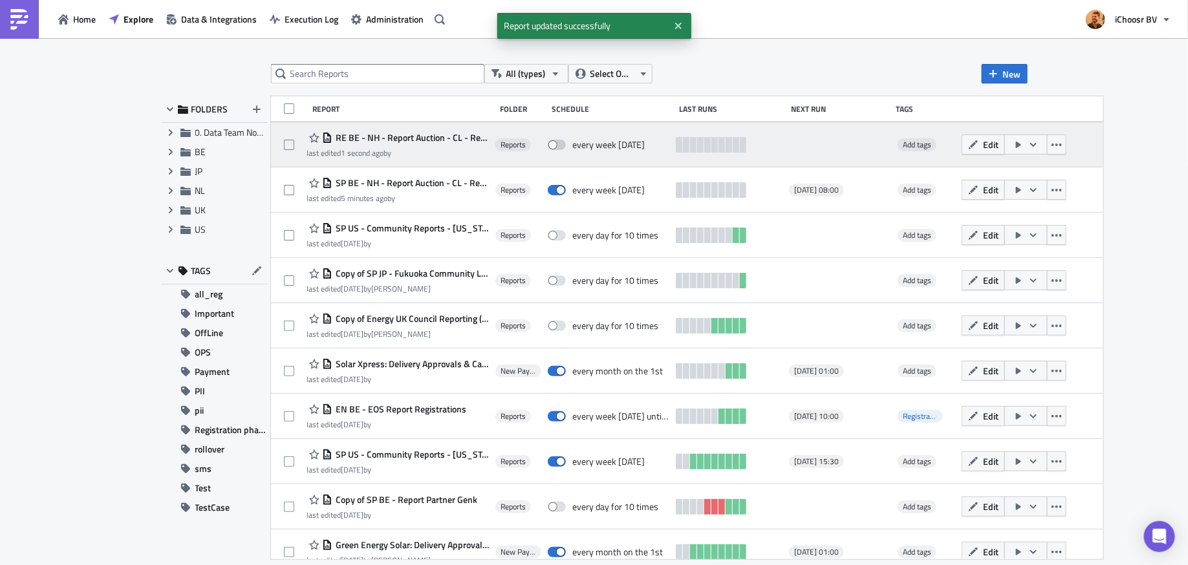
click at [566, 146] on span at bounding box center [557, 145] width 18 height 10
click at [559, 146] on input "checkbox" at bounding box center [554, 145] width 8 height 8
checkbox input "true"
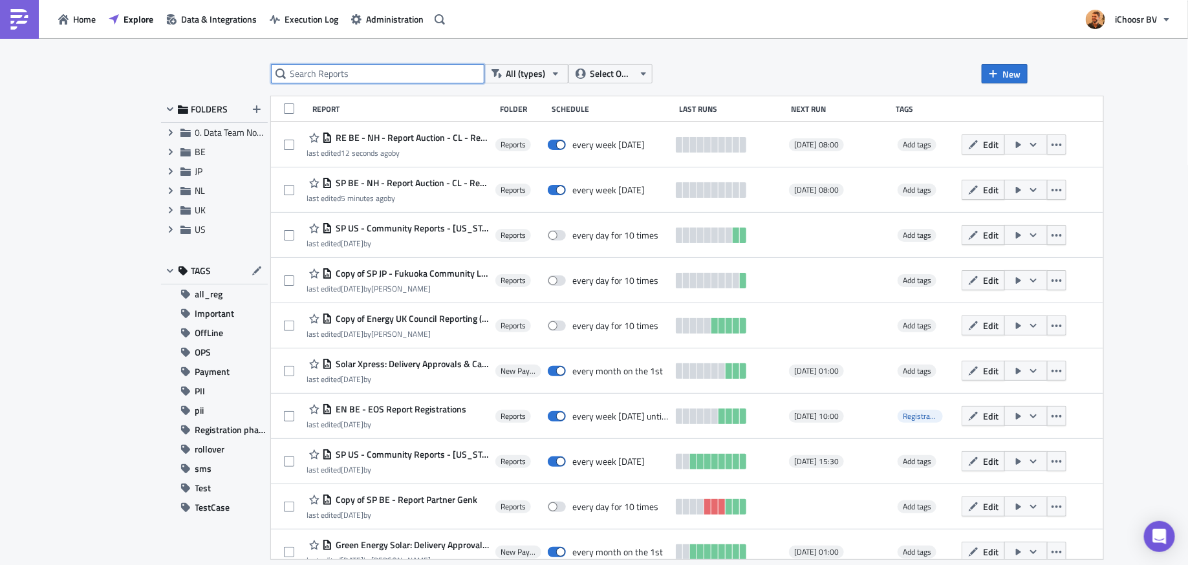
click at [390, 74] on input "text" at bounding box center [377, 73] width 213 height 19
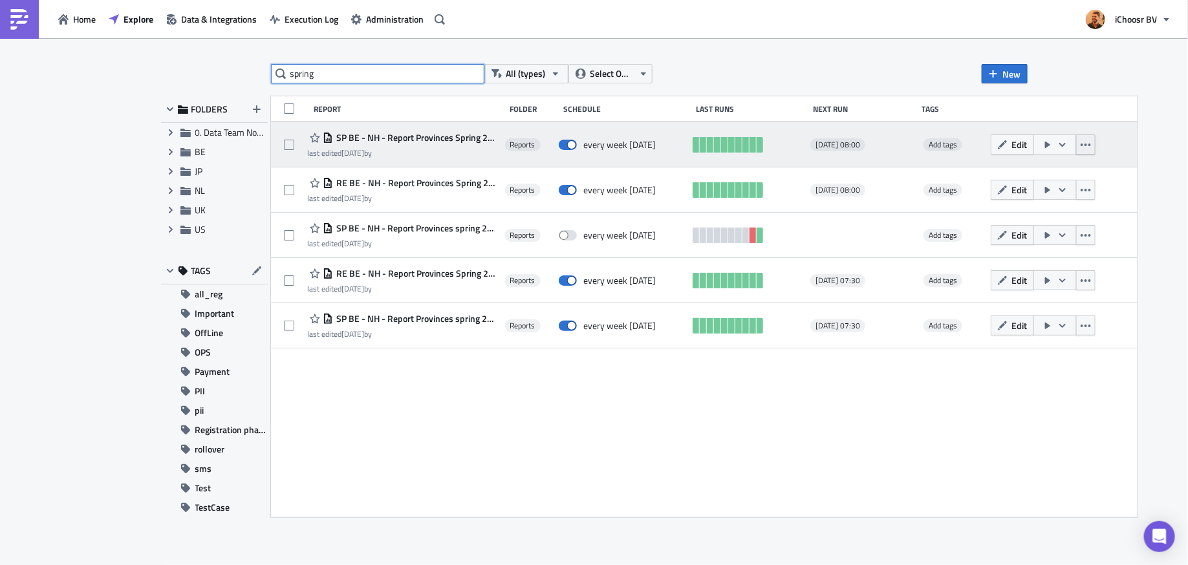
type input "spring"
click at [1088, 148] on icon "button" at bounding box center [1086, 145] width 10 height 10
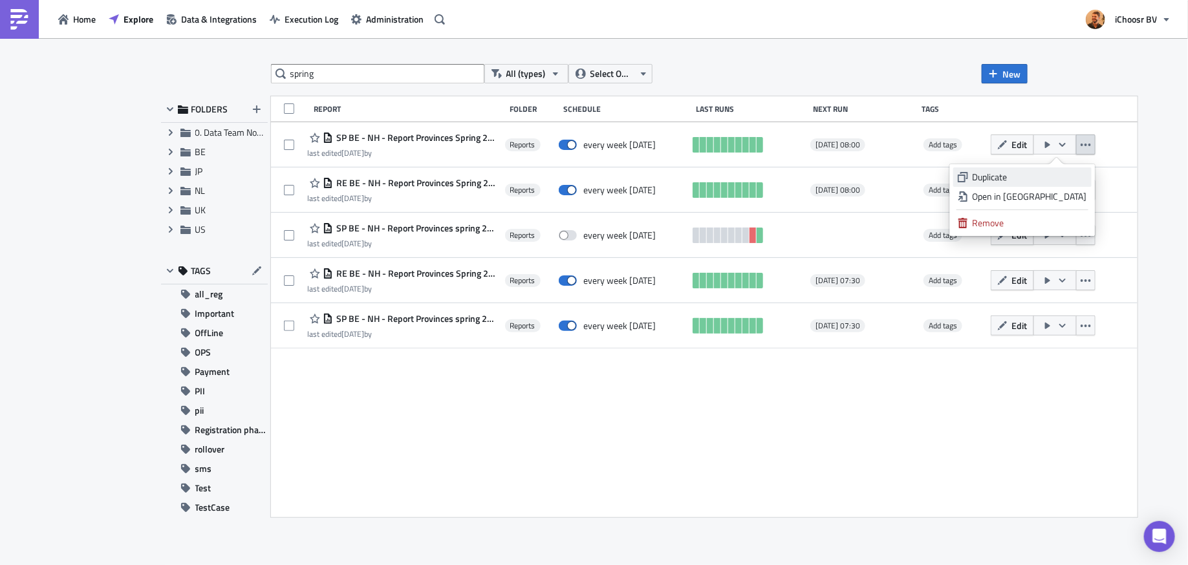
click at [1034, 181] on div "Duplicate" at bounding box center [1030, 177] width 114 height 13
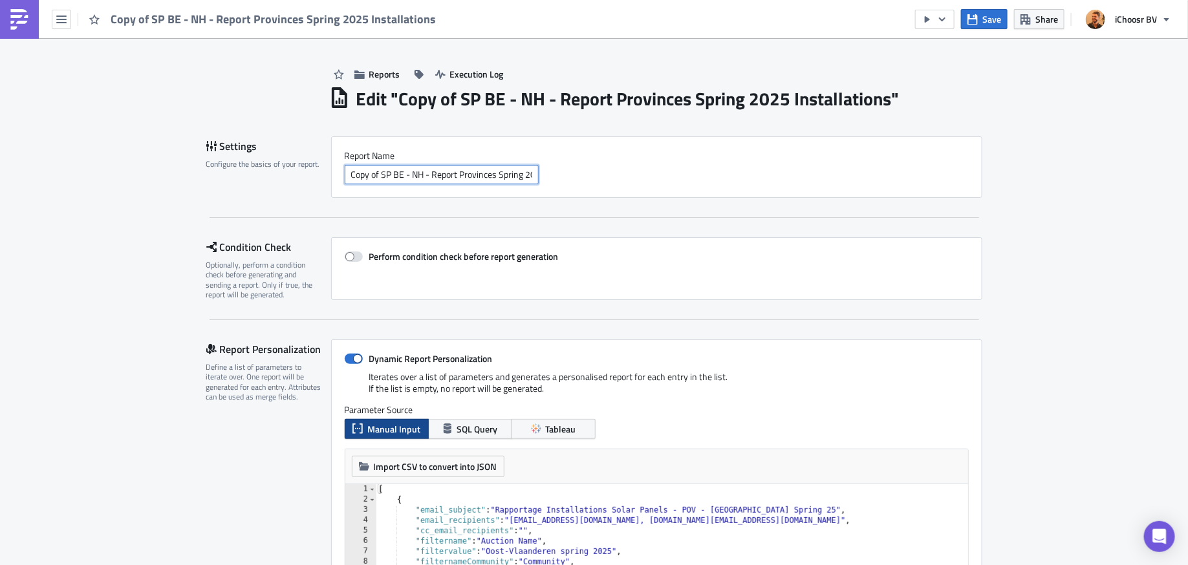
drag, startPoint x: 382, startPoint y: 174, endPoint x: 292, endPoint y: 166, distance: 89.6
click at [292, 166] on div "Settings Configure the basics of your report. Report Nam﻿e Copy of SP BE - NH -…" at bounding box center [594, 166] width 776 height 61
click at [460, 176] on input "SP BE - NH - Report Provinces Spring 2025 Installations" at bounding box center [442, 174] width 194 height 19
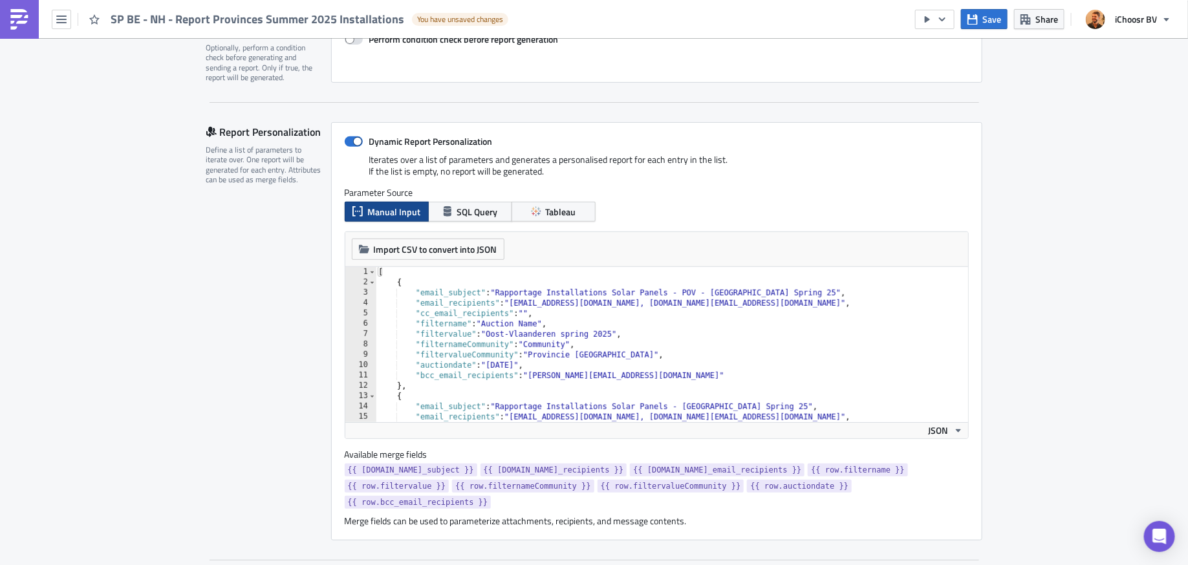
scroll to position [221, 0]
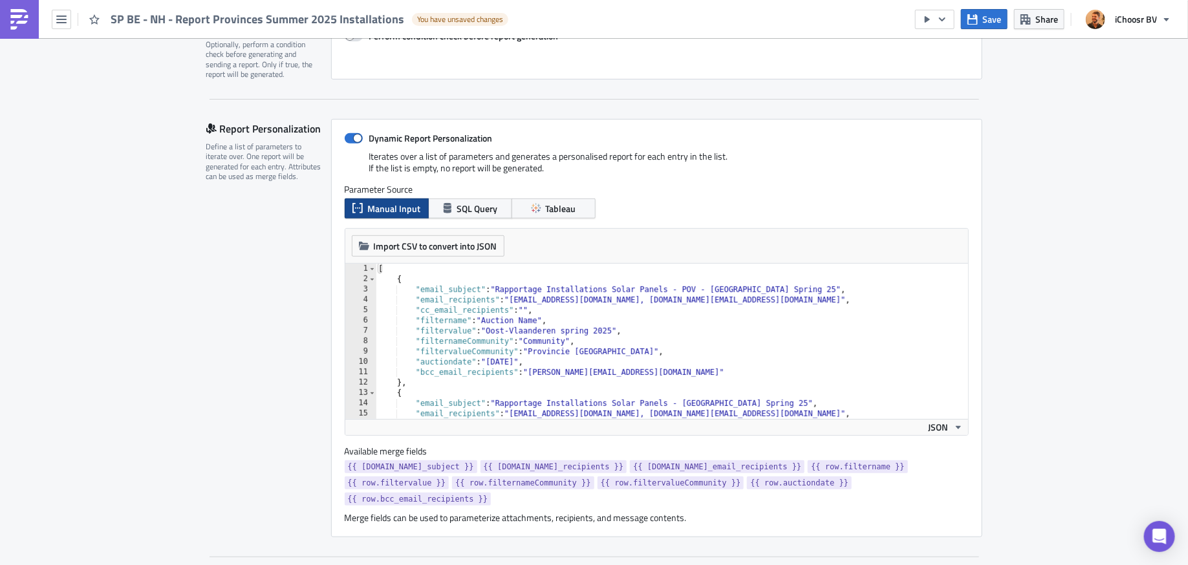
type input "SP BE - NH - Report Provinces Summer 2025 Installations"
click at [808, 290] on div "[ { "email_subject" : "Rapportage Installations Solar Panels - POV - Oost-Vlaan…" at bounding box center [672, 352] width 593 height 176
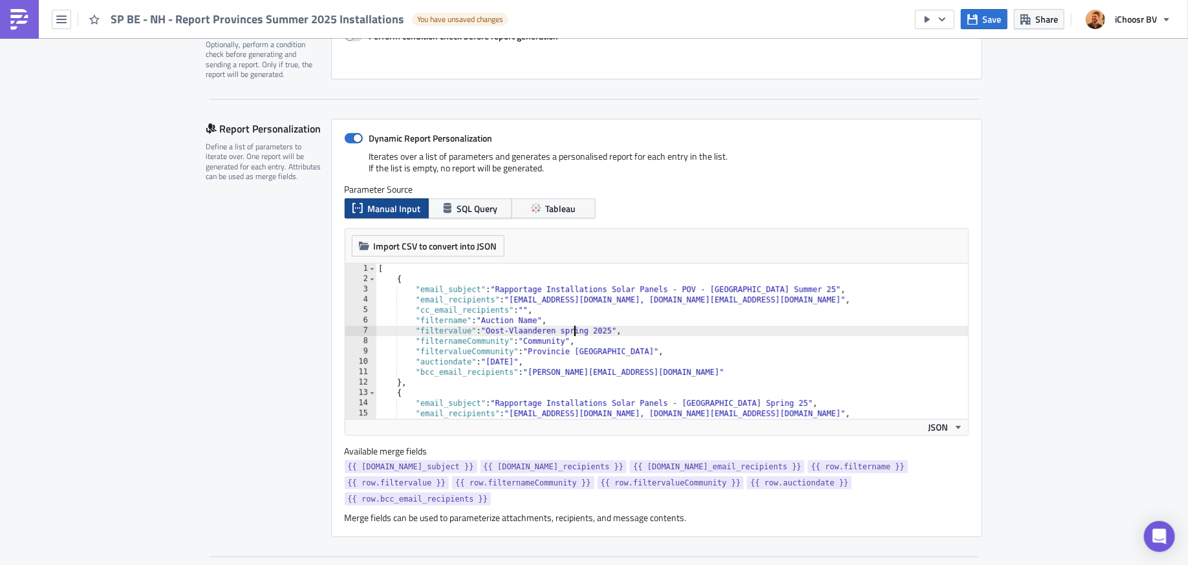
click at [576, 330] on div "[ { "email_subject" : "Rapportage Installations Solar Panels - POV - Oost-Vlaan…" at bounding box center [672, 352] width 593 height 176
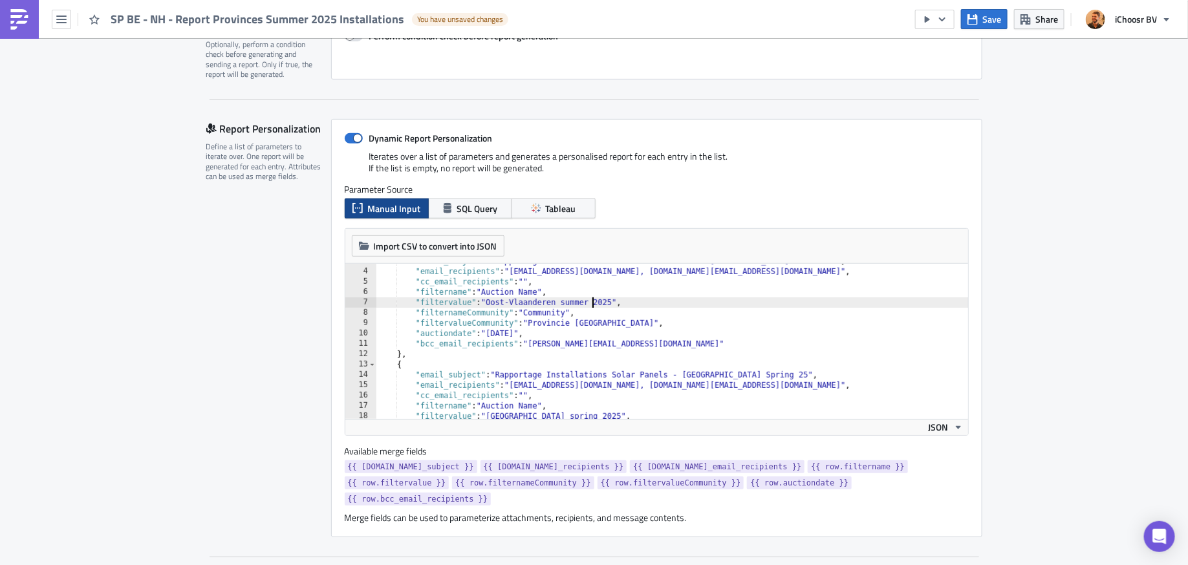
scroll to position [33, 0]
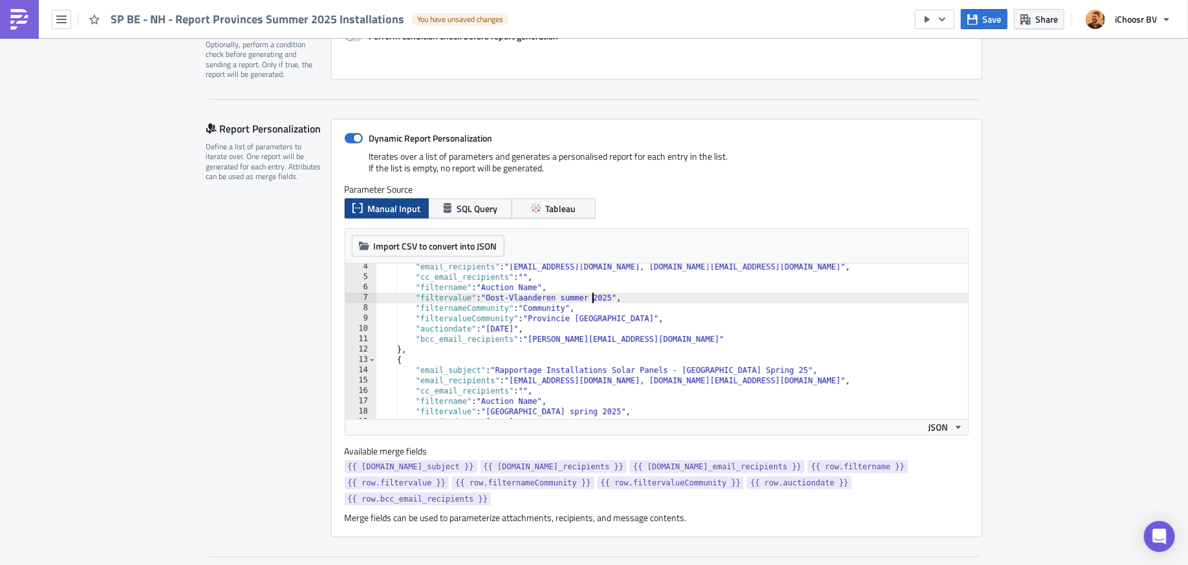
click at [521, 327] on div ""email_recipients" : "[EMAIL_ADDRESS][DOMAIN_NAME], [DOMAIN_NAME][EMAIL_ADDRESS…" at bounding box center [672, 350] width 593 height 176
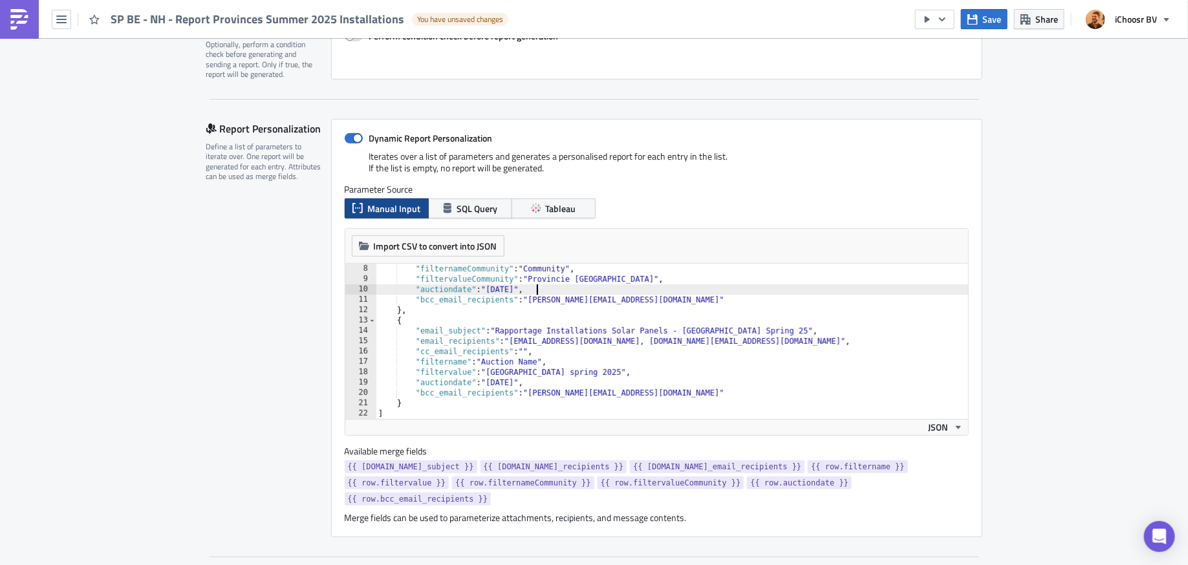
scroll to position [221, 0]
click at [779, 324] on div ""filternameCommunity" : "Community" , "filtervalueCommunity" : "Provincie Oost-…" at bounding box center [672, 351] width 593 height 176
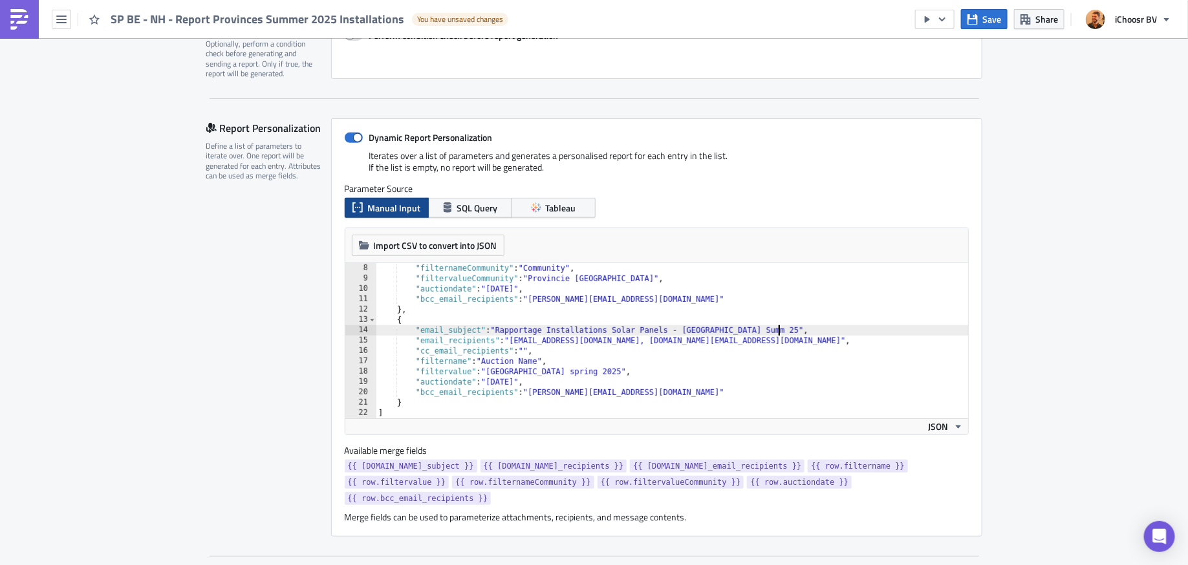
scroll to position [0, 34]
click at [576, 370] on div ""filternameCommunity" : "Community" , "filtervalueCommunity" : "Provincie Oost-…" at bounding box center [672, 351] width 593 height 176
click at [523, 380] on div ""filternameCommunity" : "Community" , "filtervalueCommunity" : "Provincie Oost-…" at bounding box center [672, 351] width 593 height 176
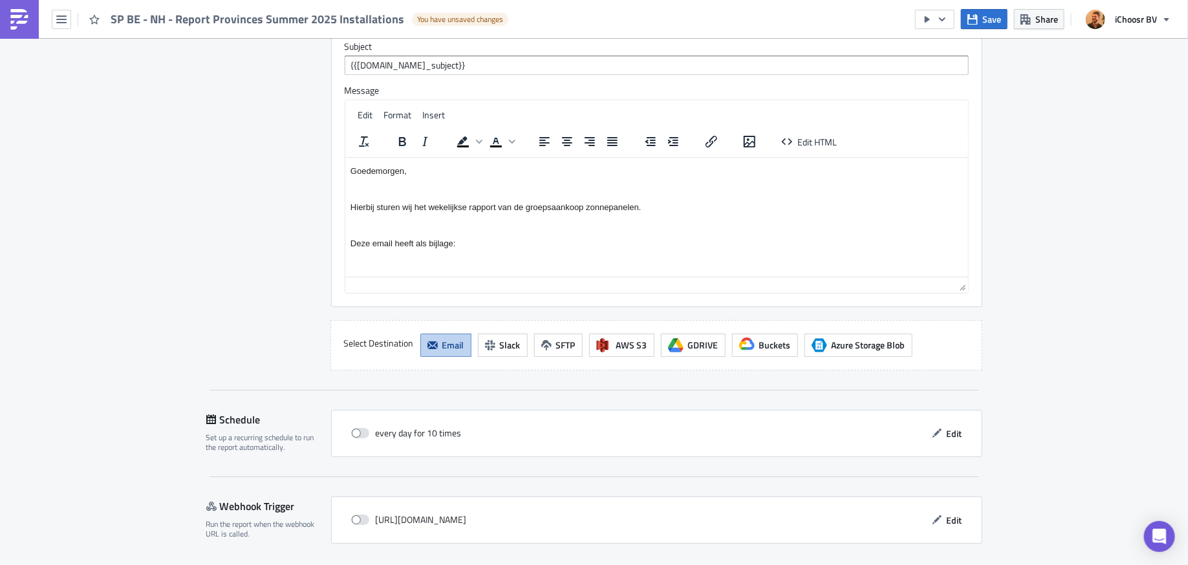
scroll to position [2106, 0]
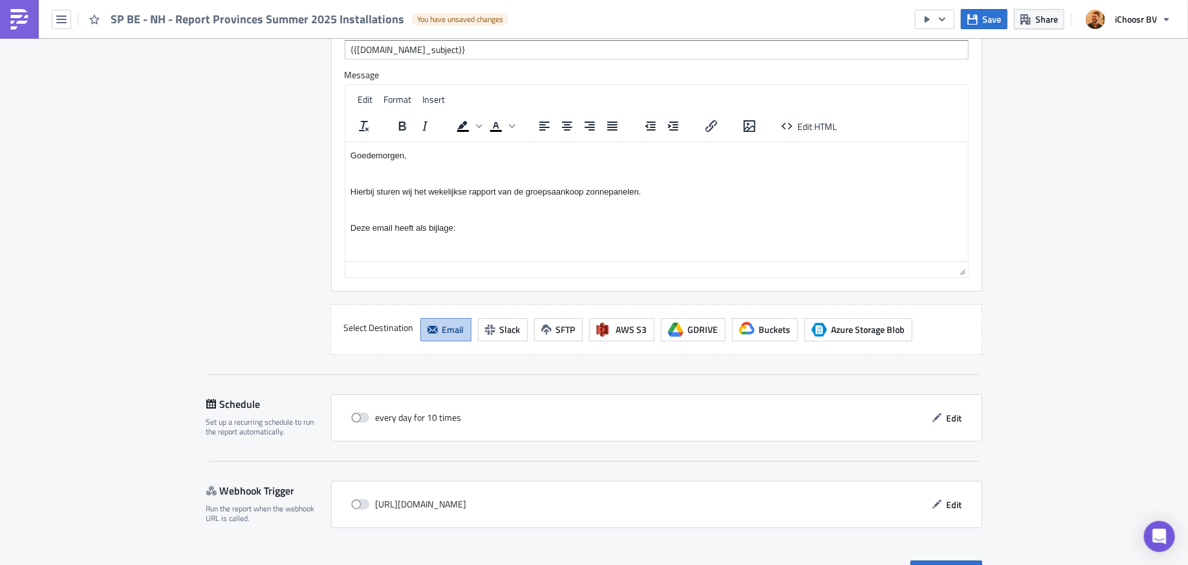
type textarea ""auctiondate": "2025-08-20","
click at [957, 411] on span "Edit" at bounding box center [955, 418] width 16 height 14
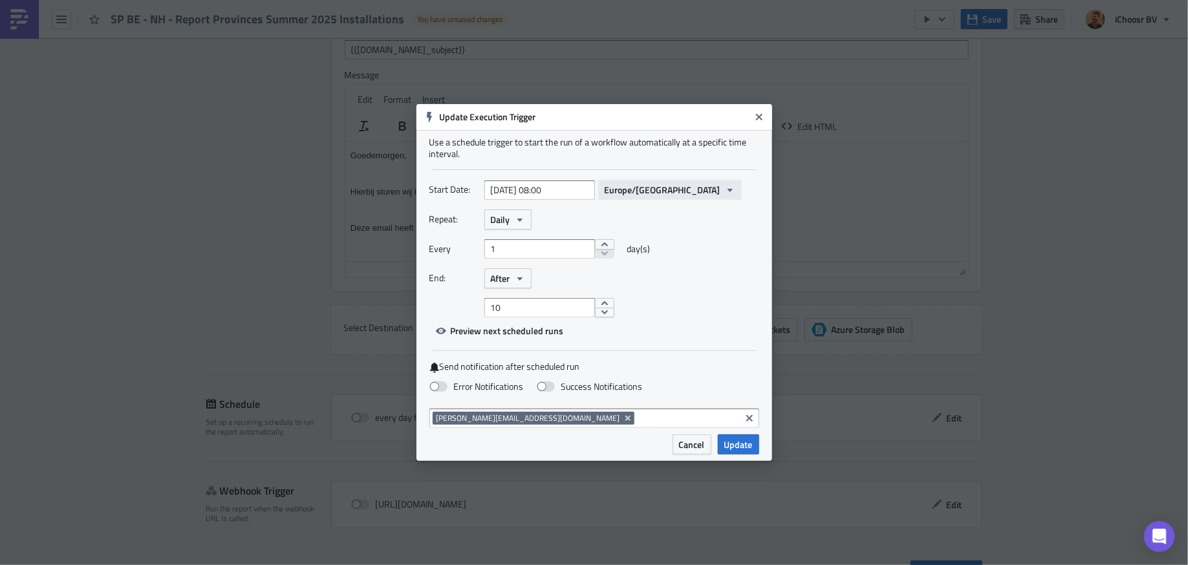
click at [623, 187] on span "Europe/[GEOGRAPHIC_DATA]" at bounding box center [663, 190] width 116 height 14
type input "ETc/Gmt-2"
click at [651, 248] on div "Etc/GMT-2" at bounding box center [643, 244] width 95 height 13
click at [654, 188] on icon "button" at bounding box center [656, 189] width 5 height 3
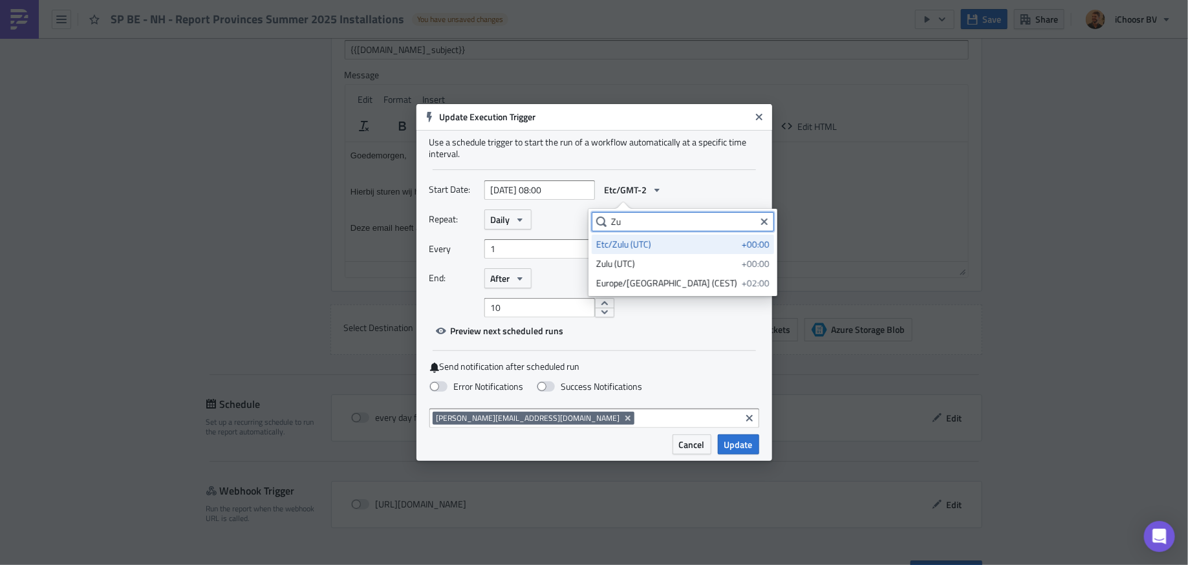
type input "Z"
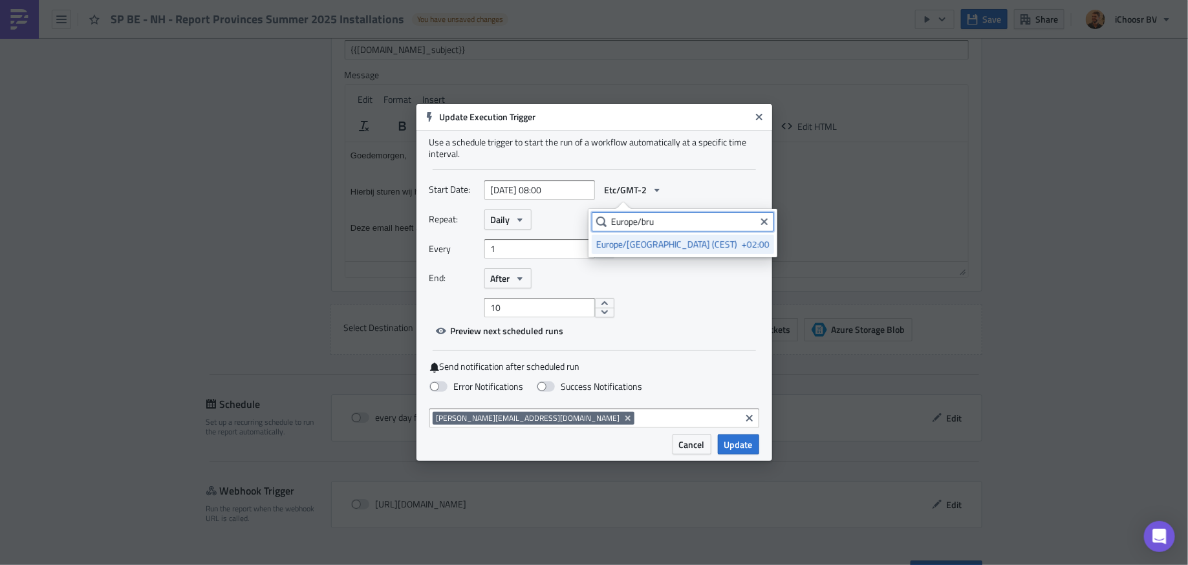
type input "Europe/bru"
click at [661, 246] on div "Europe/Brussels (CEST)" at bounding box center [666, 244] width 141 height 13
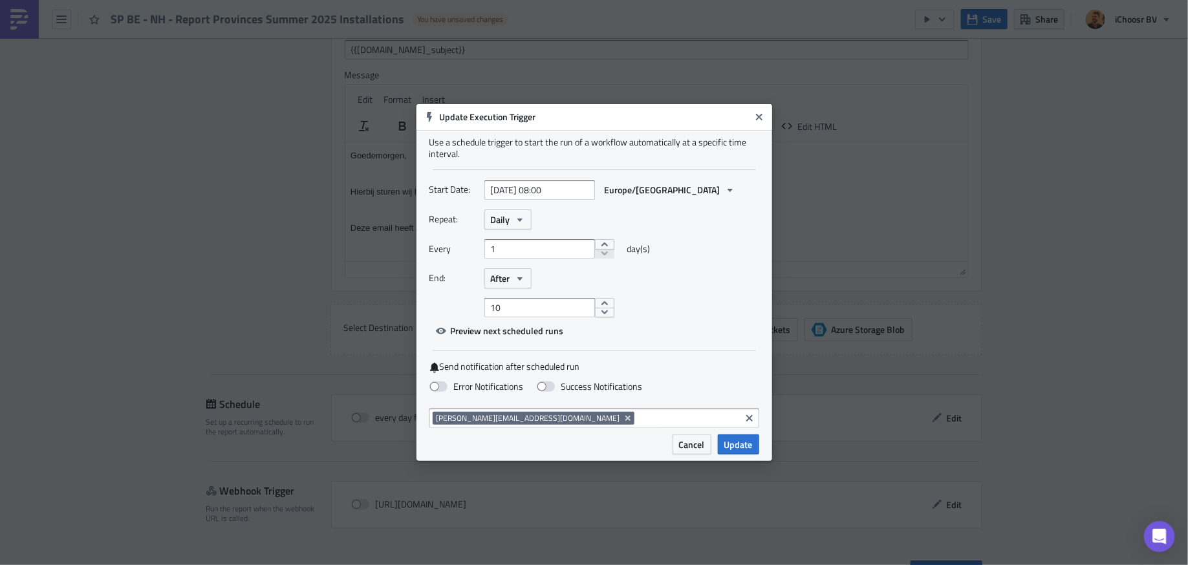
click at [709, 294] on div "Repeat: Daily Every 1 day(s) End: After 10" at bounding box center [594, 264] width 330 height 108
click at [523, 226] on button "Daily" at bounding box center [507, 220] width 47 height 20
click at [518, 280] on div "Weekly" at bounding box center [545, 281] width 107 height 13
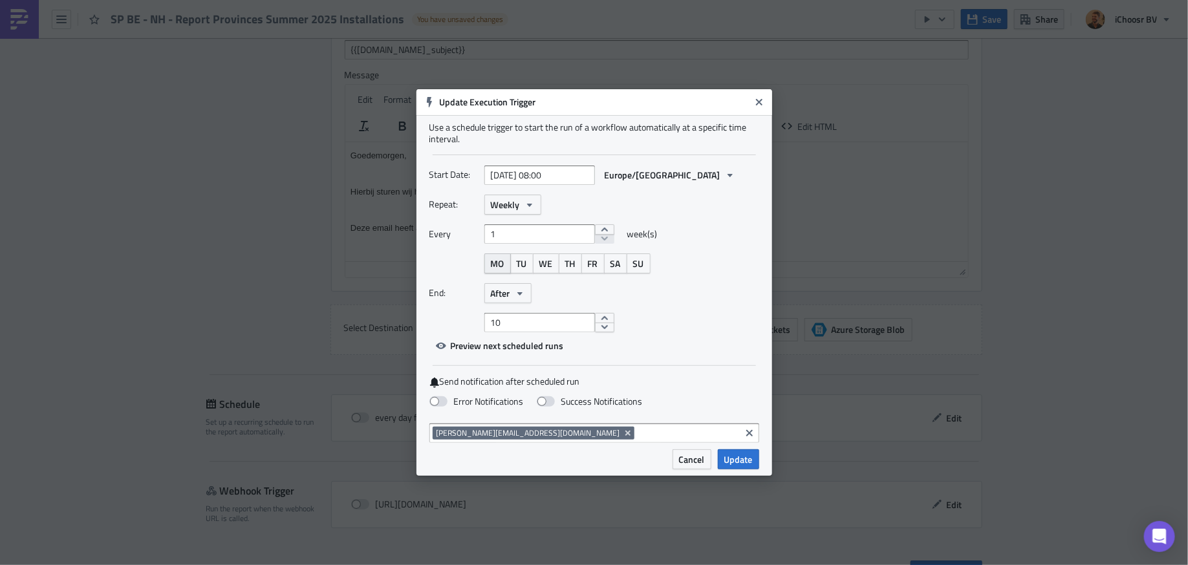
click at [499, 265] on span "MO" at bounding box center [498, 264] width 14 height 14
click at [515, 294] on icon "button" at bounding box center [520, 293] width 10 height 10
click at [515, 310] on div "Never" at bounding box center [545, 316] width 107 height 13
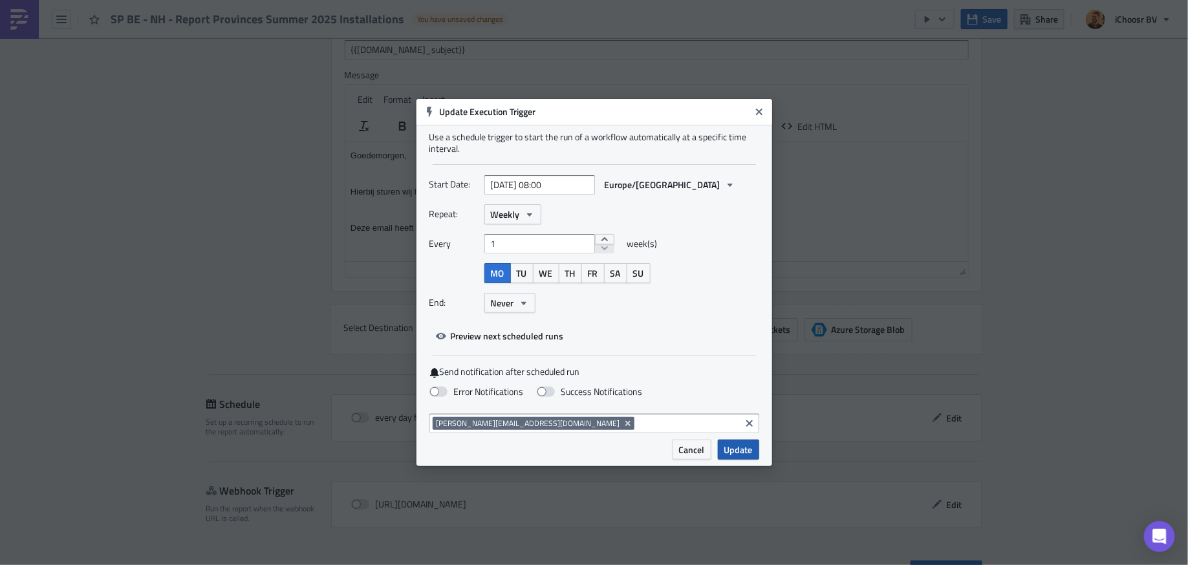
click at [741, 449] on span "Update" at bounding box center [738, 450] width 28 height 14
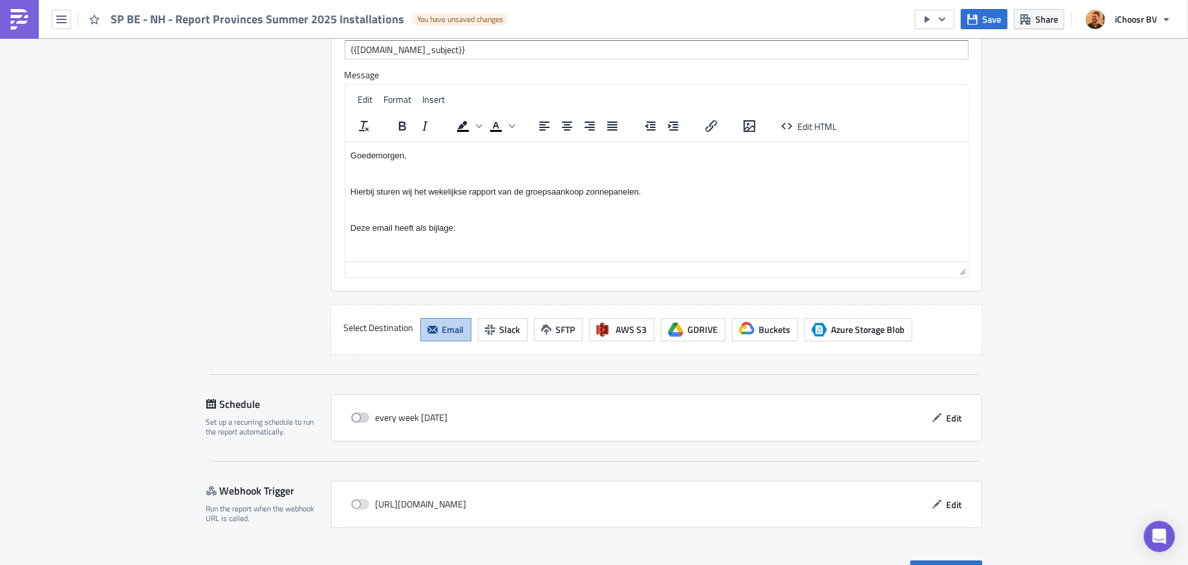
click at [363, 413] on span at bounding box center [360, 418] width 18 height 10
click at [362, 414] on input "checkbox" at bounding box center [358, 418] width 8 height 8
checkbox input "true"
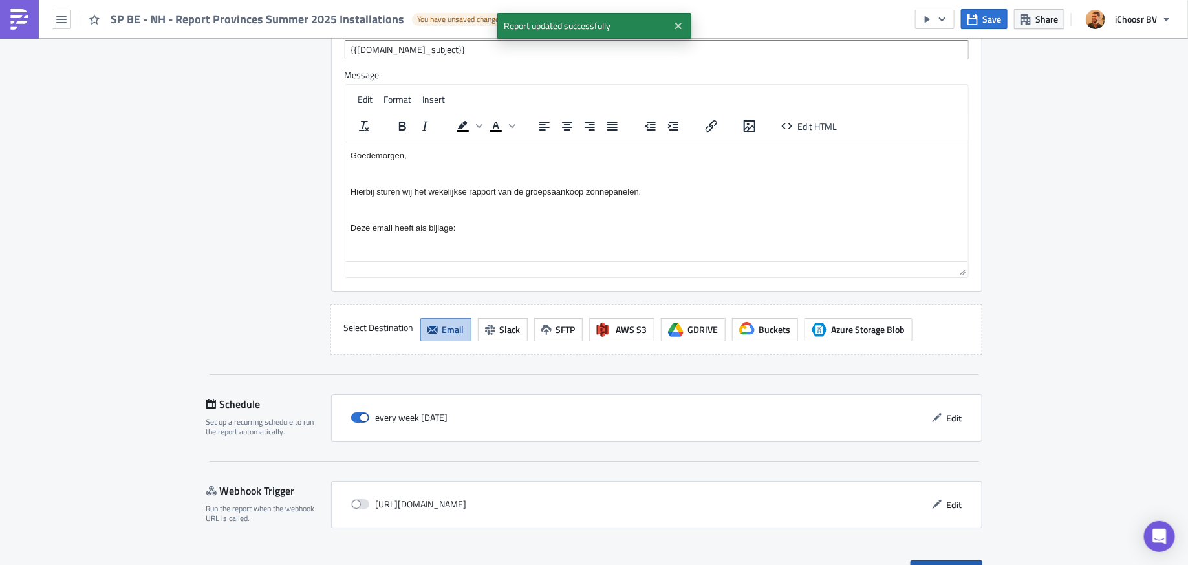
click at [949, 564] on span "Save & Exit" at bounding box center [954, 571] width 44 height 14
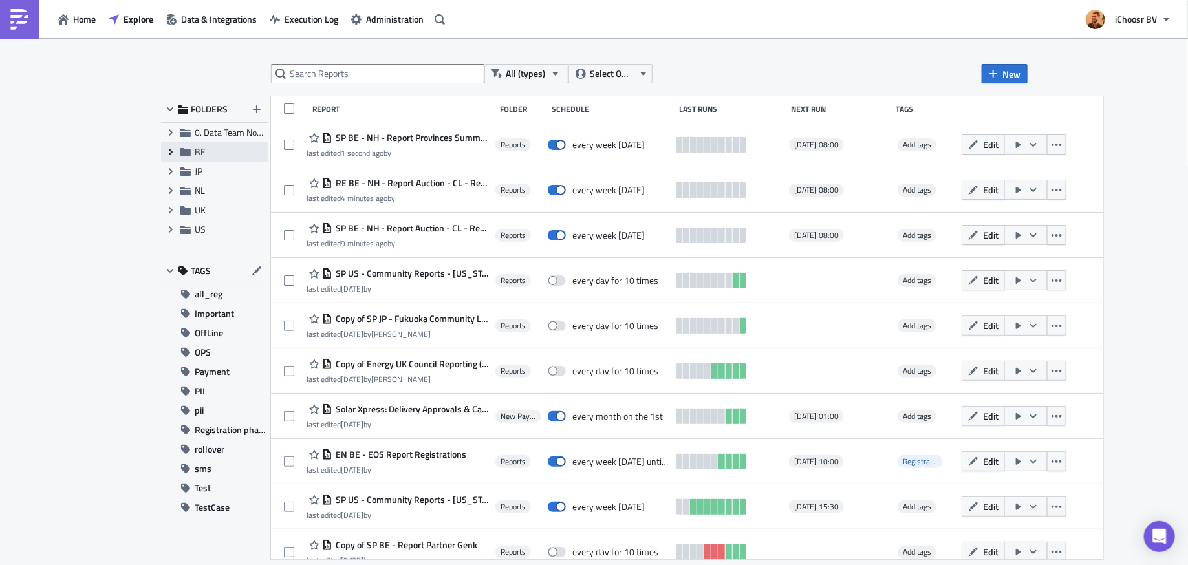
click at [167, 153] on icon "Expand group" at bounding box center [171, 152] width 10 height 10
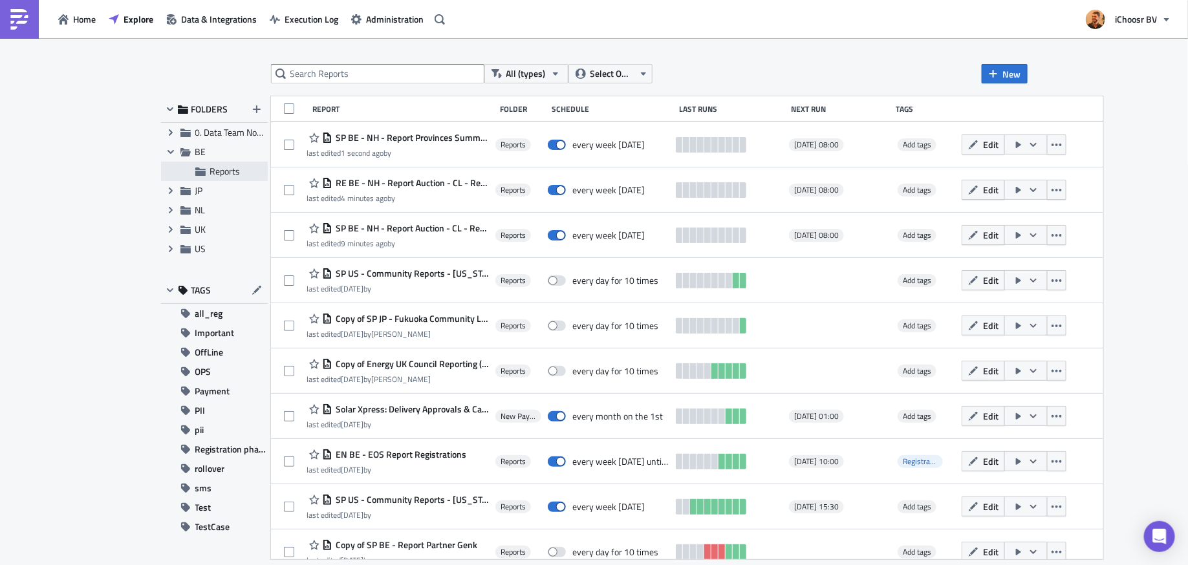
click at [212, 176] on span "Reports" at bounding box center [225, 171] width 30 height 14
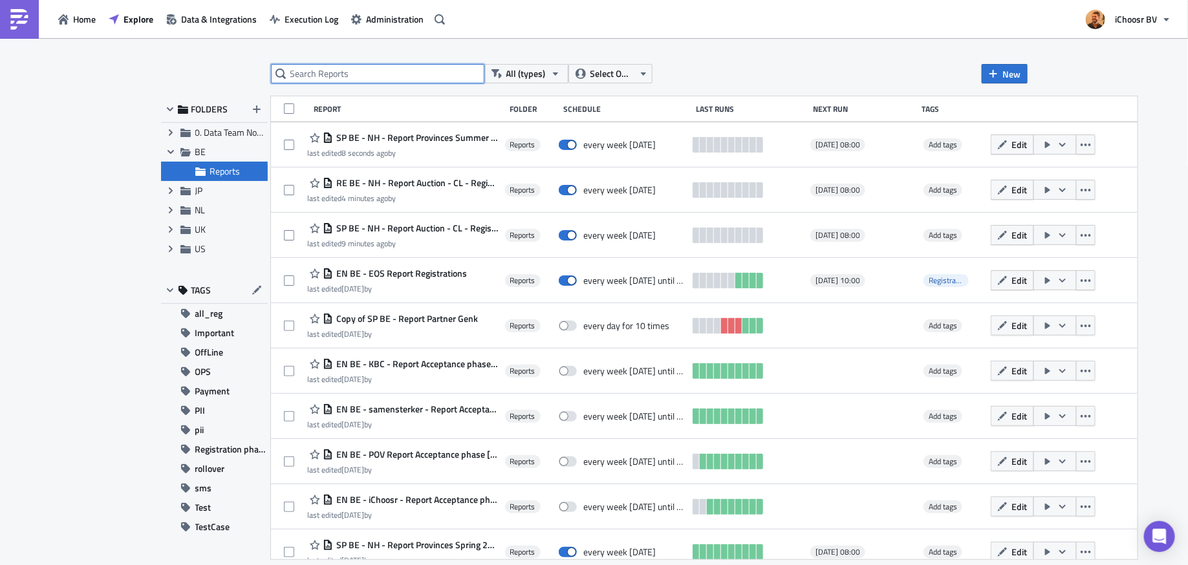
click at [346, 77] on input "text" at bounding box center [377, 73] width 213 height 19
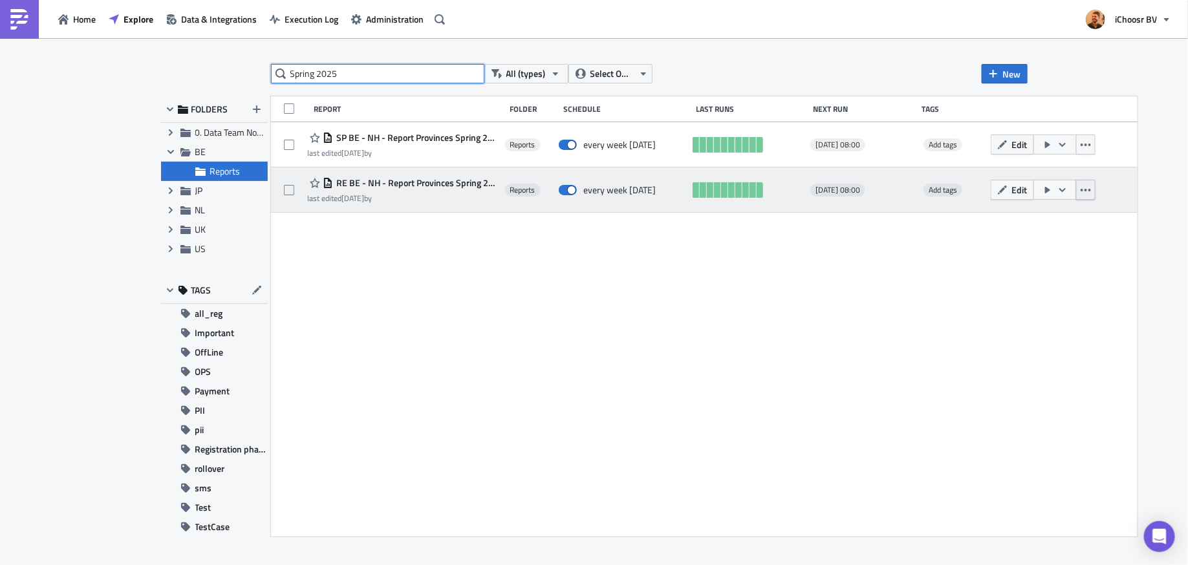
type input "Spring 2025"
click at [1088, 194] on icon "button" at bounding box center [1086, 190] width 10 height 10
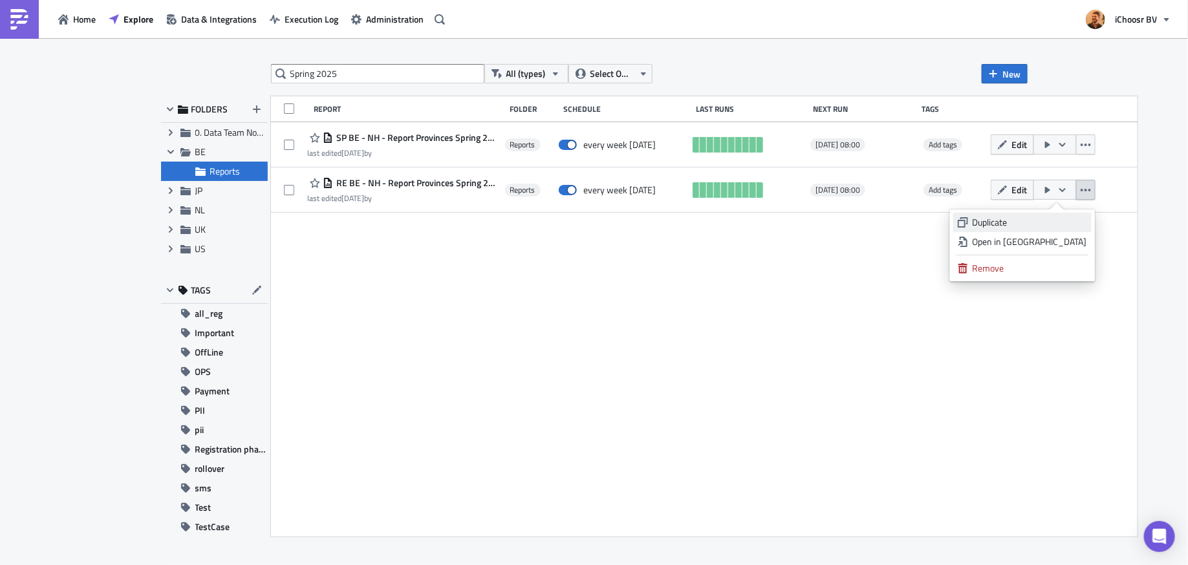
click at [1041, 223] on div "Duplicate" at bounding box center [1030, 222] width 114 height 13
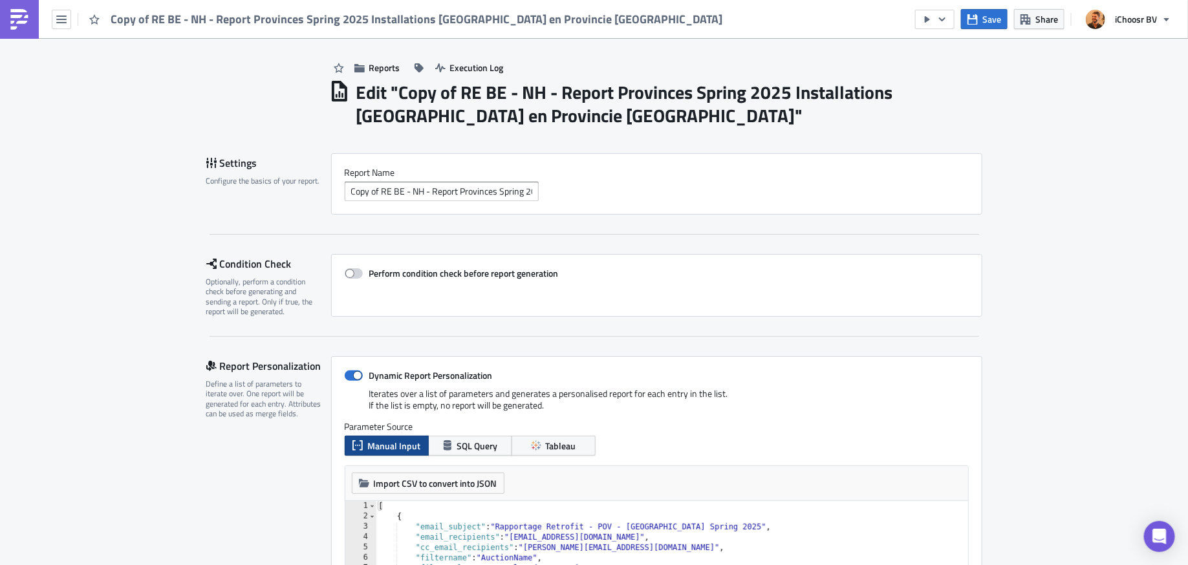
scroll to position [10, 0]
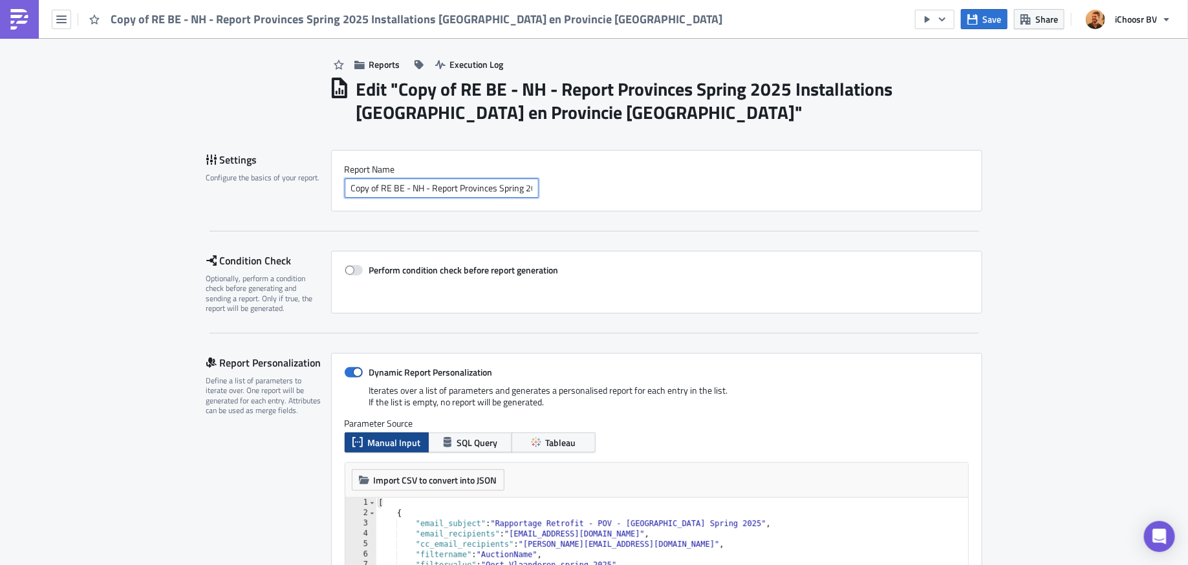
drag, startPoint x: 382, startPoint y: 185, endPoint x: 326, endPoint y: 184, distance: 56.3
click at [327, 185] on div "Settings Configure the basics of your report. Report Nam﻿e Copy of RE BE - NH -…" at bounding box center [594, 180] width 776 height 61
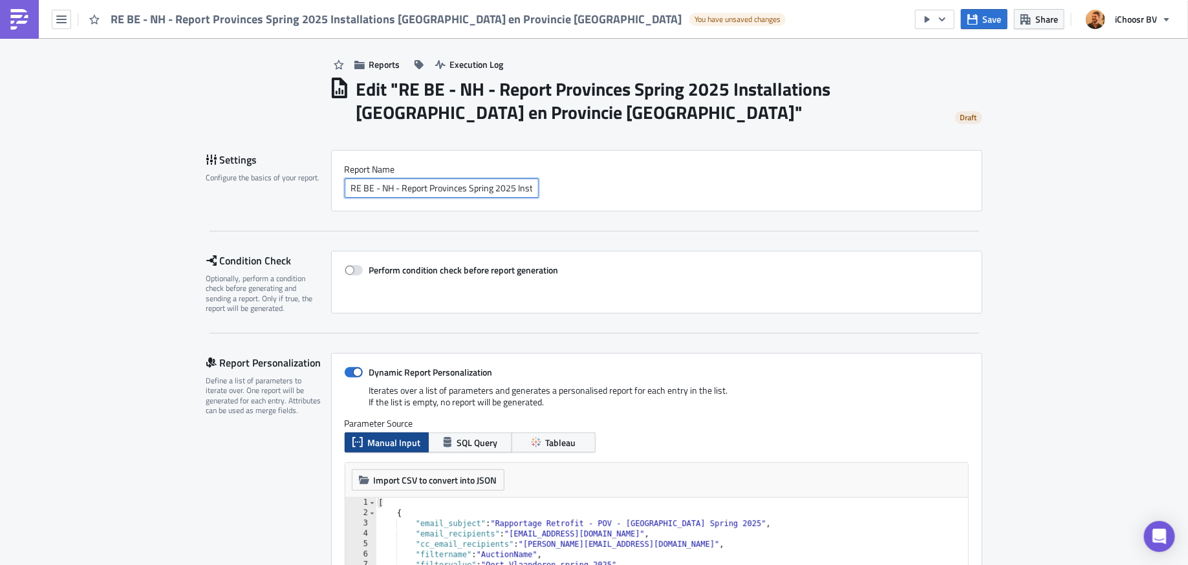
scroll to position [0, 23]
click at [448, 189] on input "RE BE - NH - Report Provinces Spring 2025 Installations [GEOGRAPHIC_DATA] en Pr…" at bounding box center [442, 187] width 194 height 19
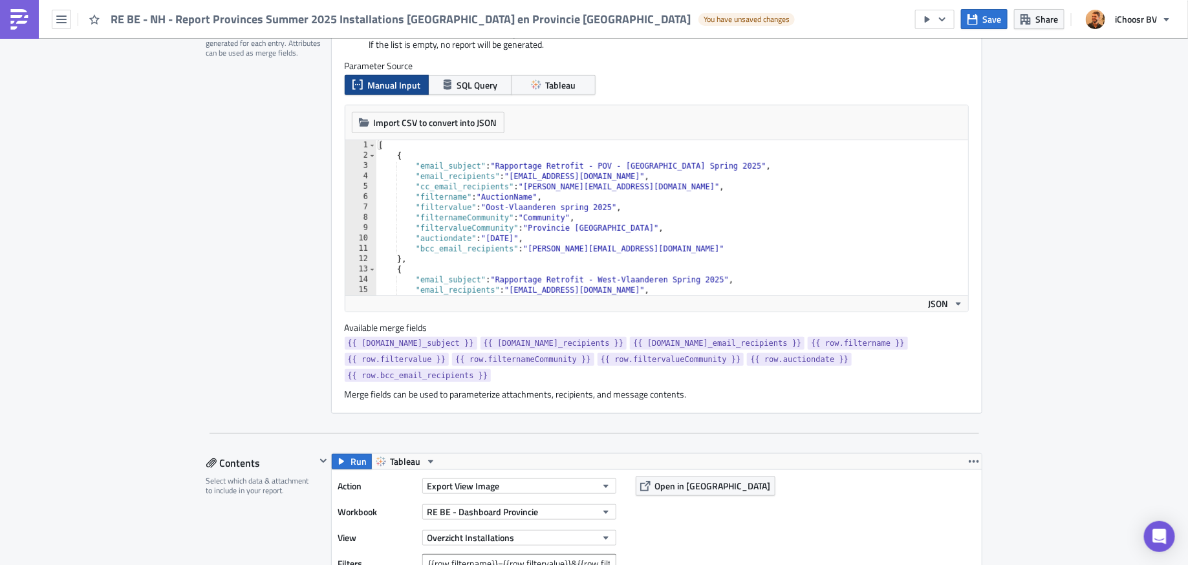
scroll to position [363, 0]
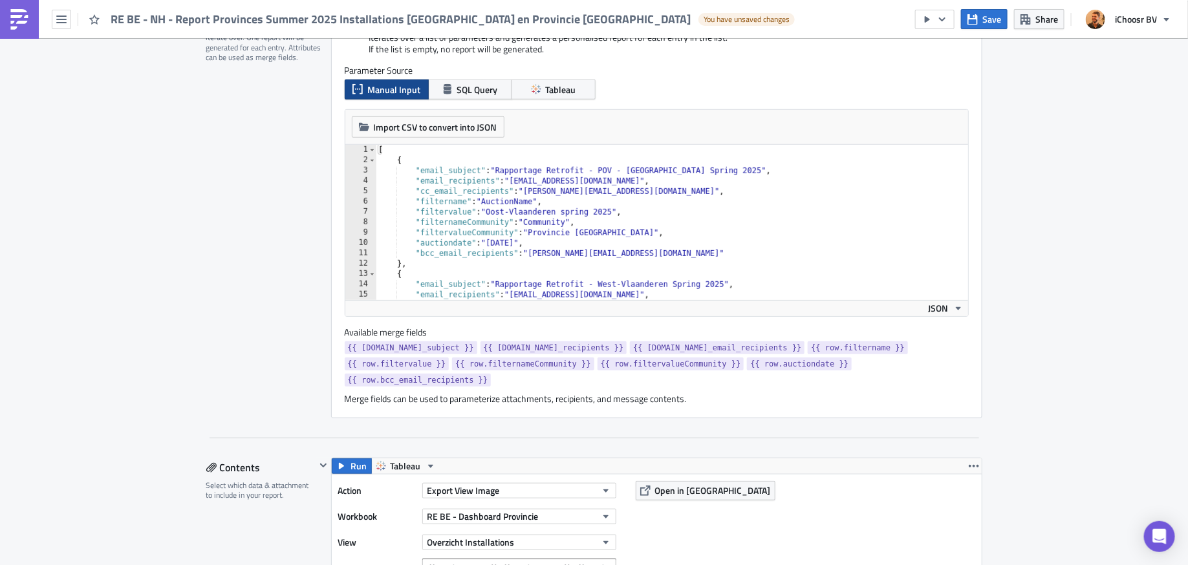
type input "RE BE - NH - Report Provinces Summer 2025 Installations West-Vlaanderen en Prov…"
click at [717, 169] on div "[ { "email_subject" : "Rapportage Retrofit - POV - Oost-Vlaanderen Spring 2025"…" at bounding box center [672, 233] width 593 height 176
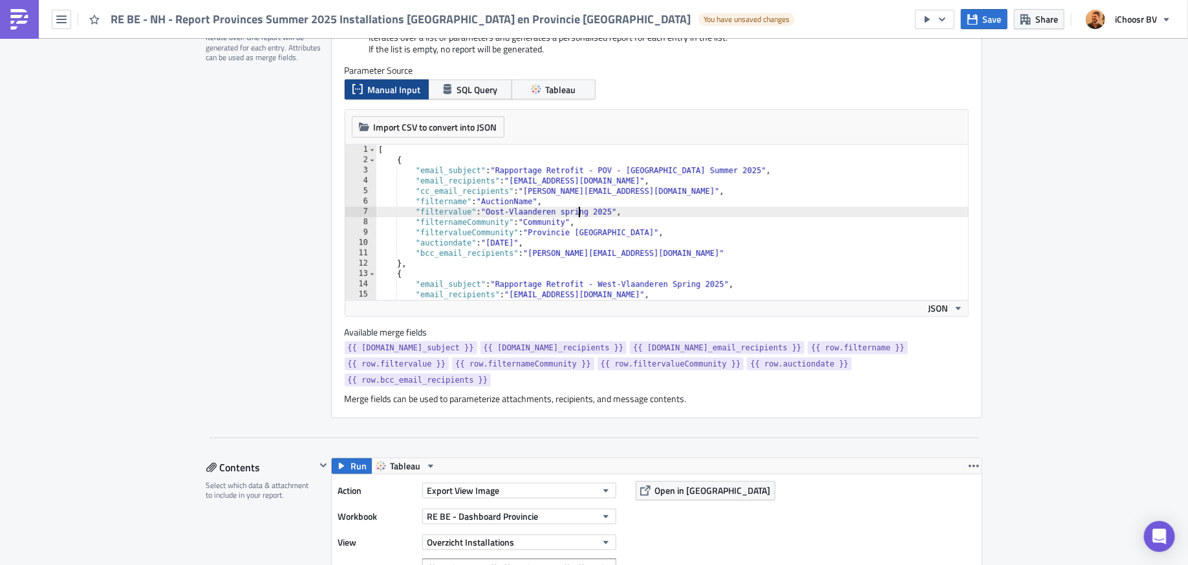
click at [578, 211] on div "[ { "email_subject" : "Rapportage Retrofit - POV - Oost-Vlaanderen Summer 2025"…" at bounding box center [672, 233] width 593 height 176
click at [522, 243] on div "[ { "email_subject" : "Rapportage Retrofit - POV - Oost-Vlaanderen Summer 2025"…" at bounding box center [672, 233] width 593 height 176
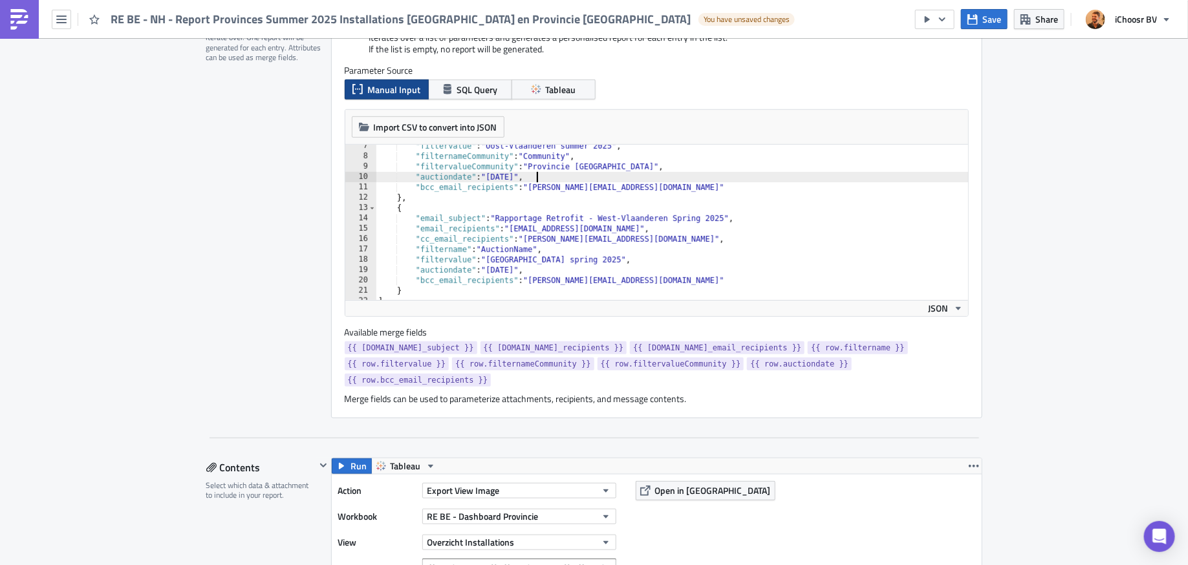
scroll to position [70, 0]
click at [693, 215] on div ""filtervalue" : "Oost-Vlaanderen summer 2025" , "filternameCommunity" : "Commun…" at bounding box center [672, 225] width 593 height 176
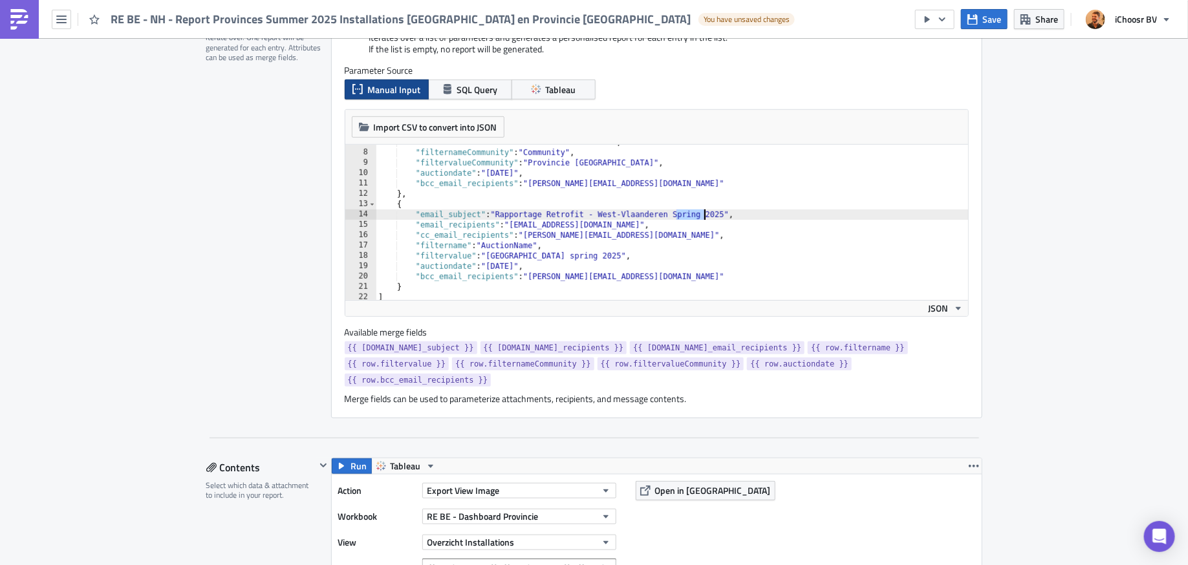
click at [693, 215] on div ""filtervalue" : "Oost-Vlaanderen summer 2025" , "filternameCommunity" : "Commun…" at bounding box center [672, 225] width 593 height 176
click at [576, 256] on div ""filtervalue" : "Oost-Vlaanderen summer 2025" , "filternameCommunity" : "Commun…" at bounding box center [672, 225] width 593 height 176
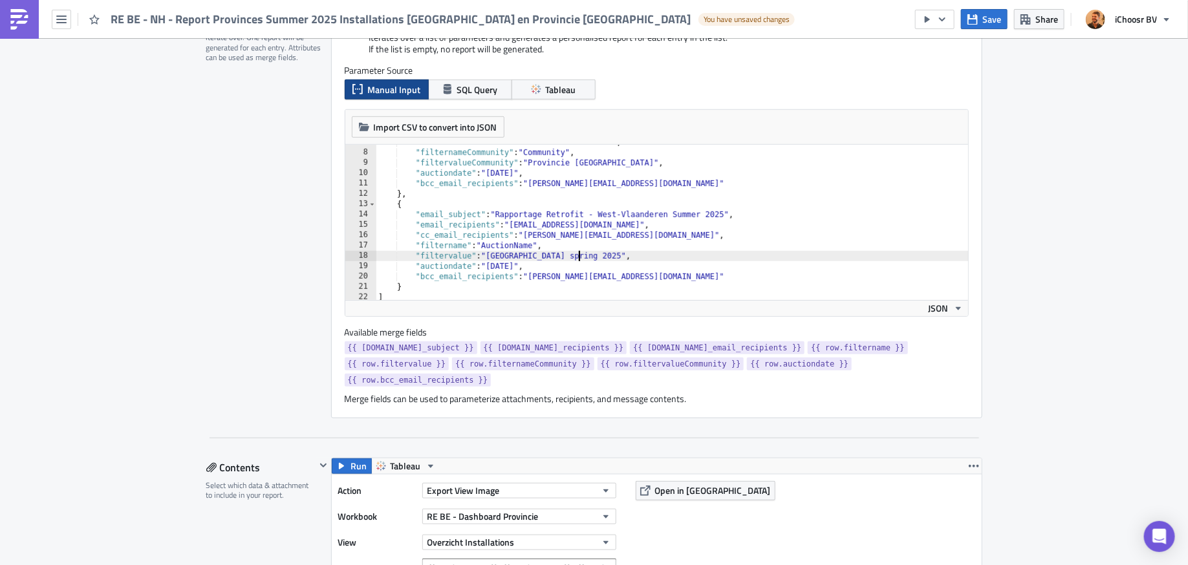
click at [576, 256] on div ""filtervalue" : "Oost-Vlaanderen summer 2025" , "filternameCommunity" : "Commun…" at bounding box center [672, 225] width 593 height 176
click at [521, 265] on div ""filtervalue" : "Oost-Vlaanderen summer 2025" , "filternameCommunity" : "Commun…" at bounding box center [672, 225] width 593 height 176
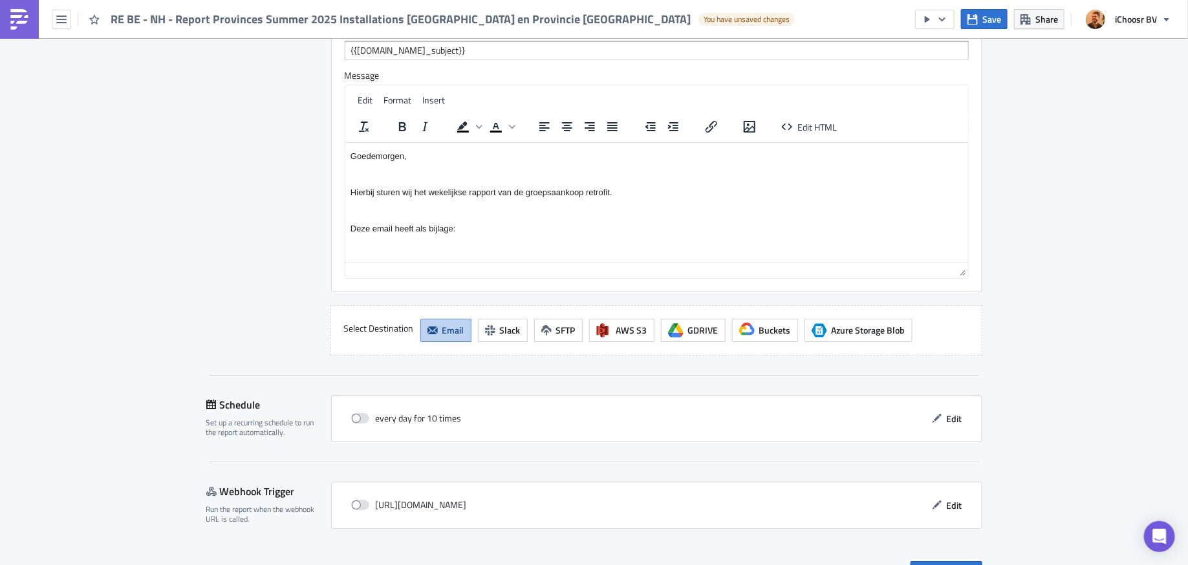
scroll to position [2026, 0]
type textarea ""auctiondate": "2025-08-20","
click at [955, 411] on span "Edit" at bounding box center [955, 418] width 16 height 14
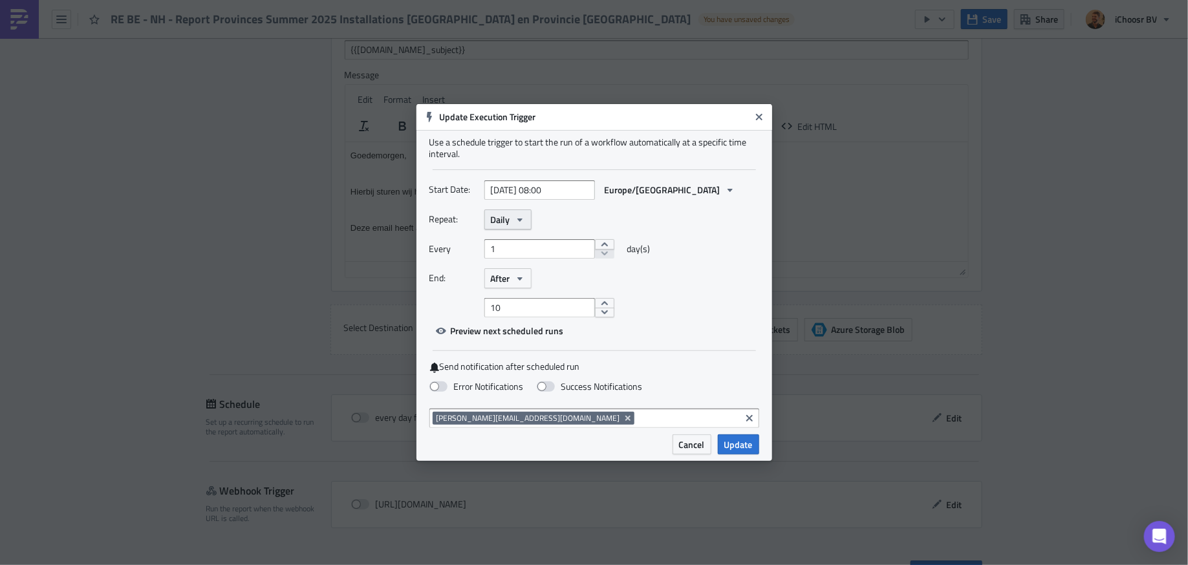
click at [522, 218] on icon "button" at bounding box center [519, 219] width 5 height 3
click at [516, 281] on div "Weekly" at bounding box center [545, 281] width 107 height 13
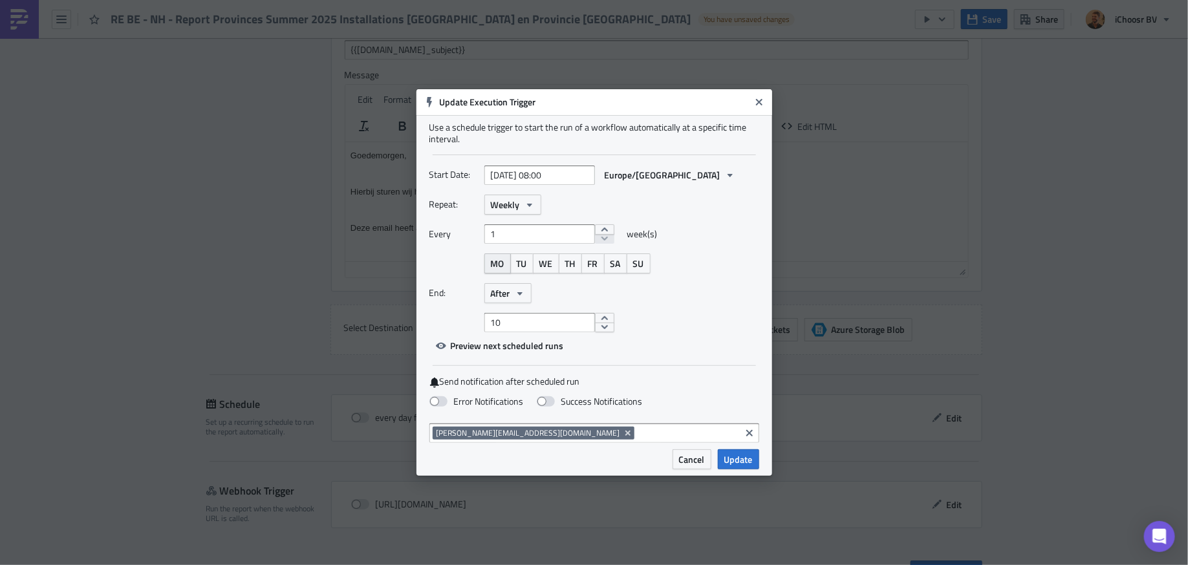
click at [503, 263] on span "MO" at bounding box center [498, 264] width 14 height 14
click at [516, 290] on icon "button" at bounding box center [520, 293] width 10 height 10
click at [517, 308] on link "Never" at bounding box center [546, 316] width 116 height 19
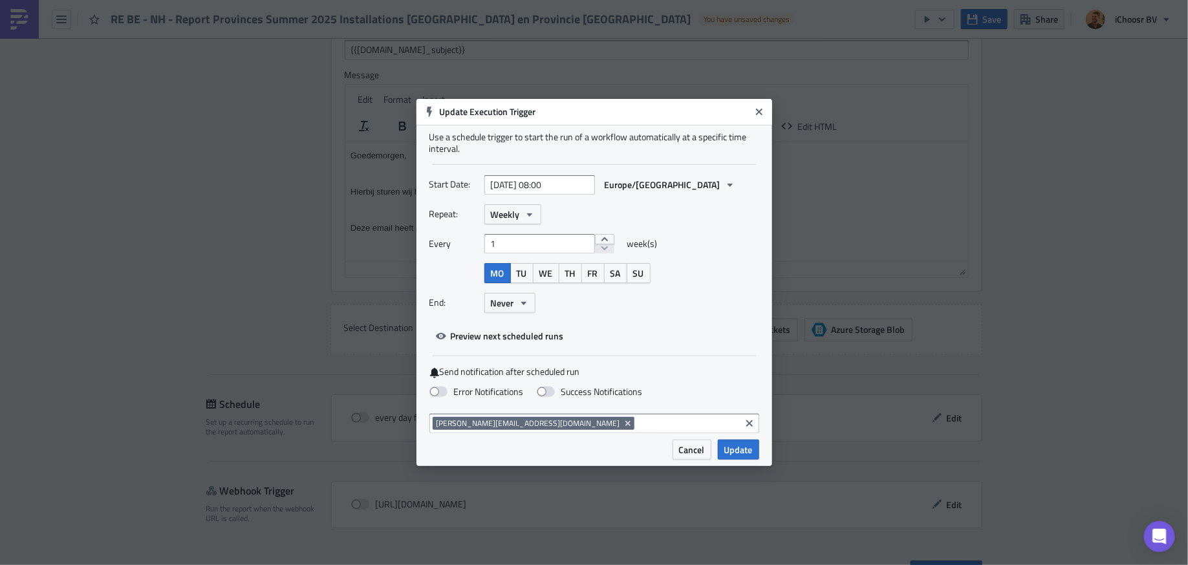
click at [620, 331] on div "Start Date: 2025-09-03 08:00 Europe/Brussels Repeat: Weekly Every 1 week(s) MO …" at bounding box center [594, 260] width 330 height 171
click at [733, 444] on span "Update" at bounding box center [738, 450] width 28 height 14
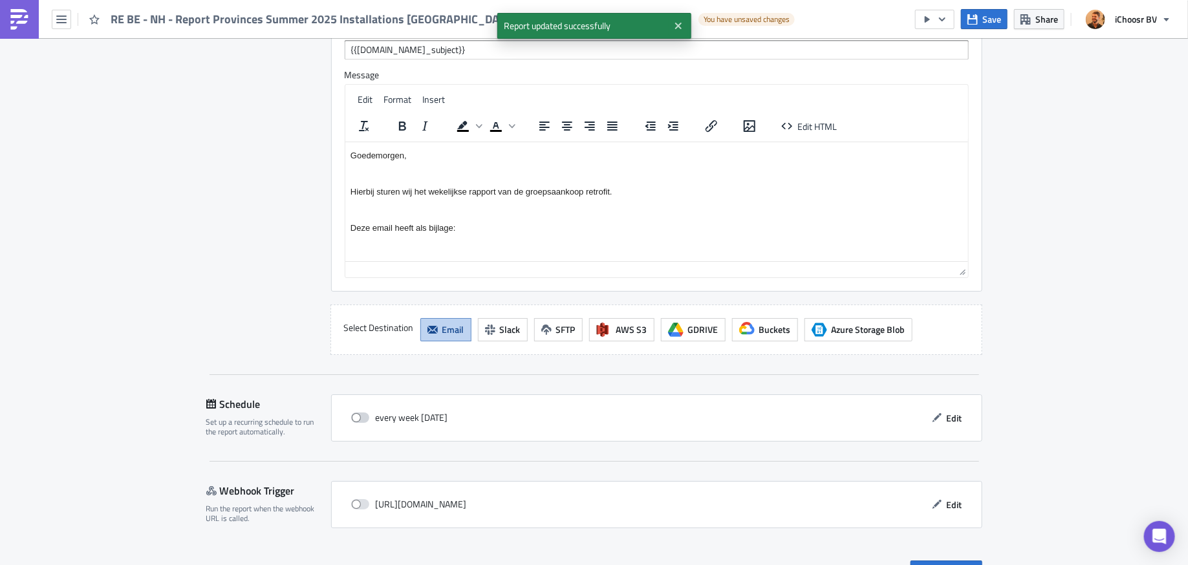
click at [360, 413] on span at bounding box center [360, 418] width 18 height 10
click at [360, 414] on input "checkbox" at bounding box center [358, 418] width 8 height 8
checkbox input "true"
click at [953, 564] on span "Save & Exit" at bounding box center [954, 571] width 44 height 14
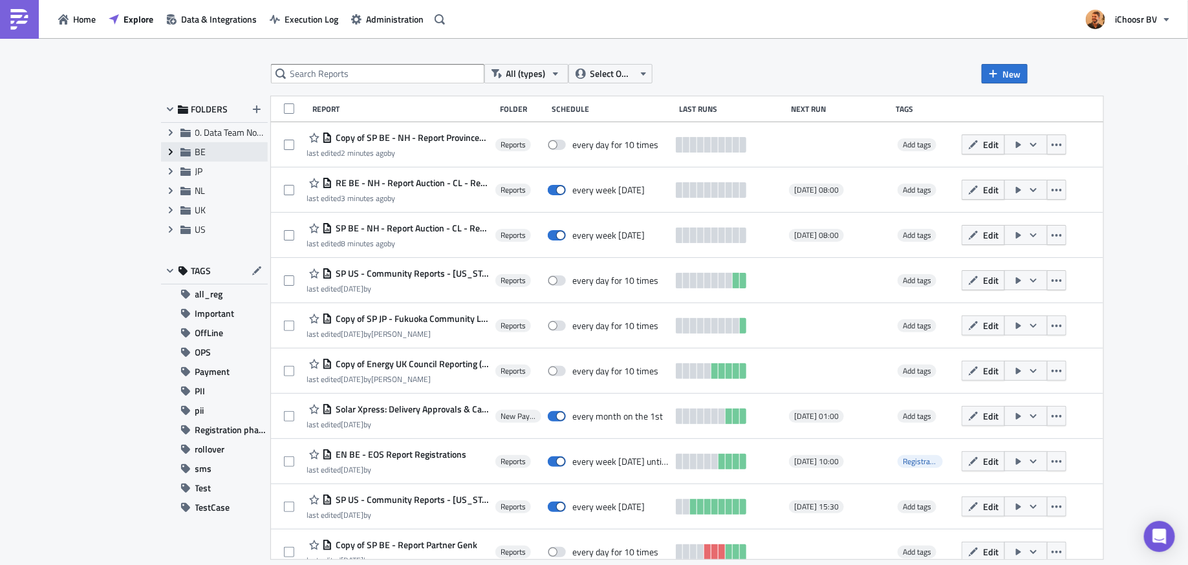
click at [169, 153] on icon at bounding box center [170, 152] width 4 height 6
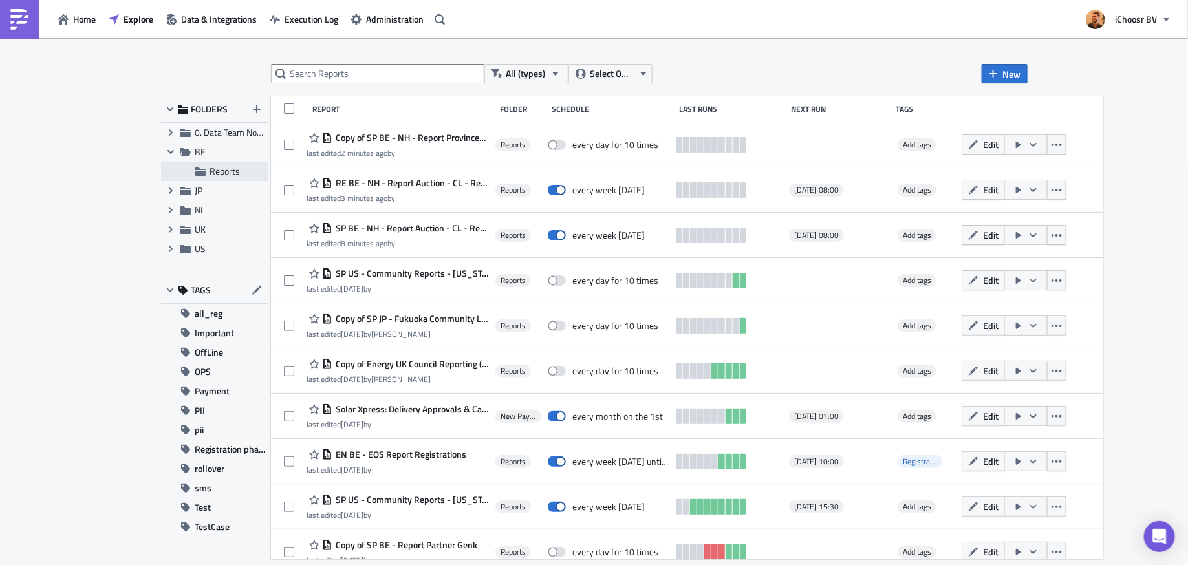
click at [201, 171] on icon at bounding box center [200, 172] width 10 height 8
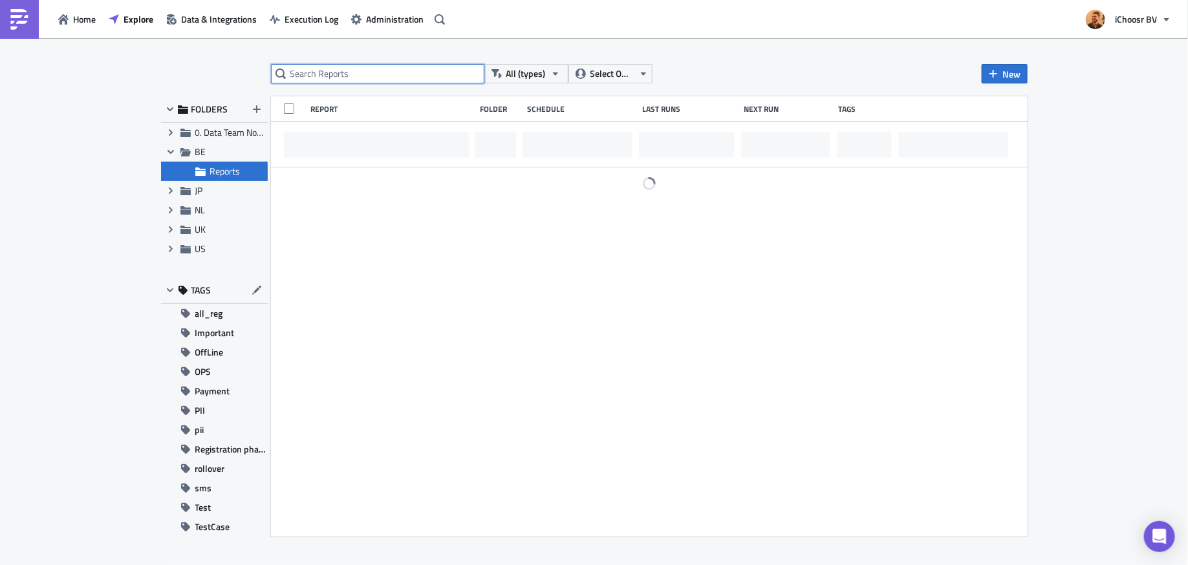
click at [339, 78] on input "text" at bounding box center [377, 73] width 213 height 19
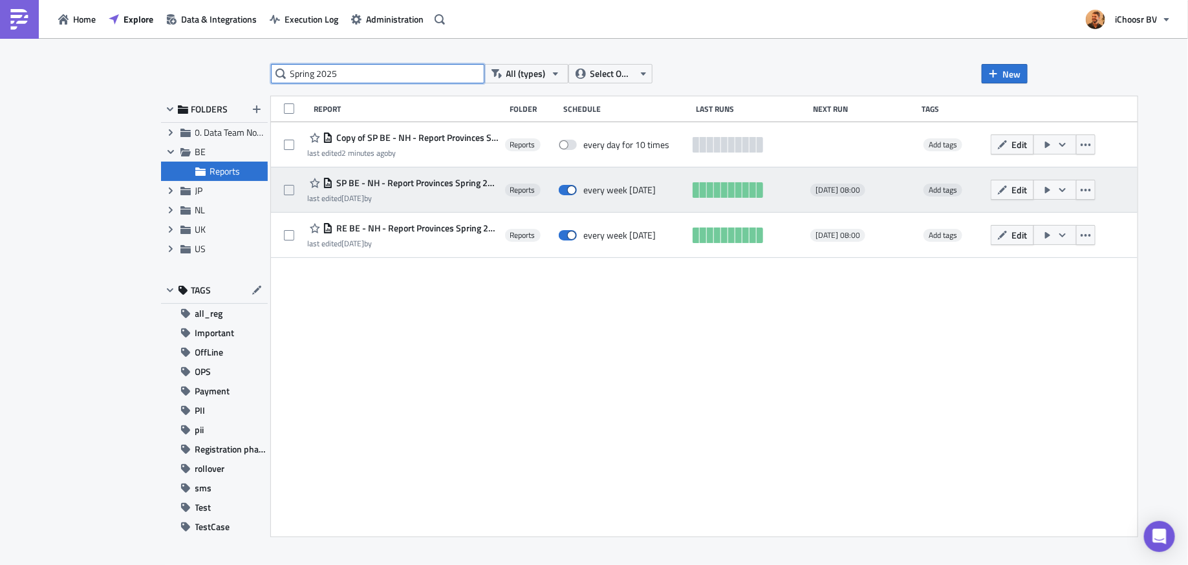
type input "Spring 2025"
click at [434, 188] on span "SP BE - NH - Report Provinces Spring 2025 Installations" at bounding box center [415, 183] width 165 height 12
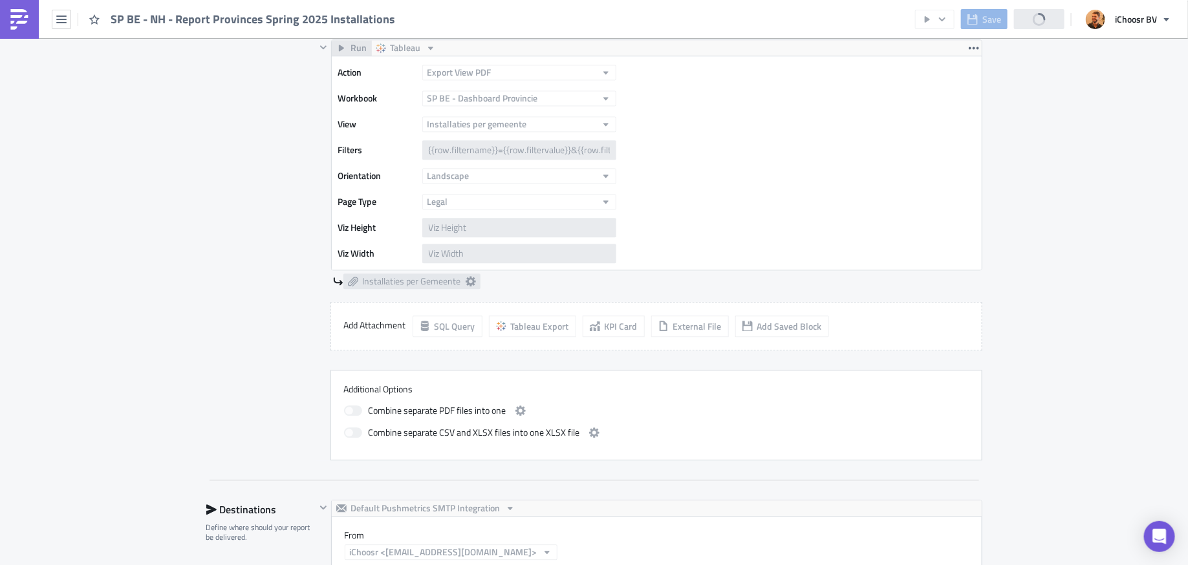
scroll to position [2106, 0]
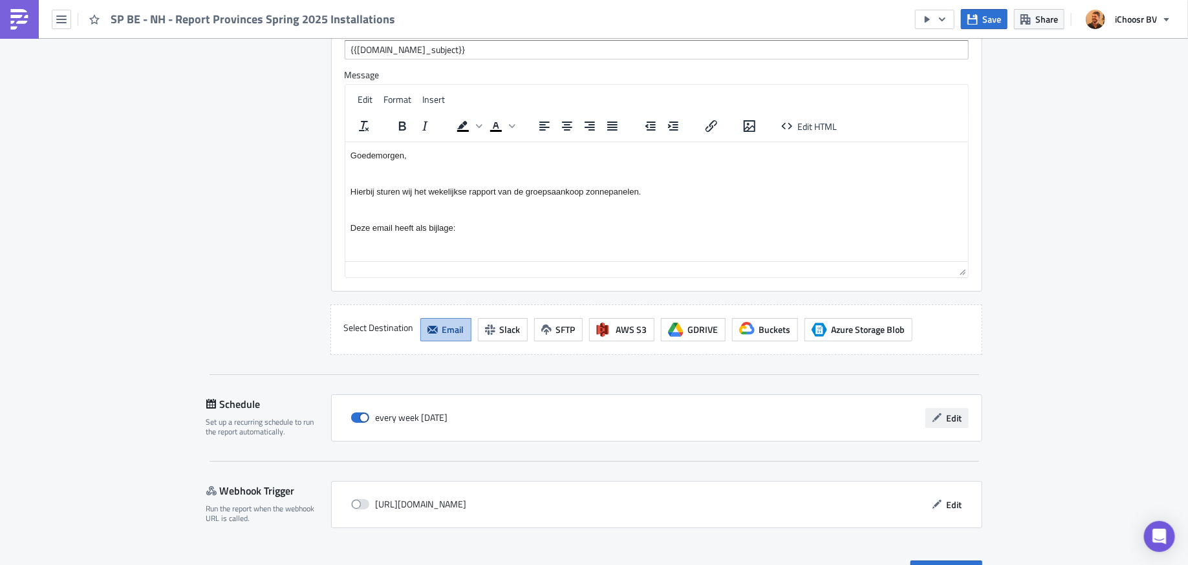
click at [954, 411] on span "Edit" at bounding box center [955, 418] width 16 height 14
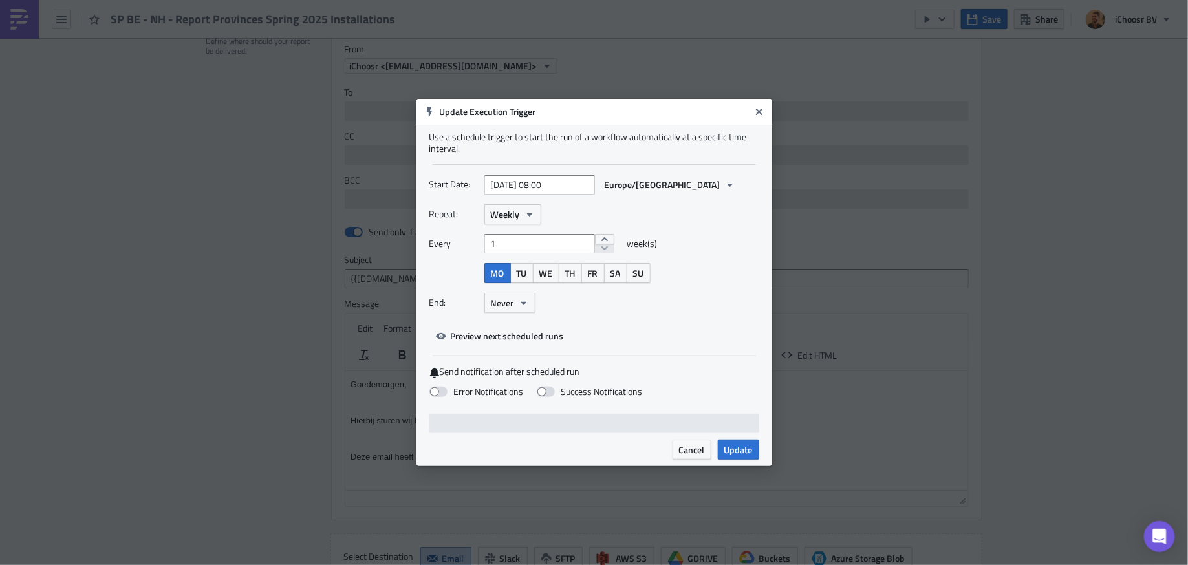
scroll to position [2411, 0]
